Goal: Task Accomplishment & Management: Manage account settings

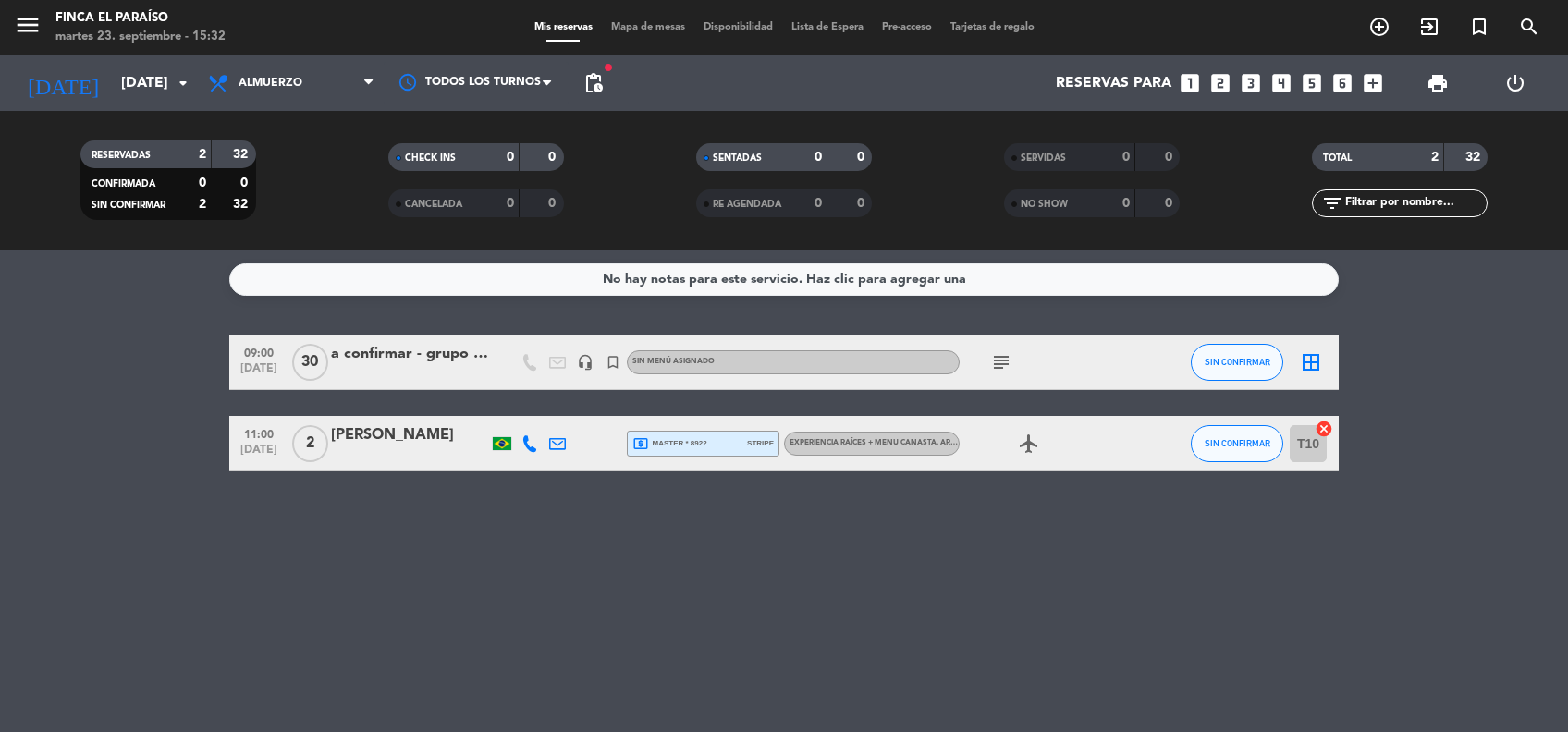
click at [112, 88] on input "[DATE]" at bounding box center [210, 83] width 195 height 36
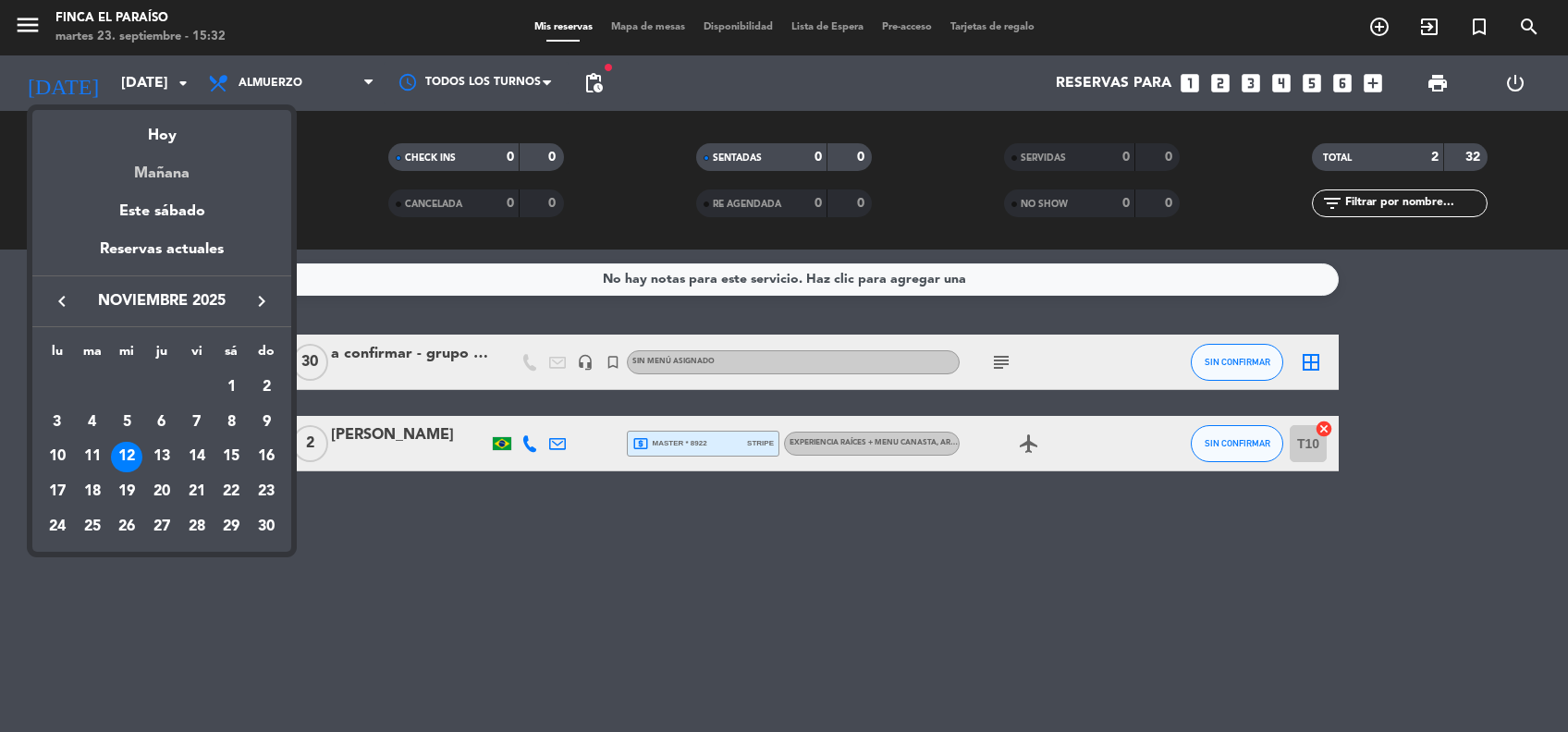
click at [160, 170] on div "Mañana" at bounding box center [161, 166] width 259 height 38
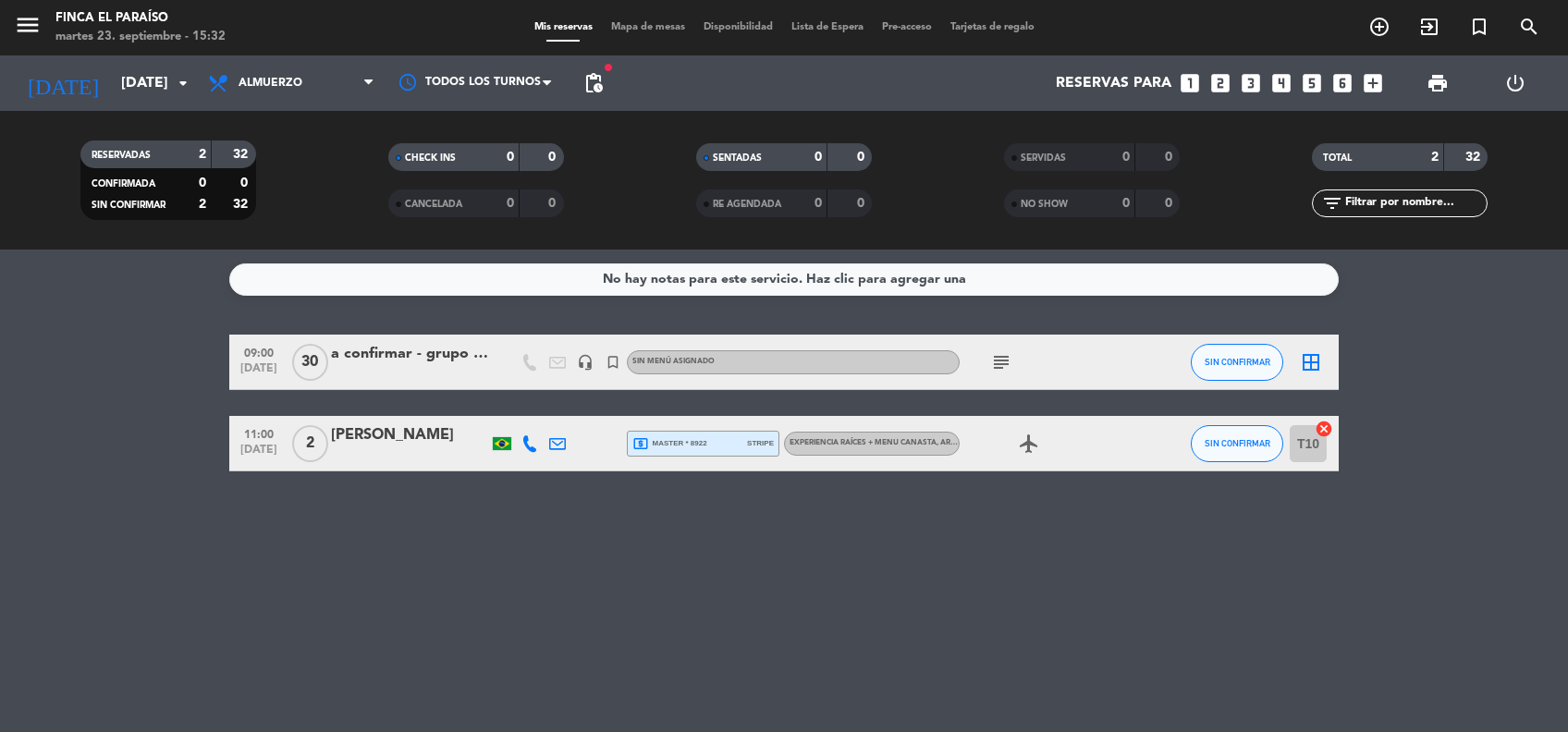
type input "[DATE]"
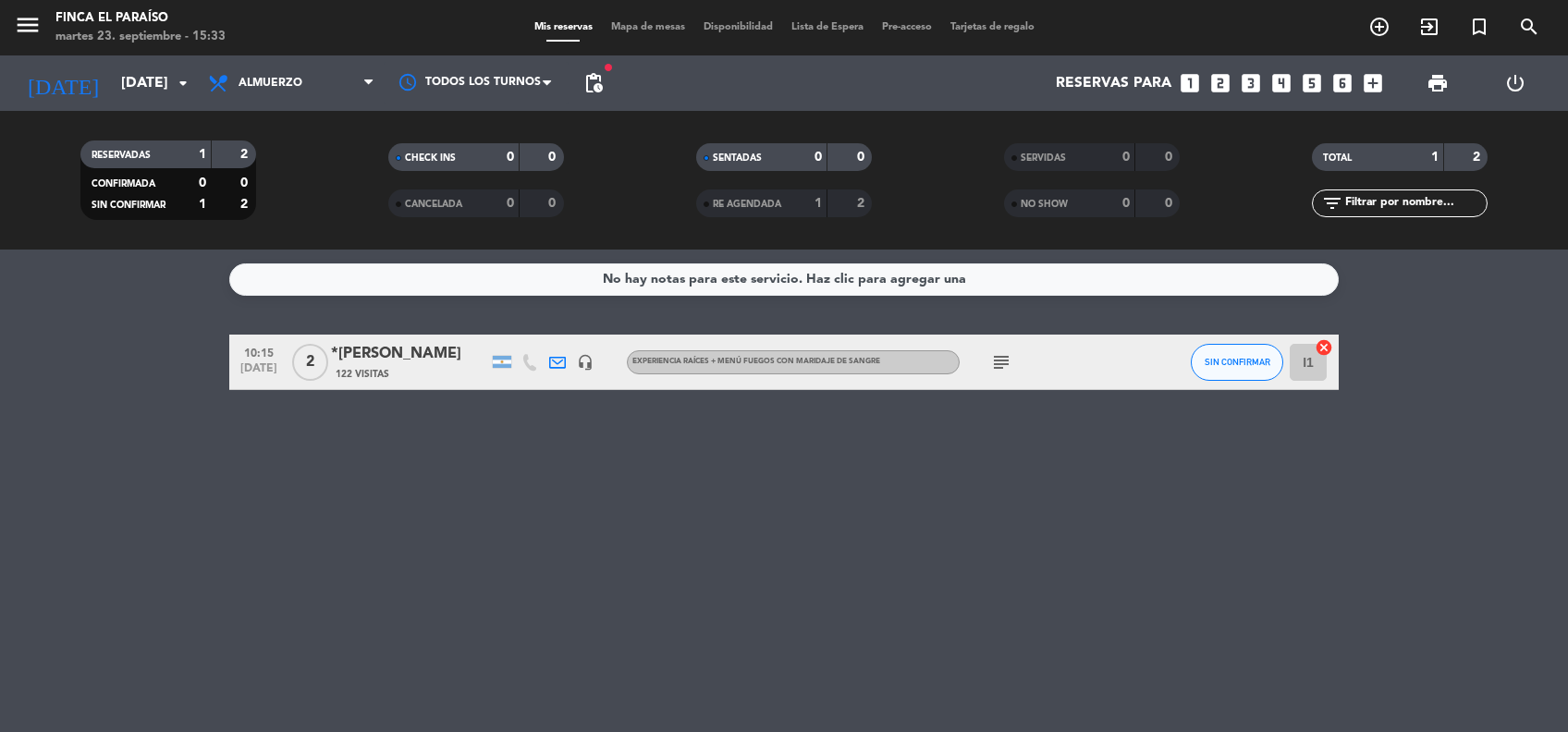
click at [481, 348] on div "*[PERSON_NAME]" at bounding box center [410, 353] width 157 height 24
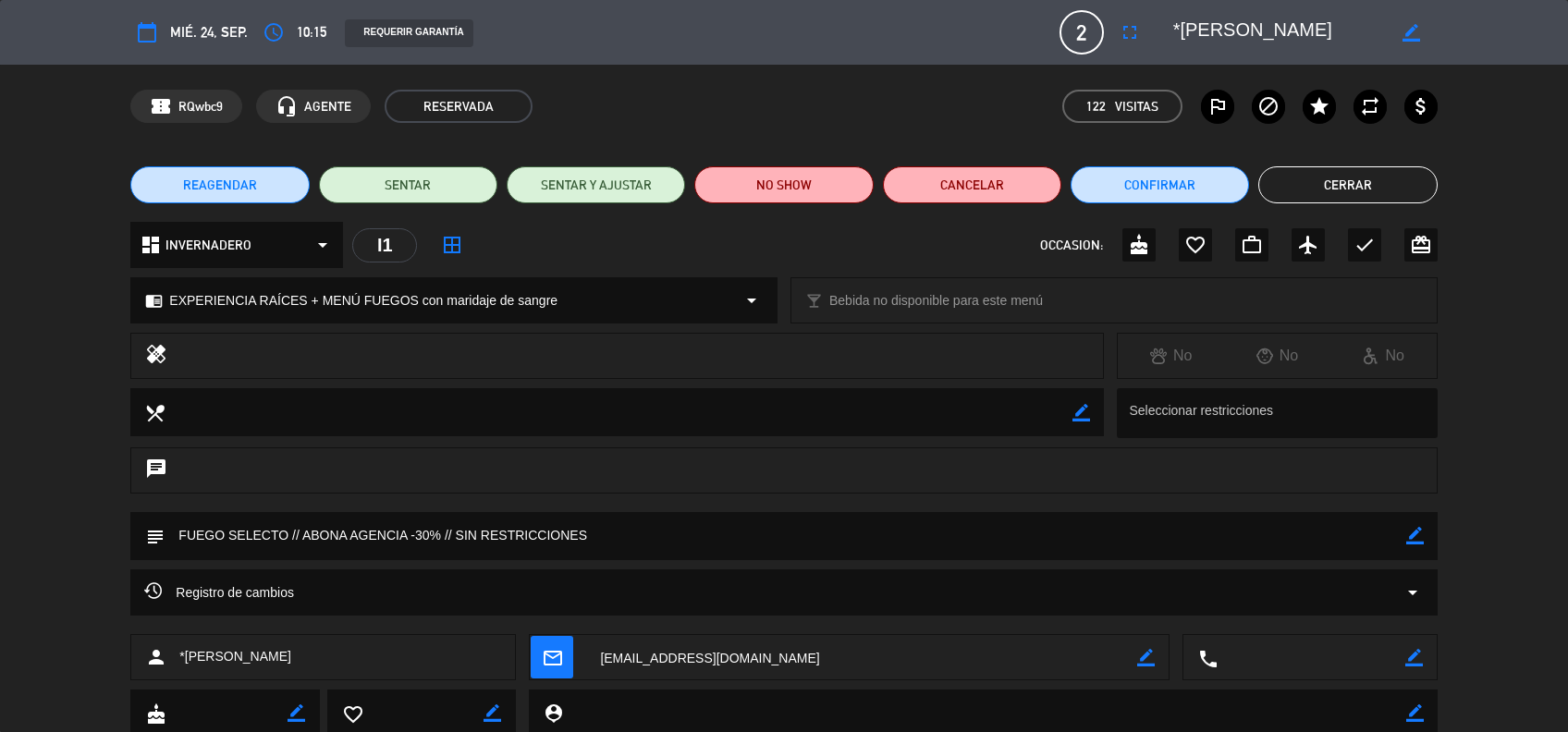
click at [413, 305] on span "EXPERIENCIA RAÍCES + MENÚ FUEGOS con maridaje de sangre" at bounding box center [363, 300] width 388 height 21
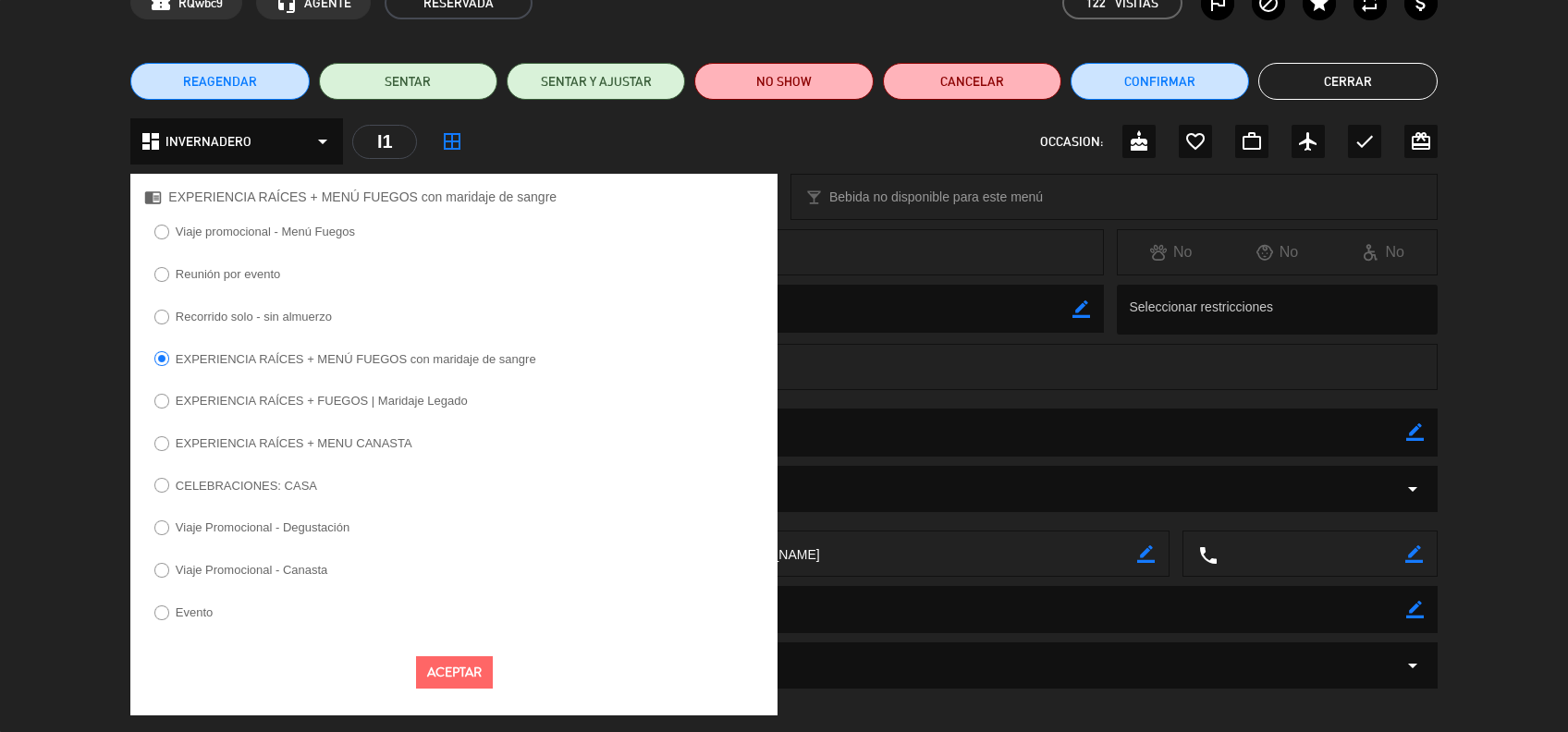
scroll to position [116, 0]
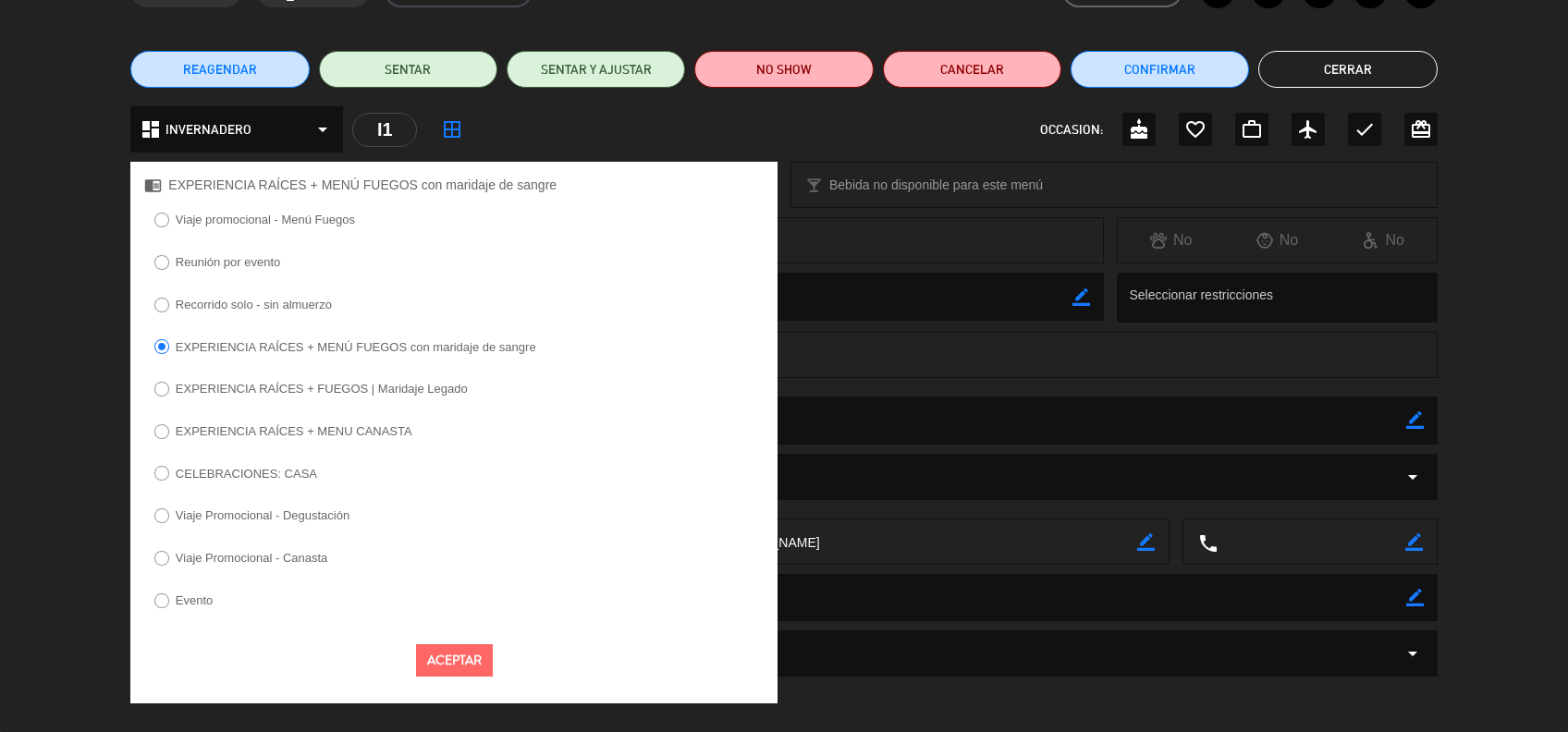
click at [474, 658] on button "Aceptar" at bounding box center [454, 660] width 76 height 32
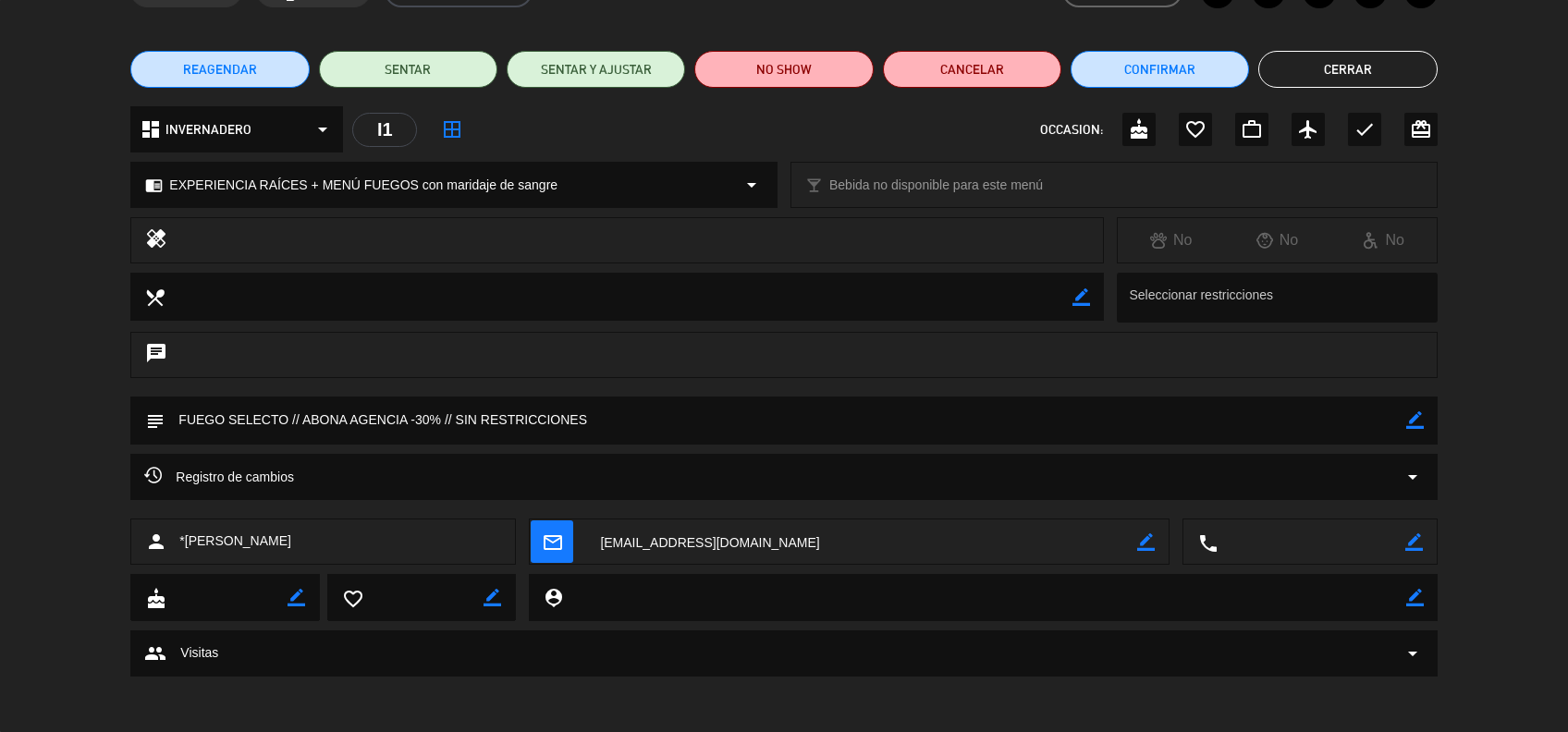
click at [1368, 58] on button "Cerrar" at bounding box center [1347, 70] width 179 height 37
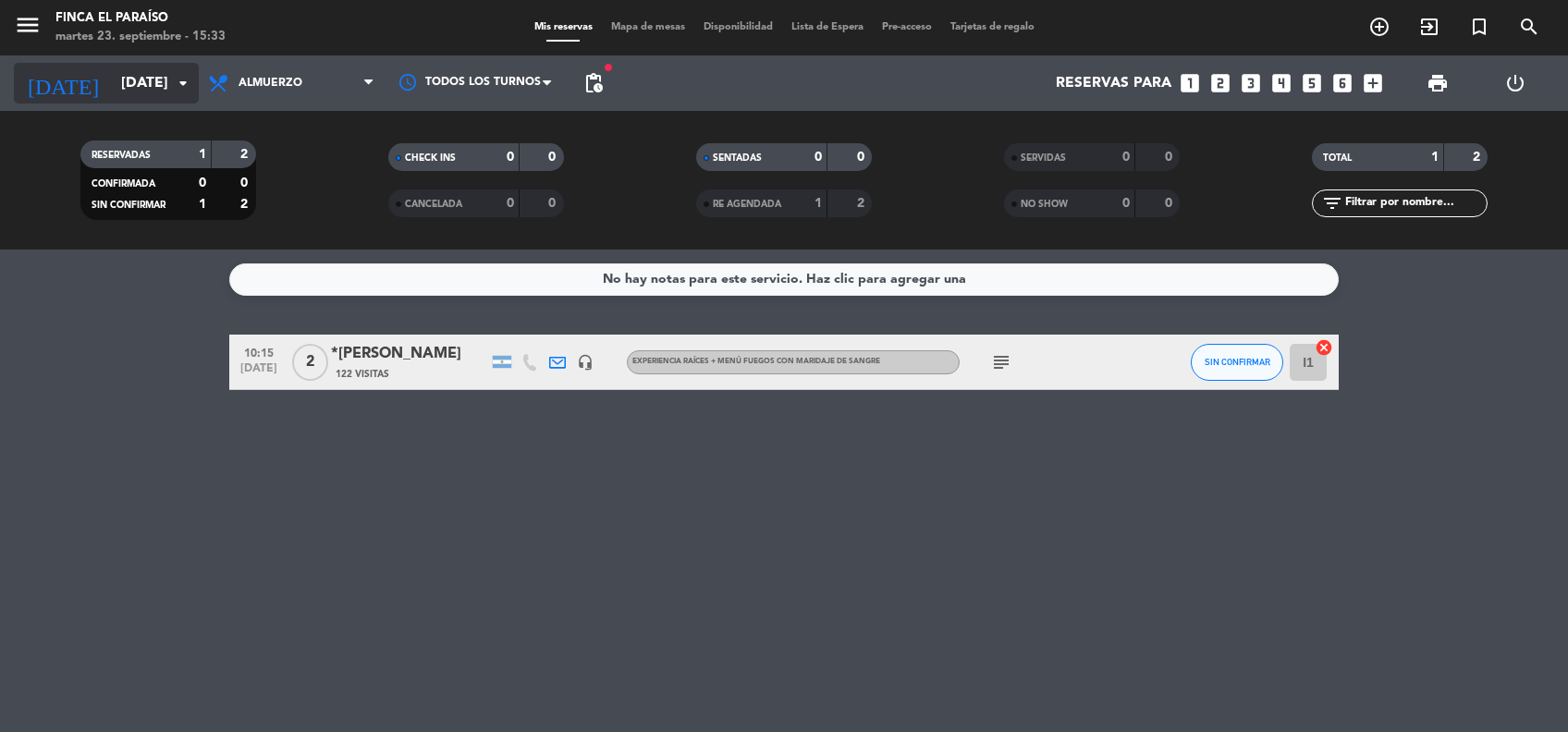
click at [125, 81] on input "[DATE]" at bounding box center [210, 83] width 195 height 36
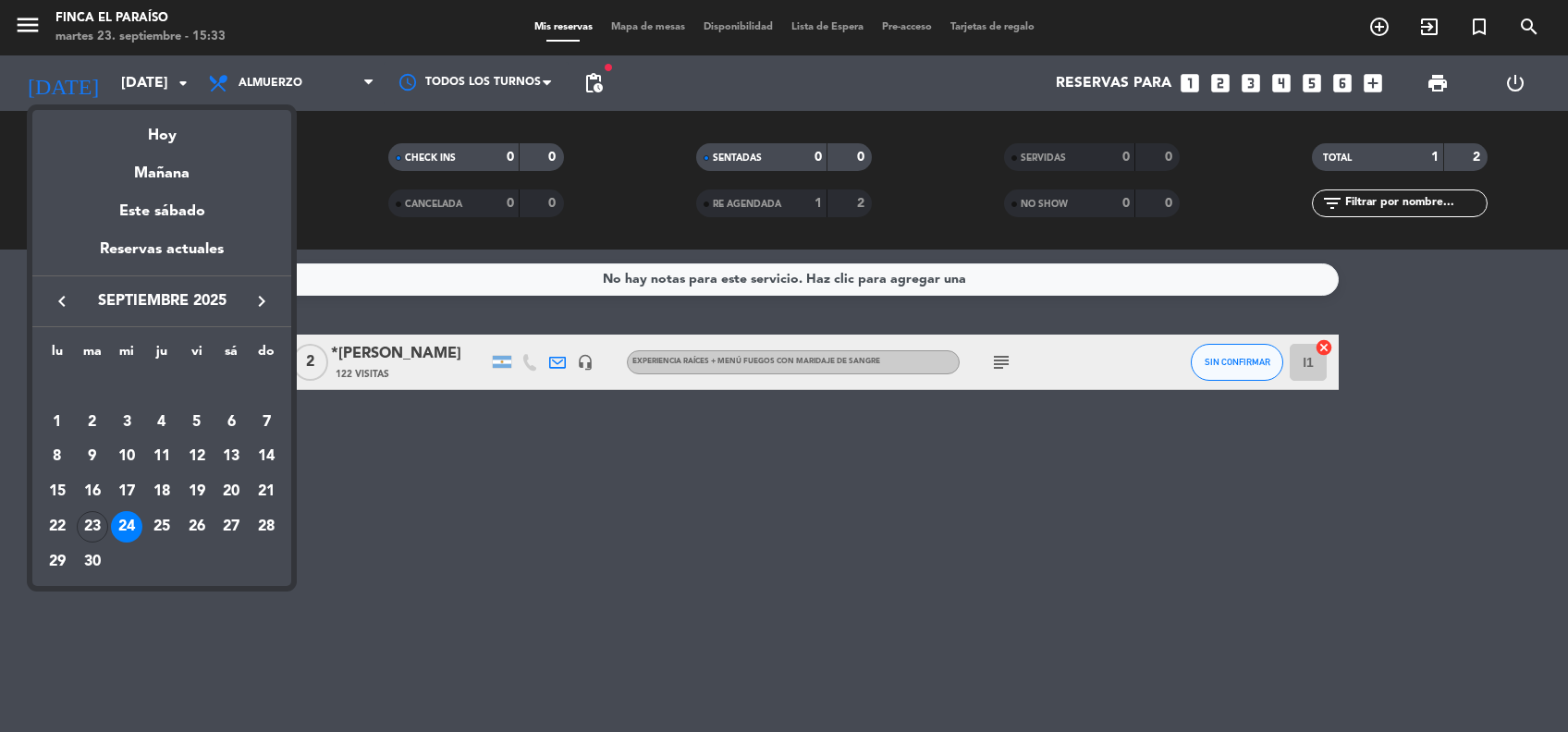
click at [1531, 25] on div at bounding box center [784, 366] width 1568 height 732
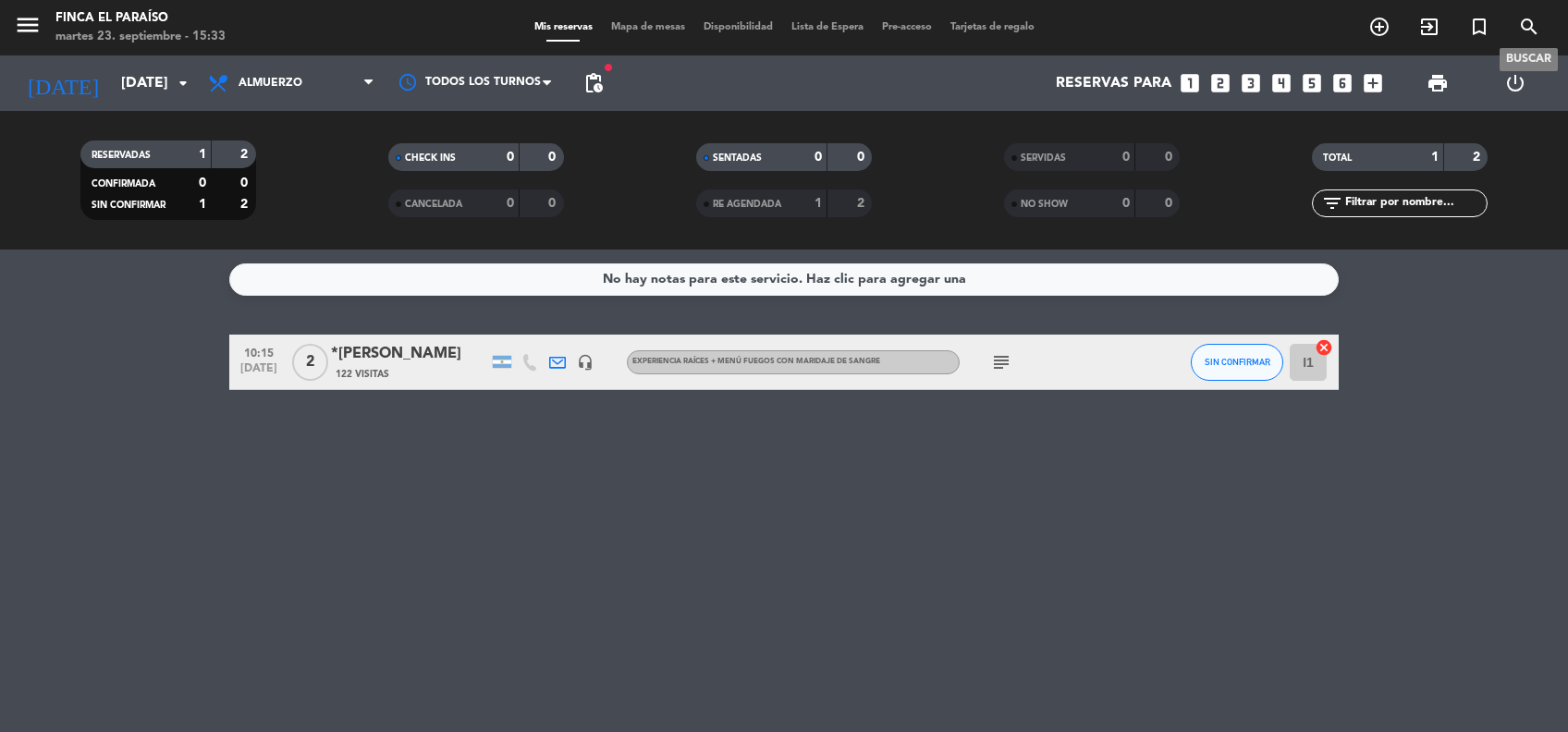
click at [1531, 25] on icon "search" at bounding box center [1528, 26] width 22 height 22
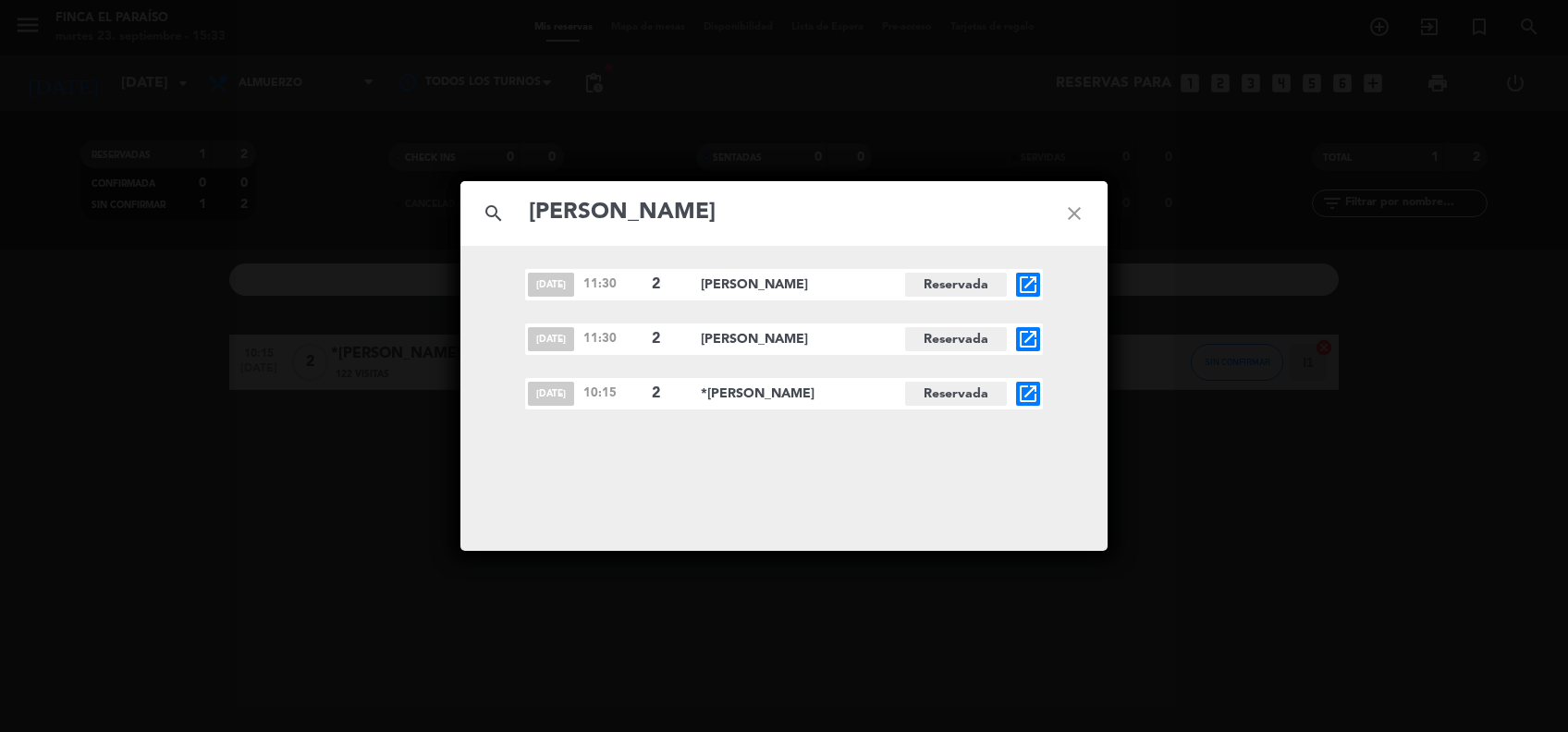
type input "[PERSON_NAME]"
click at [1028, 388] on icon "open_in_new" at bounding box center [1028, 393] width 22 height 22
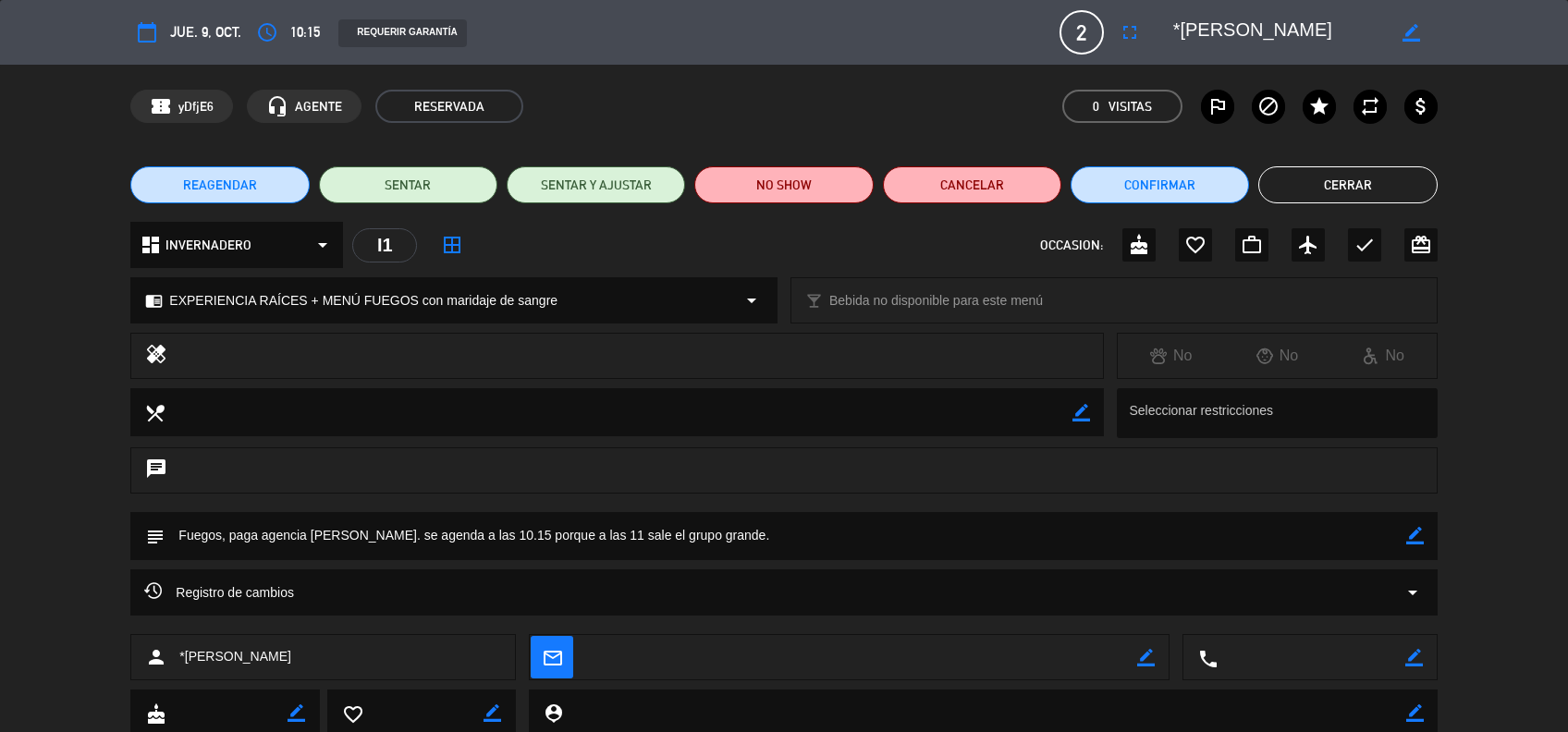
click at [1326, 196] on button "Cerrar" at bounding box center [1347, 184] width 179 height 37
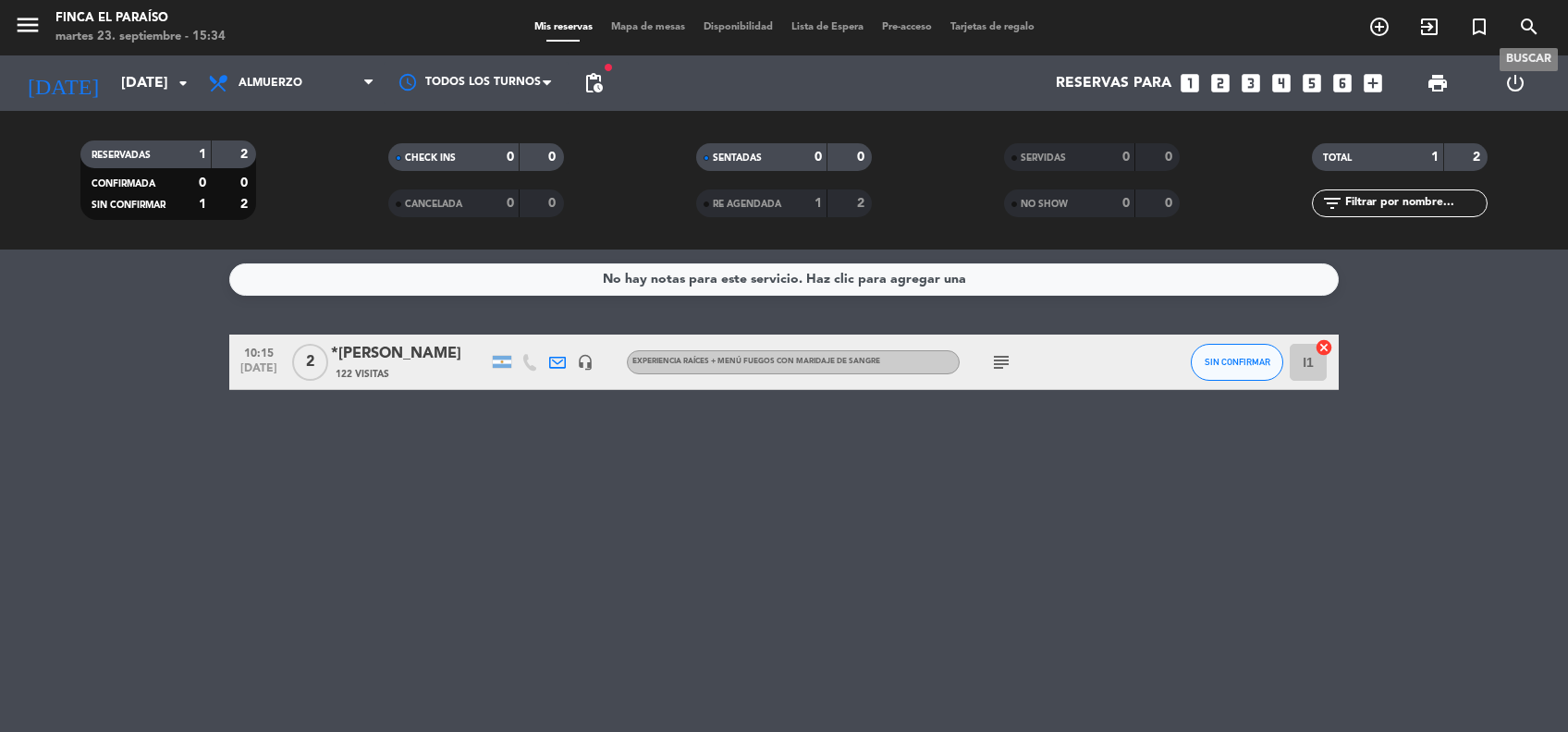
click at [1526, 27] on icon "search" at bounding box center [1528, 26] width 22 height 22
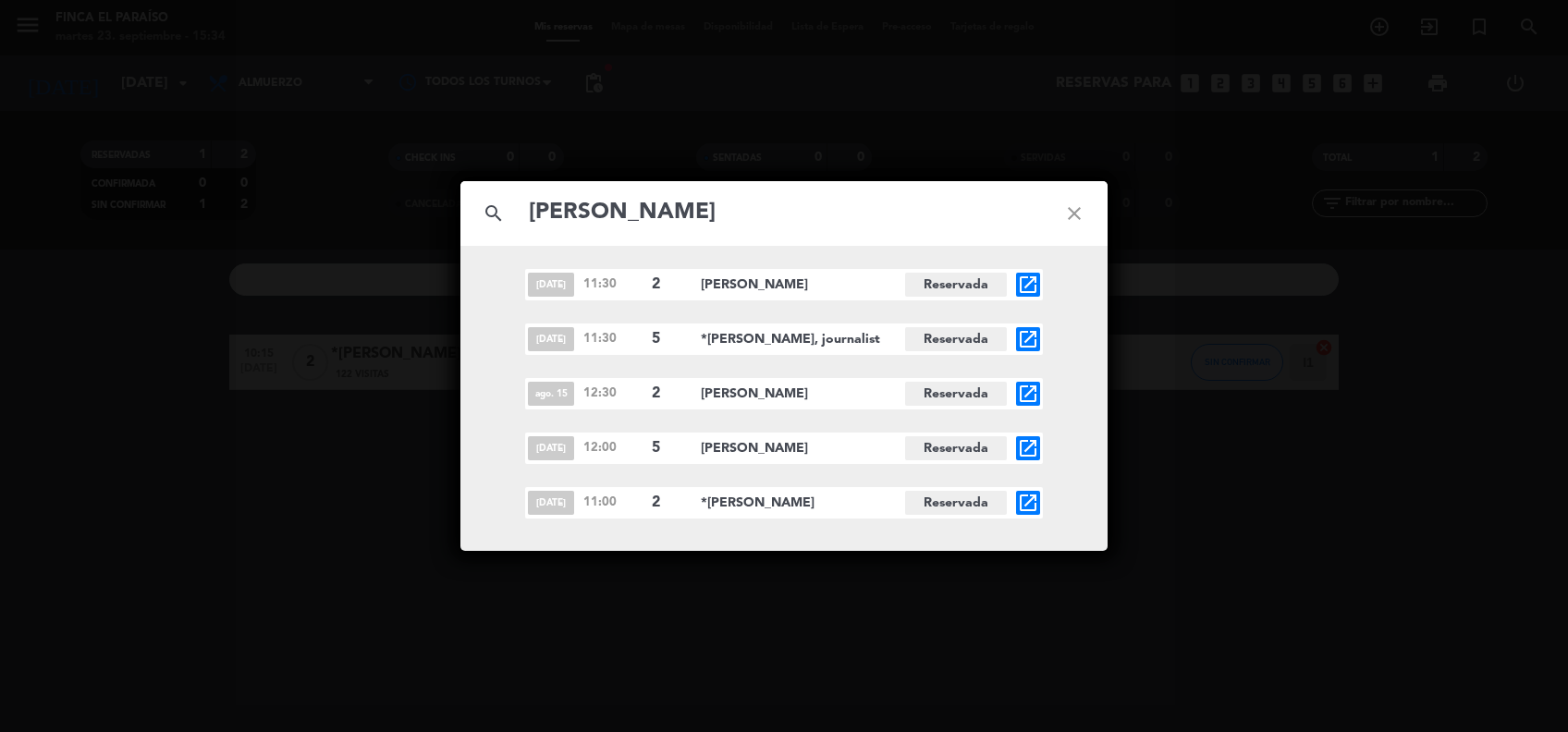
type input "[PERSON_NAME]"
click at [1032, 506] on icon "open_in_new" at bounding box center [1028, 502] width 22 height 22
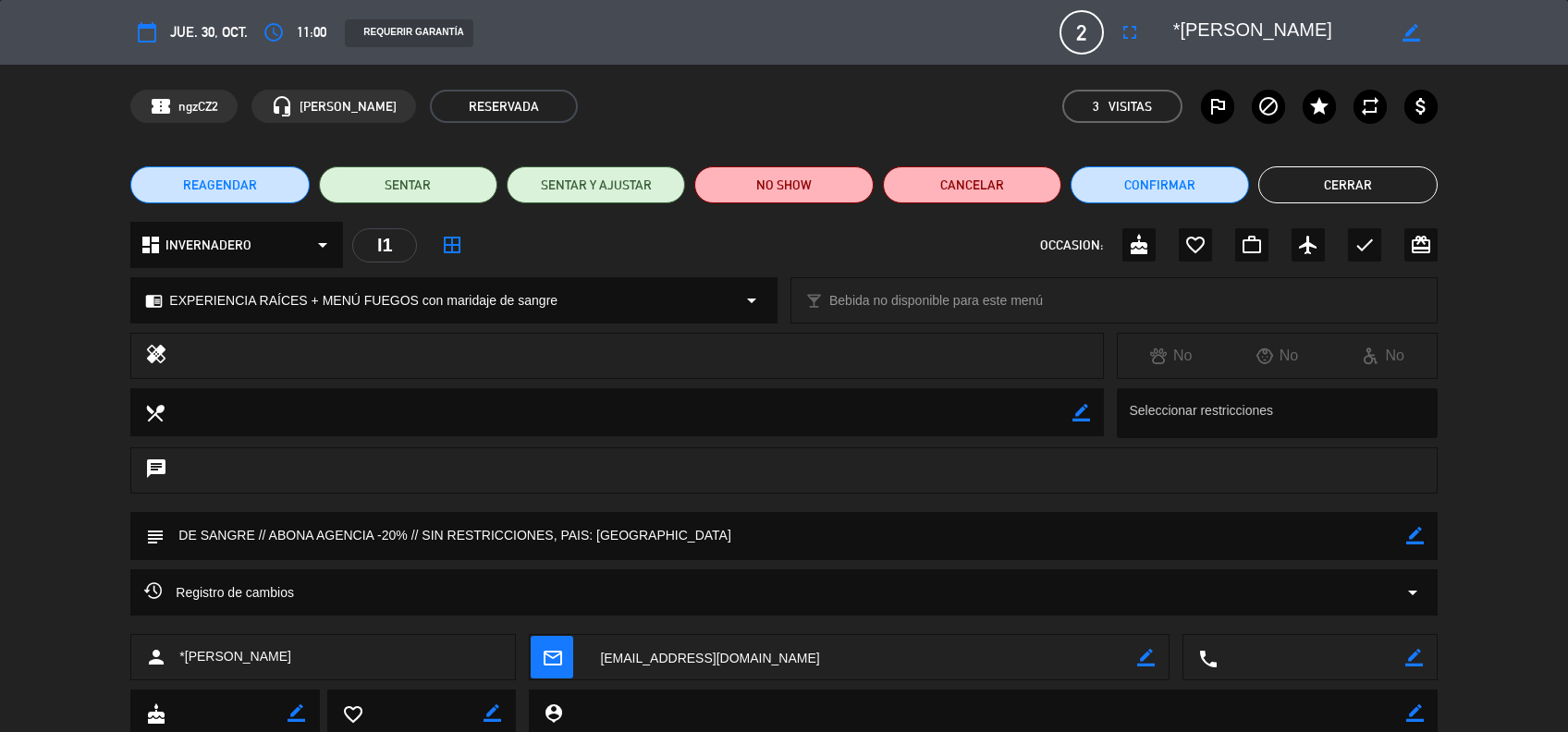
click at [550, 296] on span "EXPERIENCIA RAÍCES + MENÚ FUEGOS con maridaje de sangre" at bounding box center [363, 300] width 388 height 21
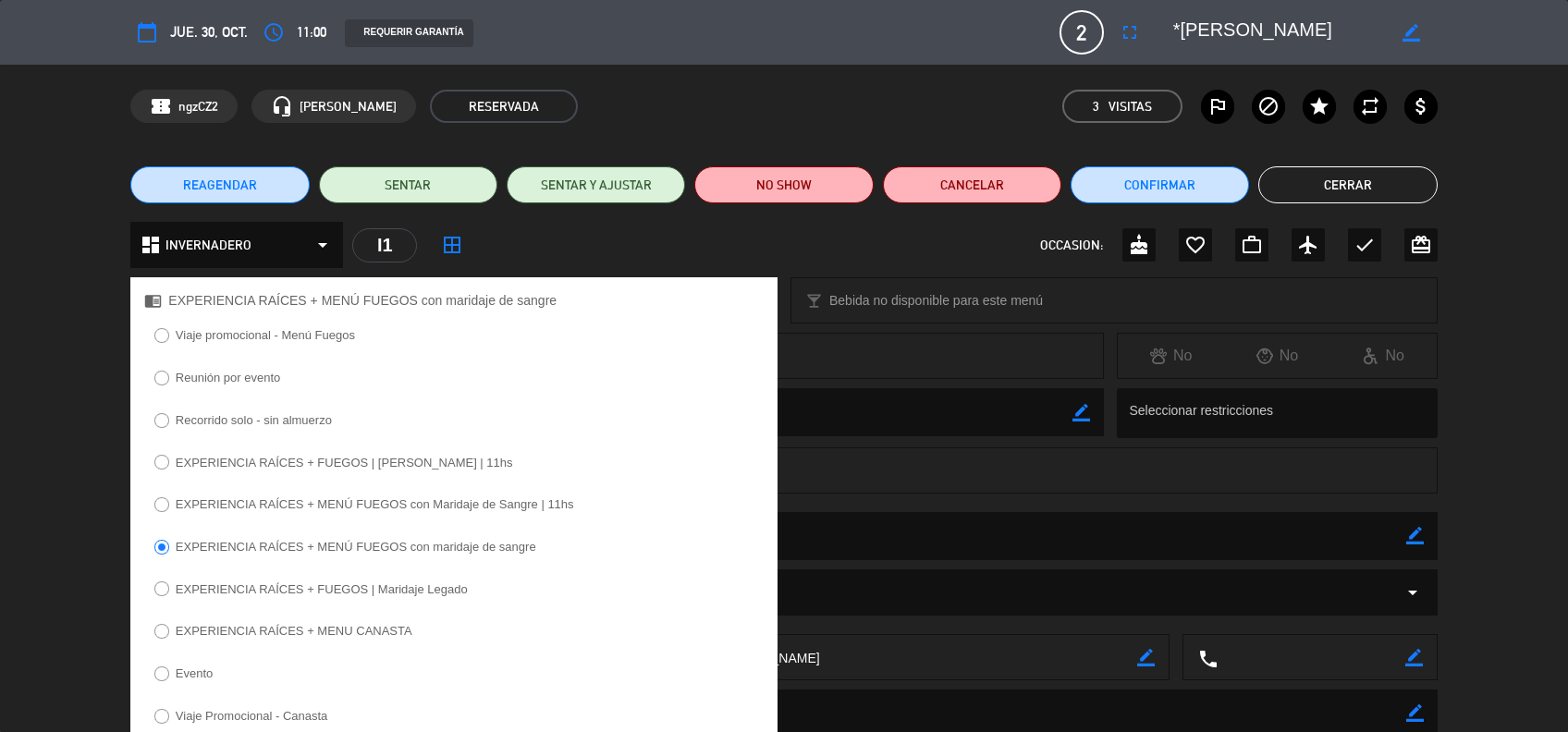
click at [355, 506] on label "EXPERIENCIA RAÍCES + MENÚ FUEGOS con Maridaje de Sangre | 11hs" at bounding box center [375, 504] width 398 height 12
select select
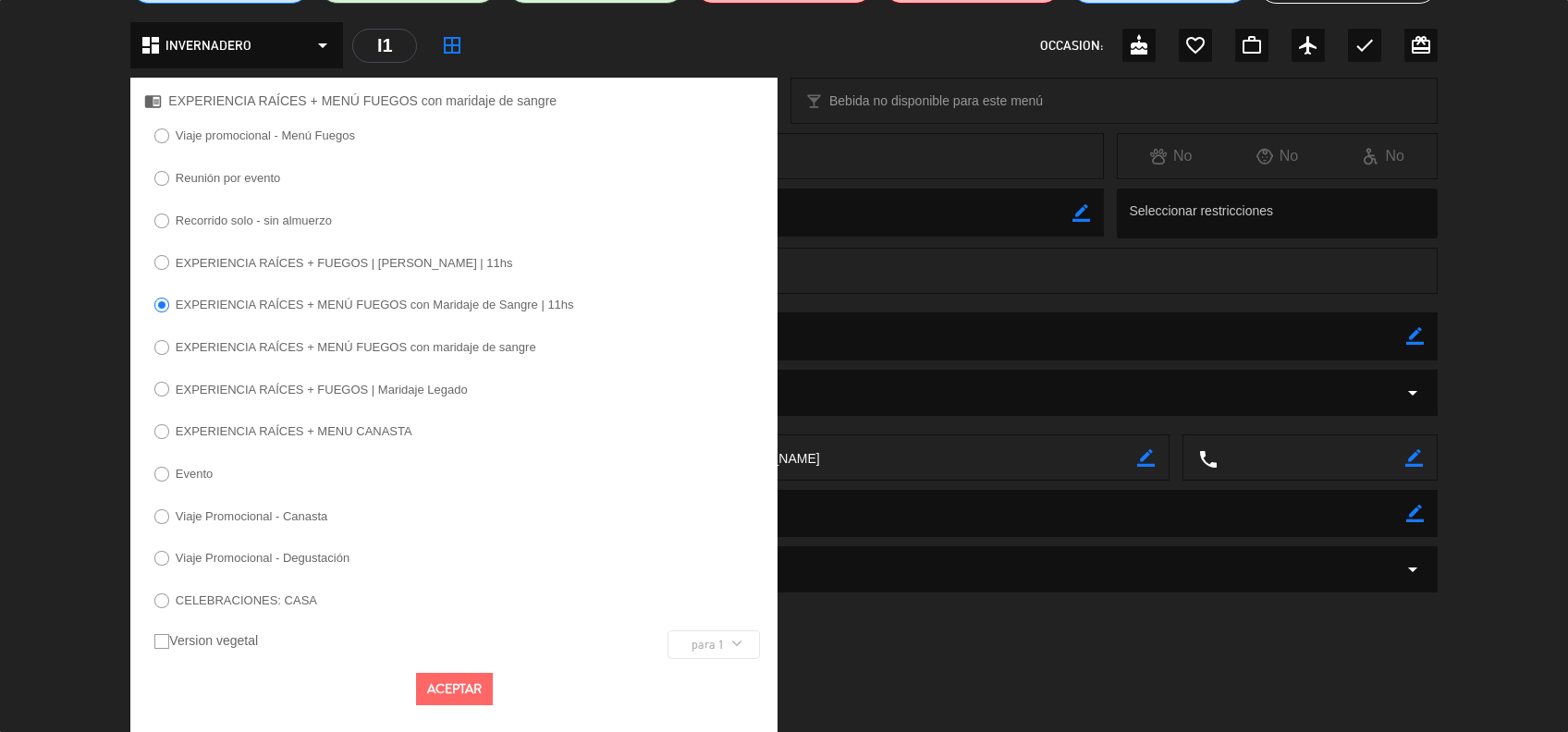
click at [454, 679] on button "Aceptar" at bounding box center [454, 689] width 76 height 32
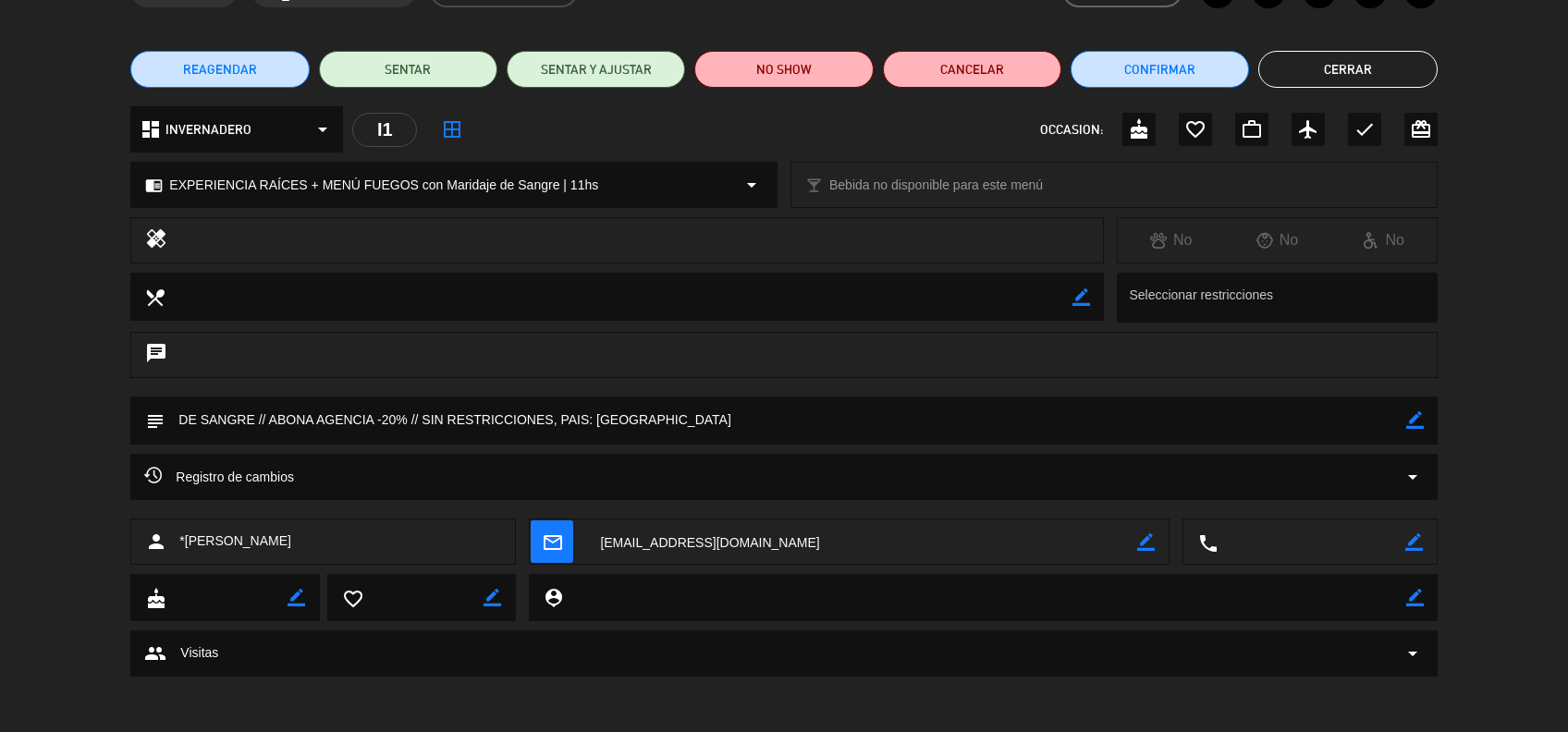
scroll to position [116, 0]
click at [1327, 66] on button "Cerrar" at bounding box center [1347, 70] width 179 height 37
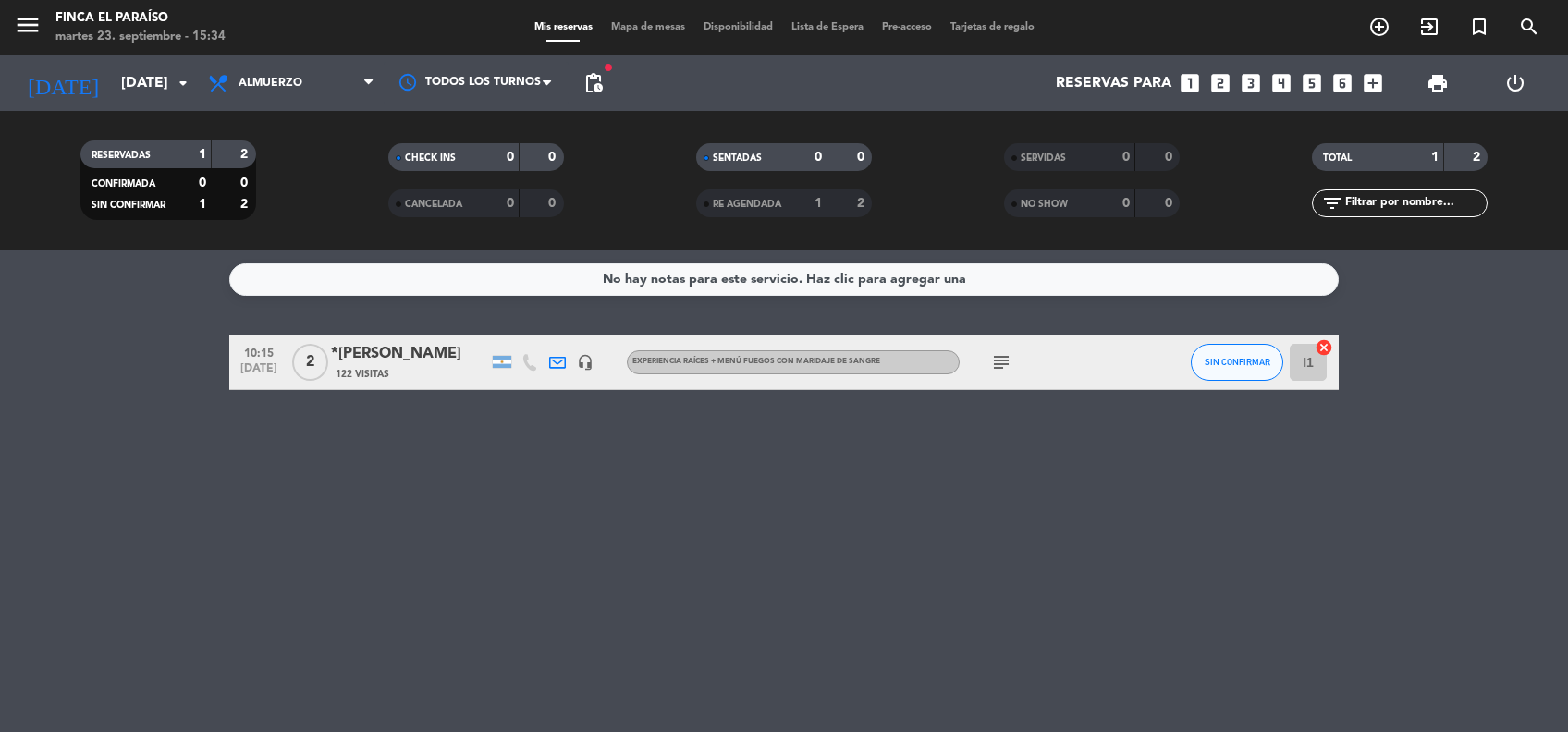
click at [427, 340] on div "10:15 [DATE] 2 *[PERSON_NAME] 122 Visitas headset_mic EXPERIENCIA RAÍCES + MENÚ…" at bounding box center [784, 361] width 1109 height 55
click at [439, 352] on div "*[PERSON_NAME]" at bounding box center [410, 353] width 157 height 24
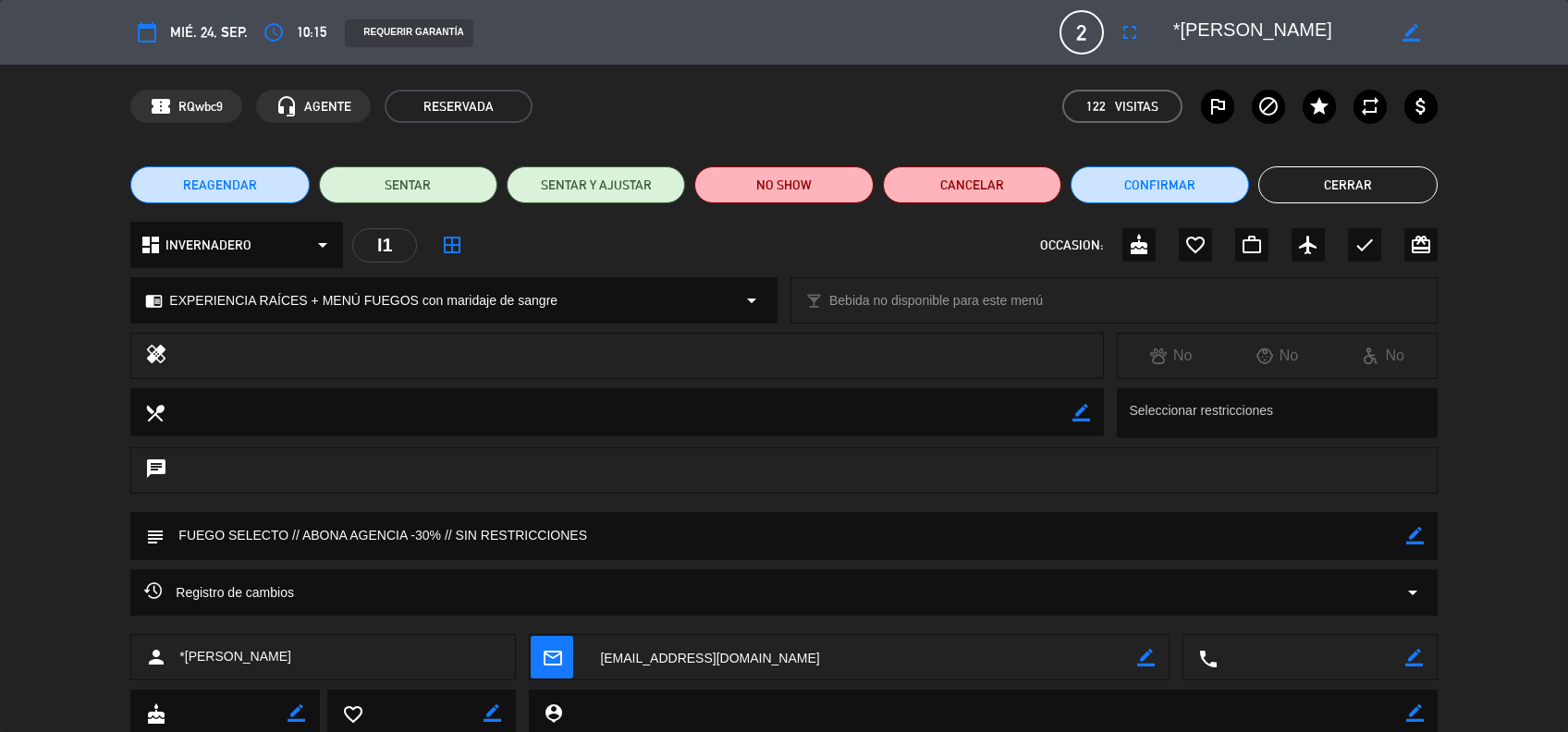
click at [696, 303] on div "chrome_reader_mode EXPERIENCIA RAÍCES + MENÚ FUEGOS con maridaje de sangre arro…" at bounding box center [454, 300] width 645 height 44
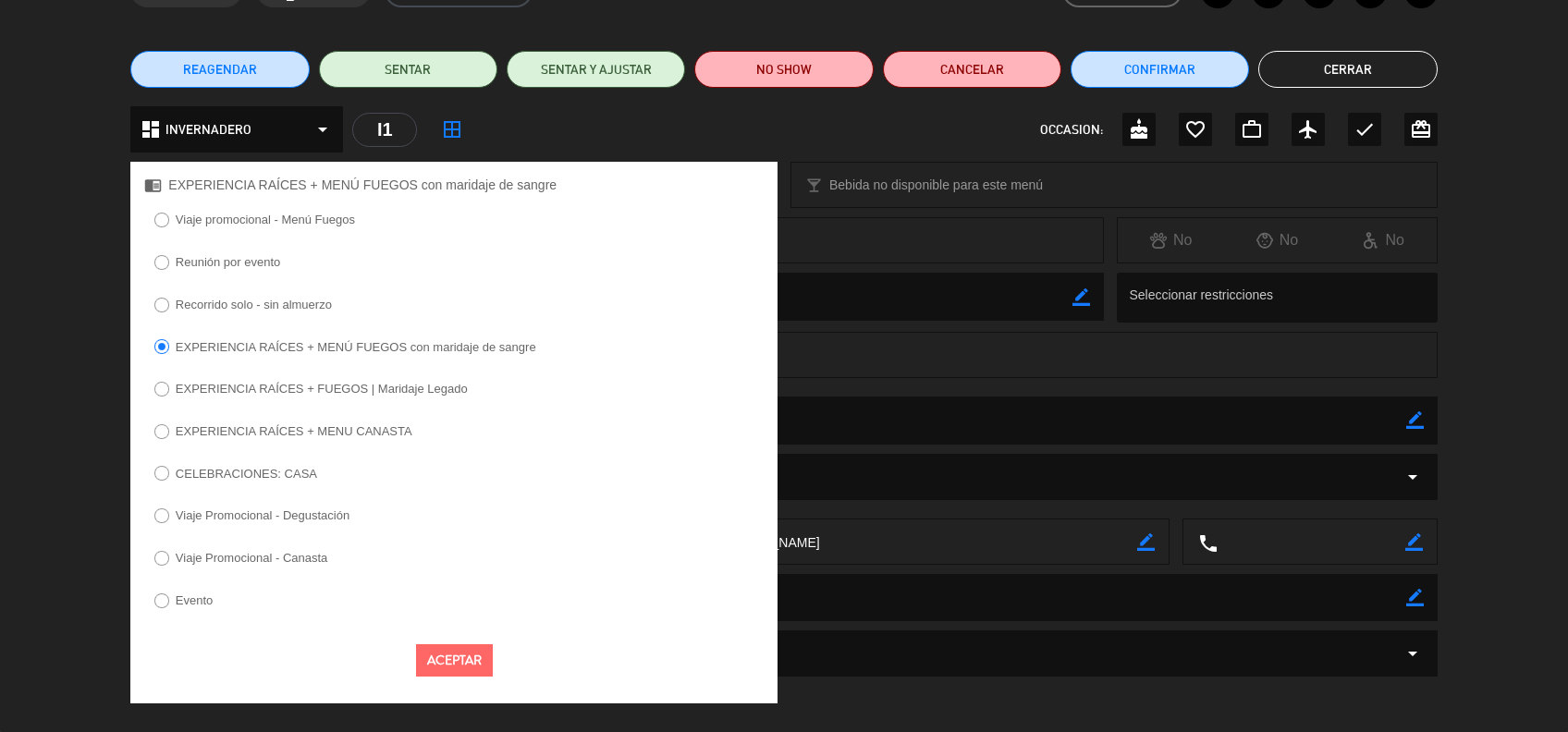
click at [459, 657] on button "Aceptar" at bounding box center [454, 660] width 76 height 32
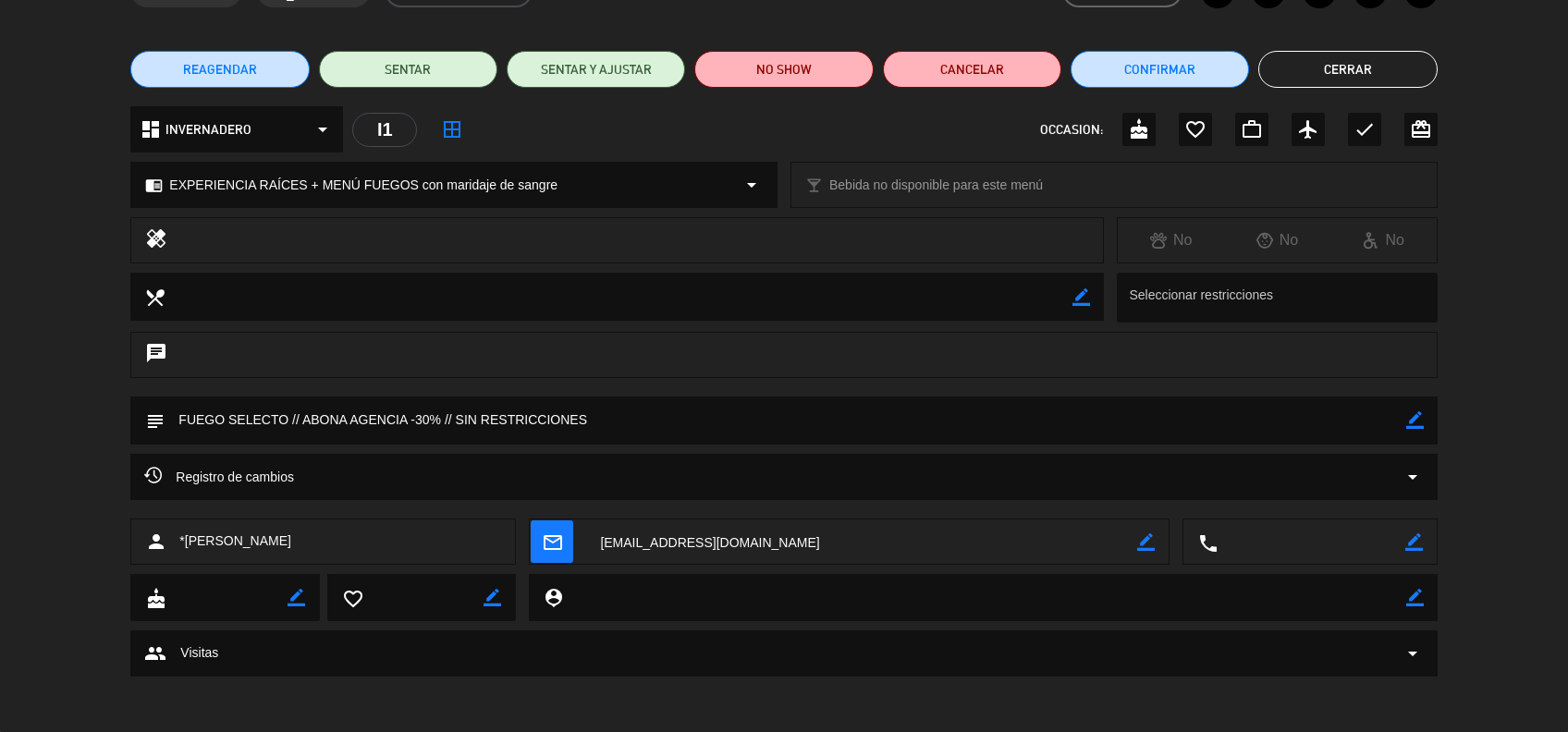
click at [1340, 85] on button "Cerrar" at bounding box center [1347, 70] width 179 height 37
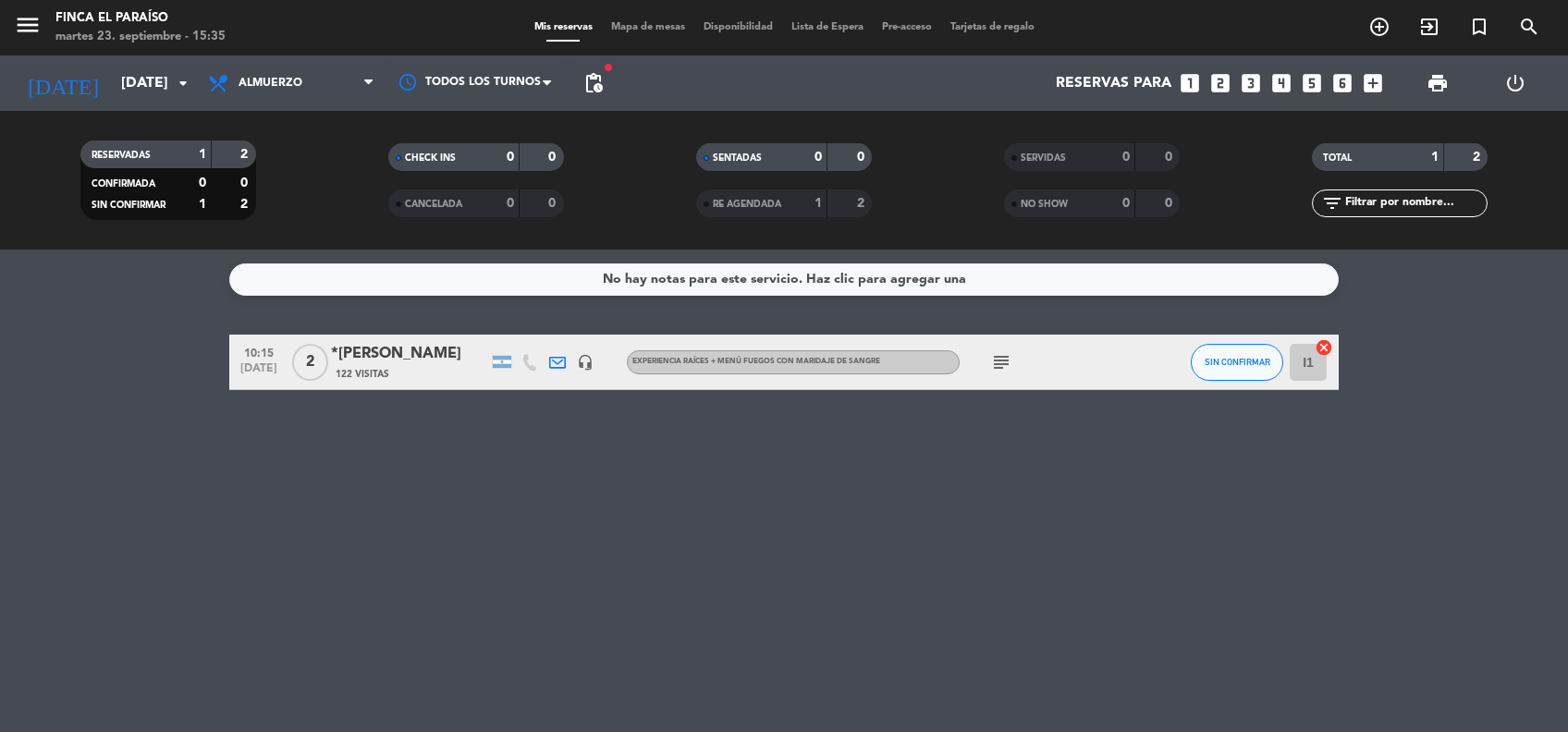
click at [371, 354] on div "*[PERSON_NAME]" at bounding box center [410, 353] width 157 height 24
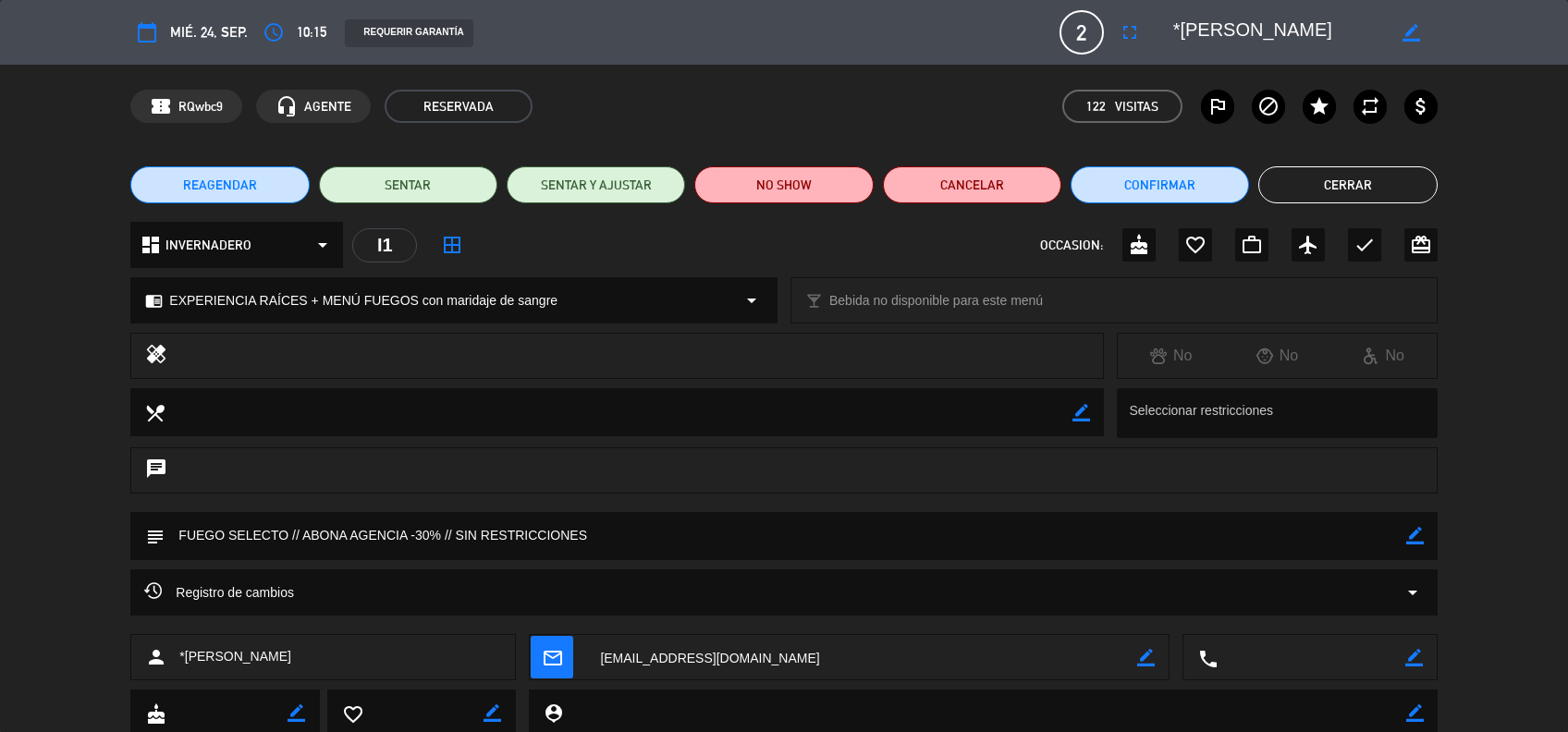
click at [502, 315] on div "chrome_reader_mode EXPERIENCIA RAÍCES + MENÚ FUEGOS con maridaje de sangre arro…" at bounding box center [454, 300] width 645 height 44
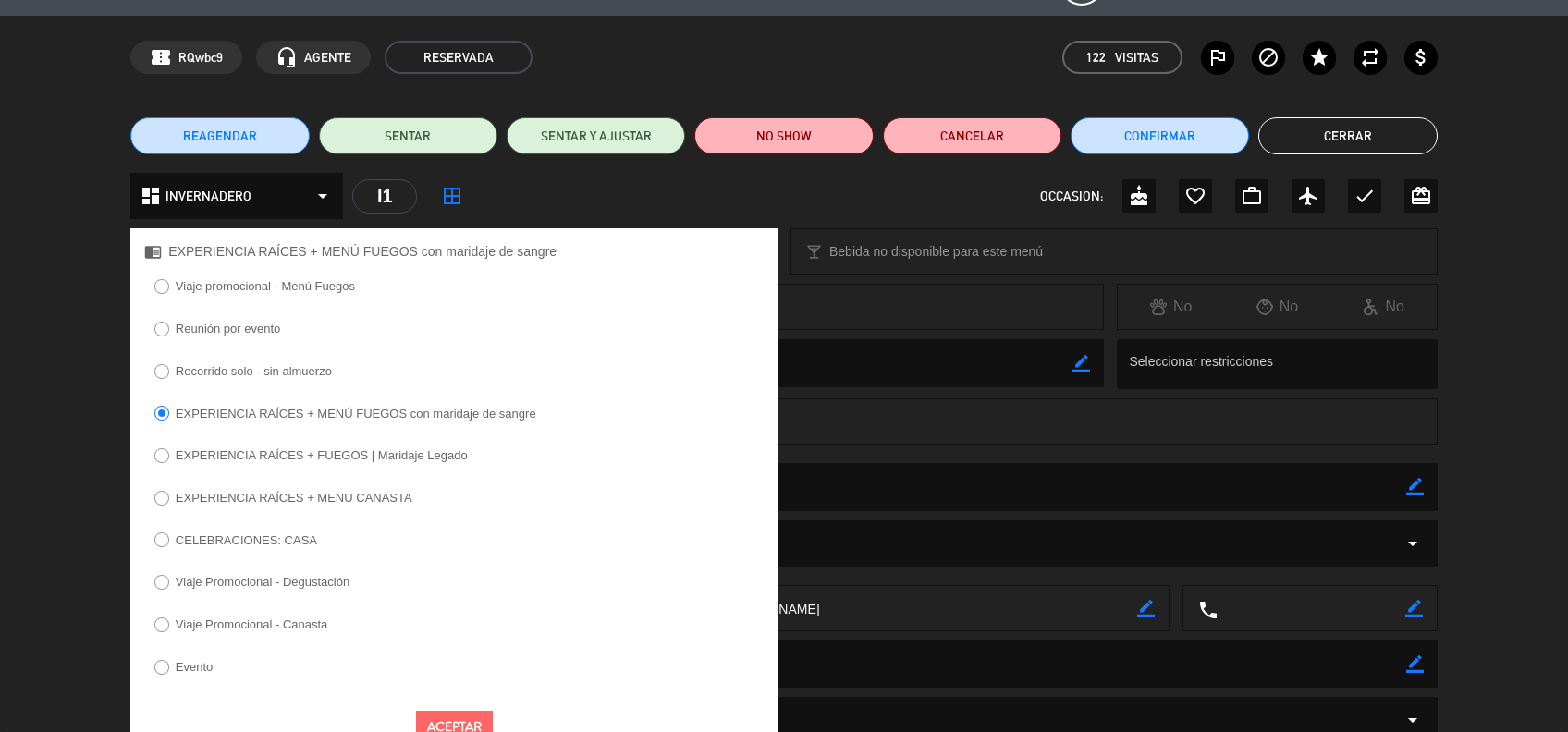
scroll to position [98, 0]
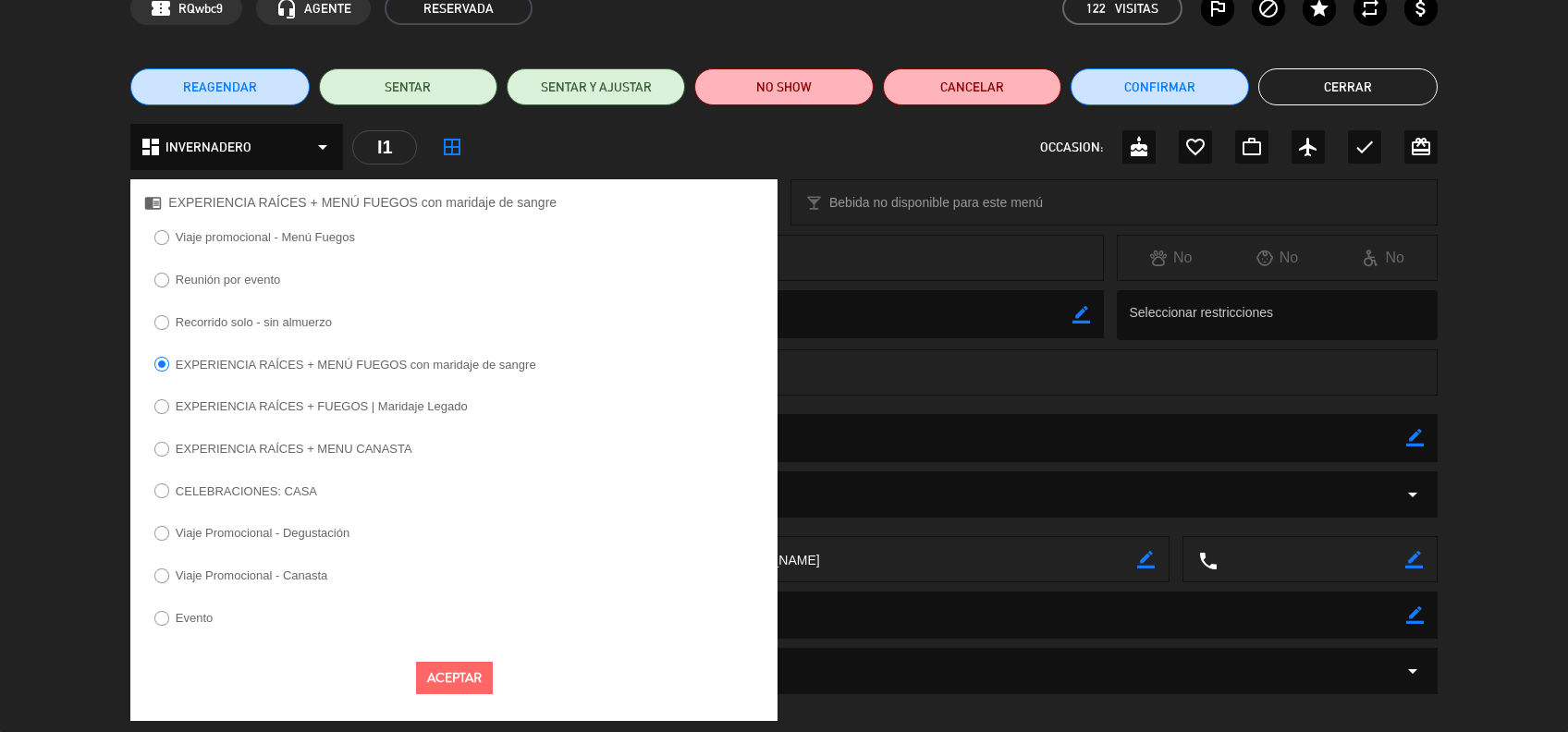
click at [977, 461] on div "subject border_color" at bounding box center [784, 438] width 1306 height 48
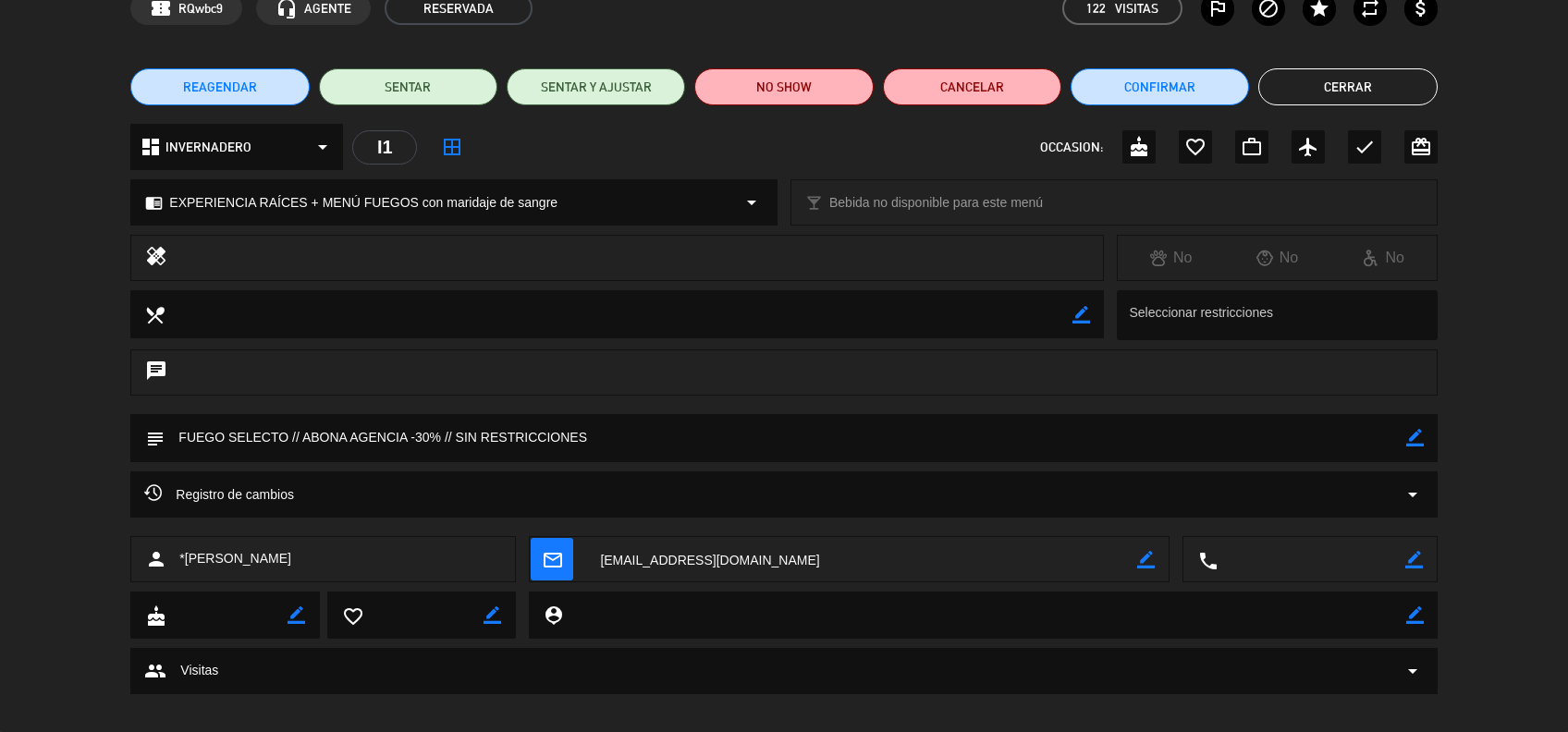
click at [1357, 87] on button "Cerrar" at bounding box center [1347, 87] width 179 height 37
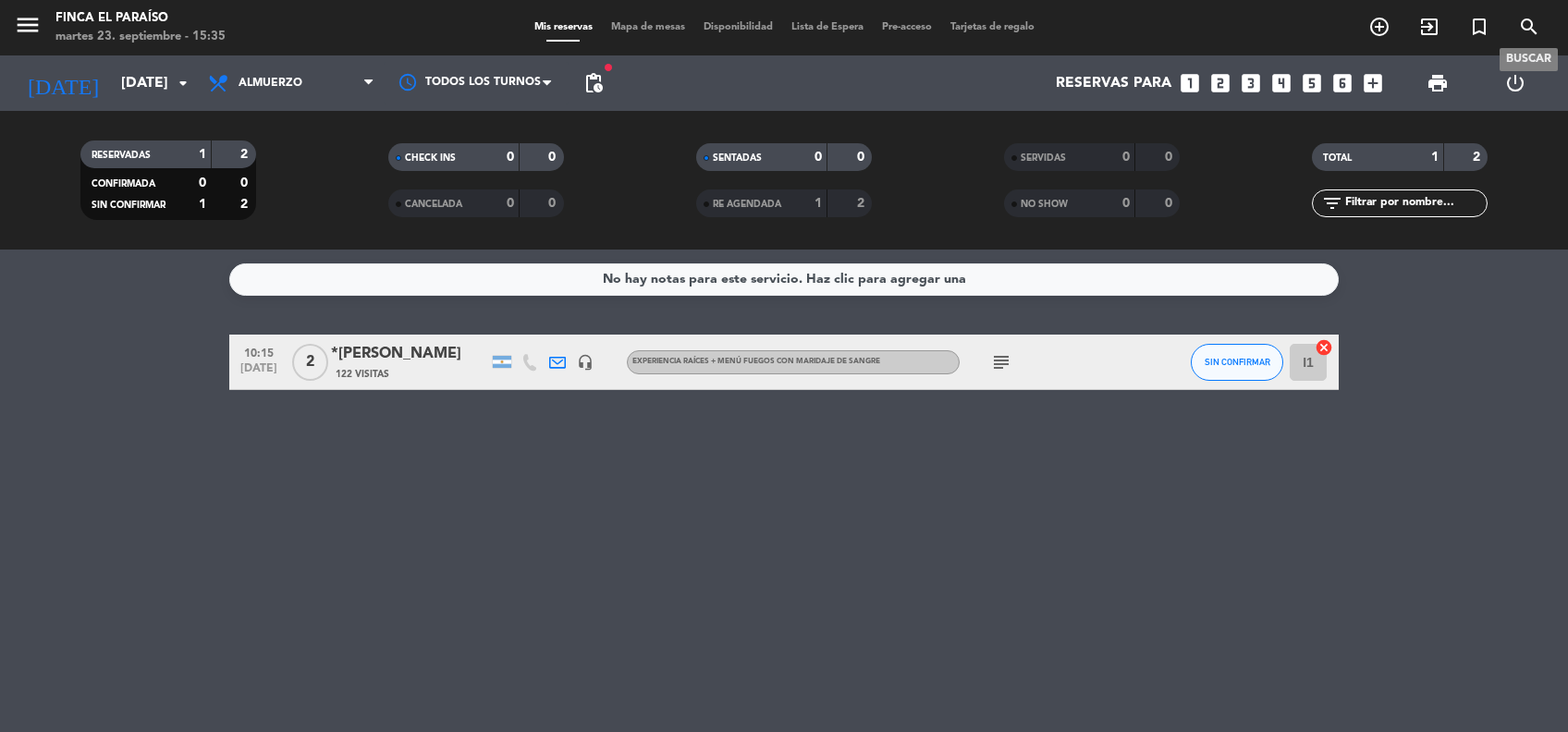
click at [1529, 21] on icon "search" at bounding box center [1528, 26] width 22 height 22
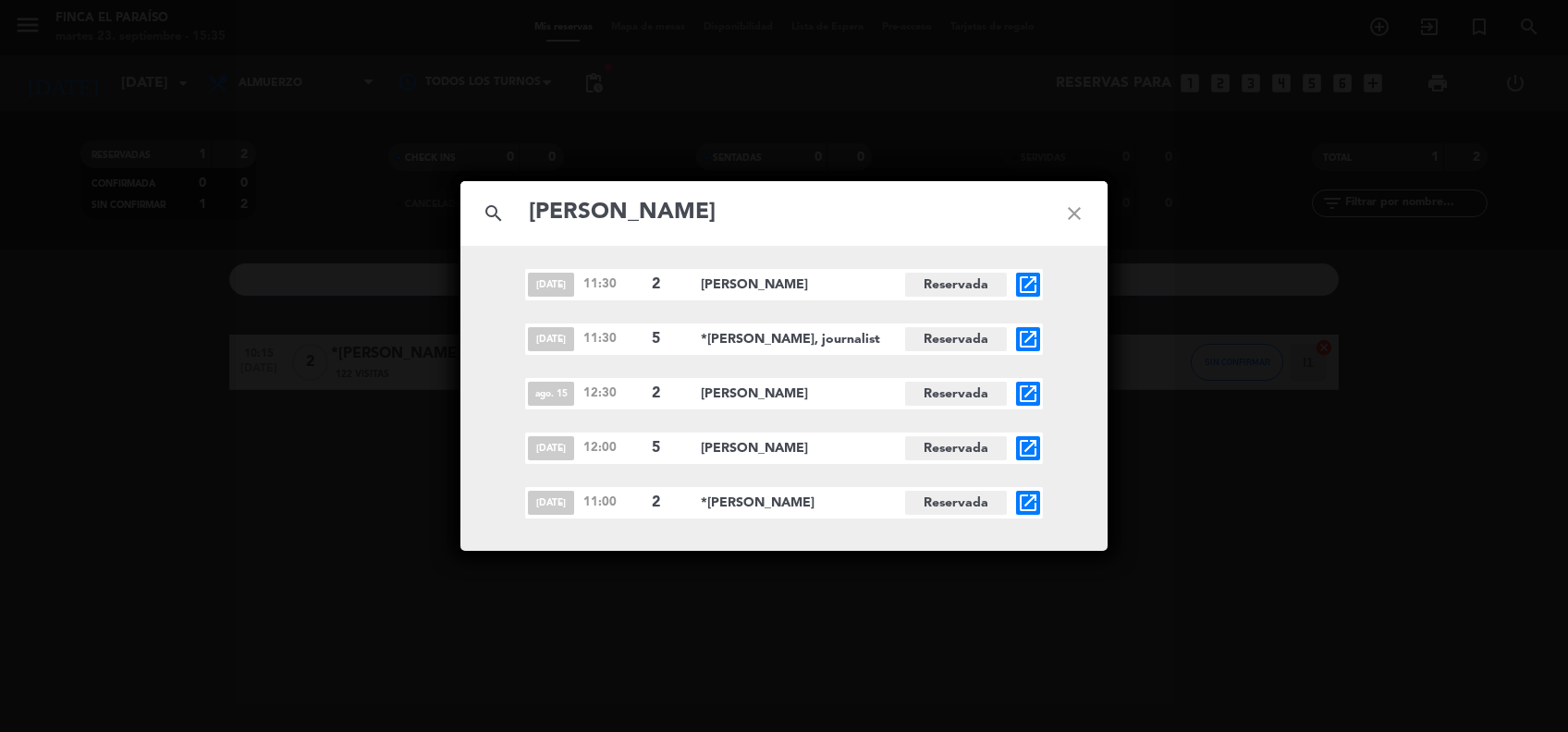
type input "[PERSON_NAME]"
click at [1024, 502] on icon "open_in_new" at bounding box center [1028, 502] width 22 height 22
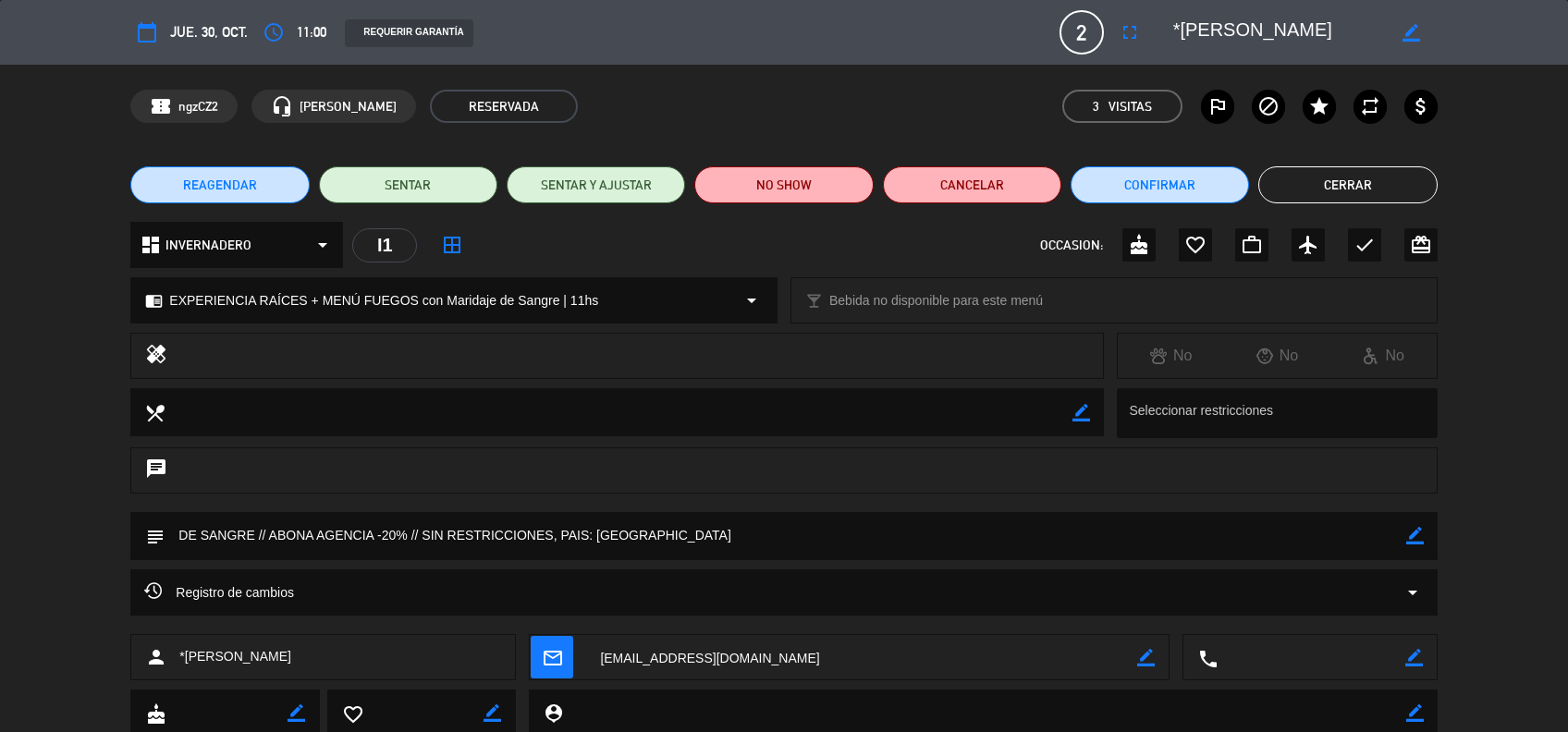
click at [344, 305] on span "EXPERIENCIA RAÍCES + MENÚ FUEGOS con Maridaje de Sangre | 11hs" at bounding box center [384, 300] width 429 height 21
select select
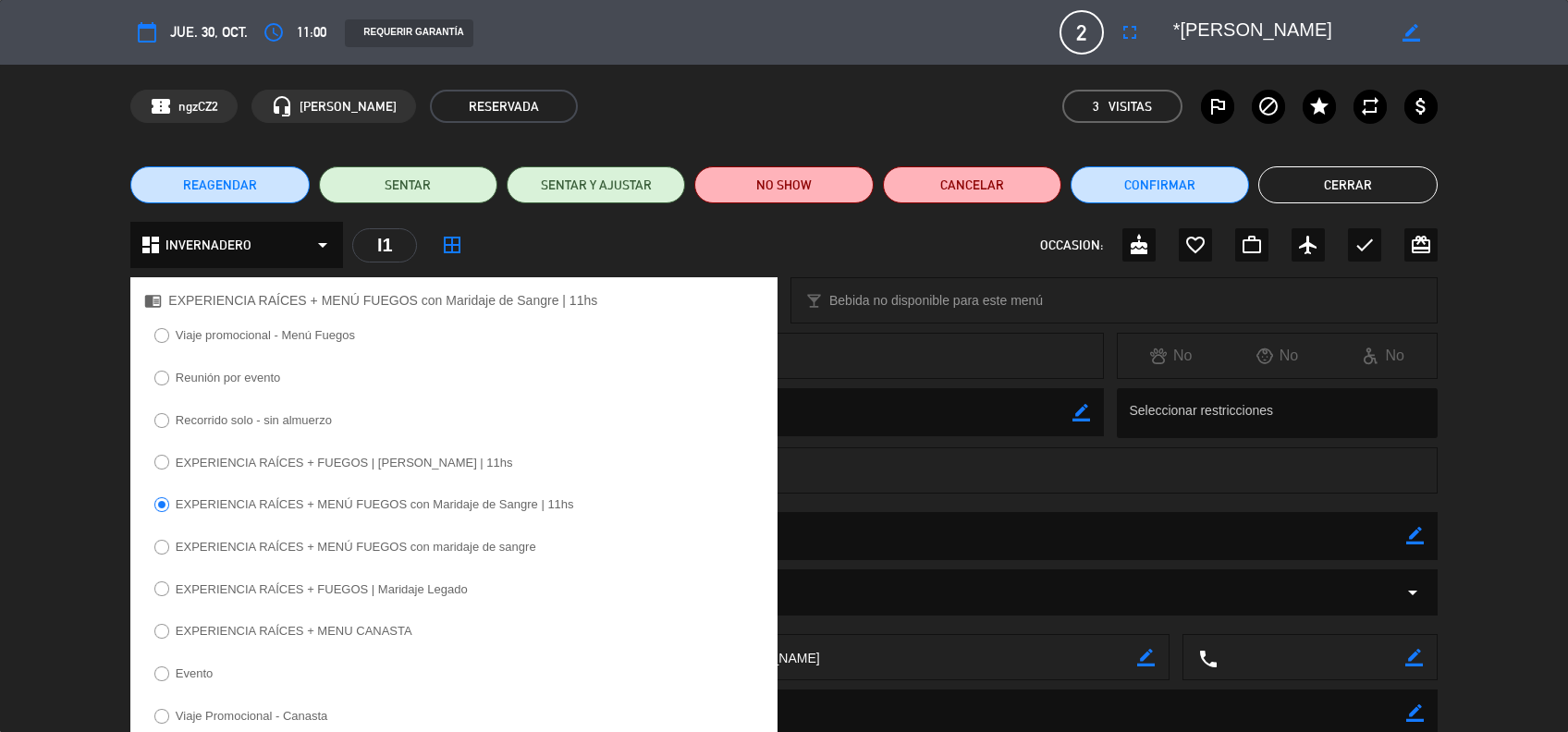
scroll to position [203, 0]
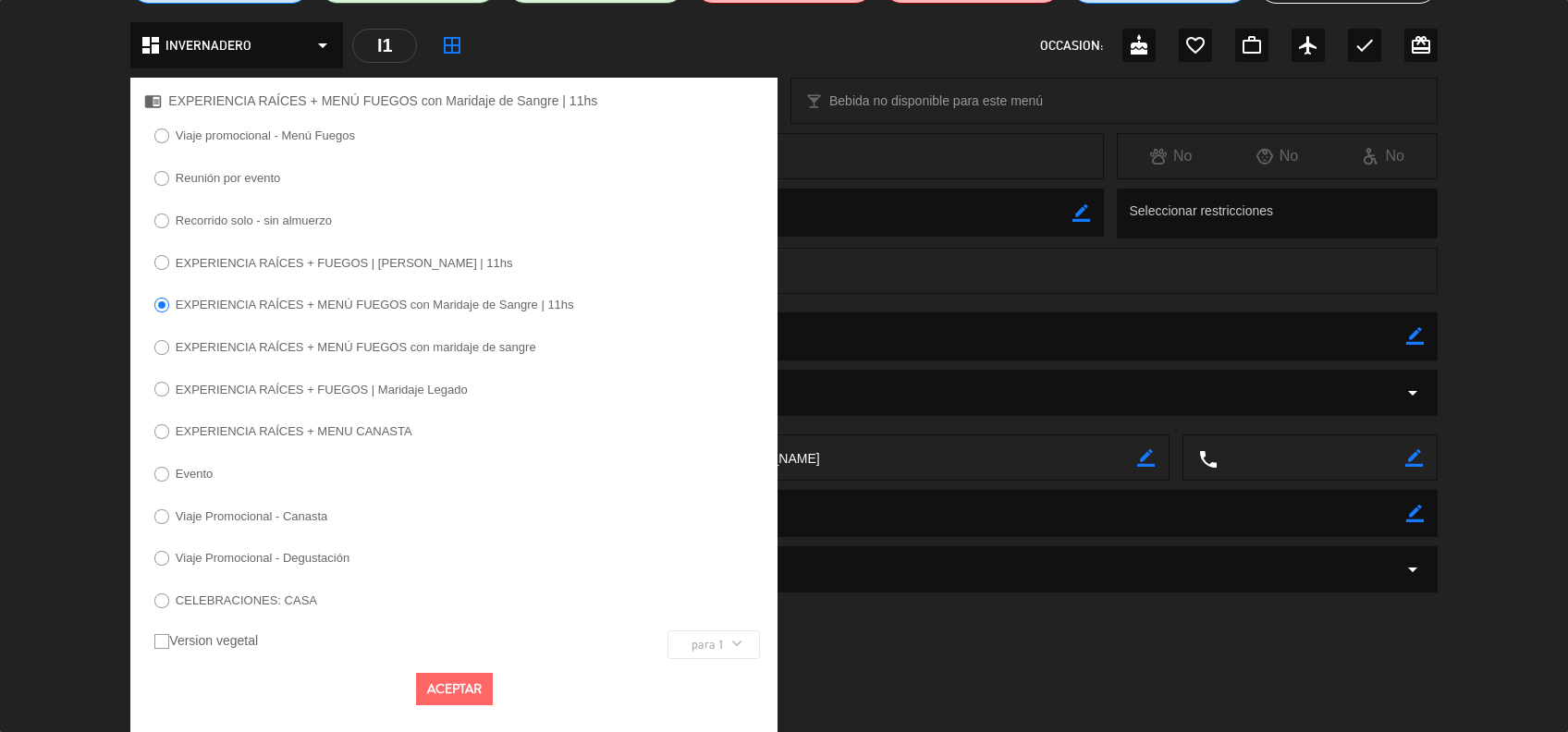
click at [453, 680] on button "Aceptar" at bounding box center [454, 689] width 76 height 32
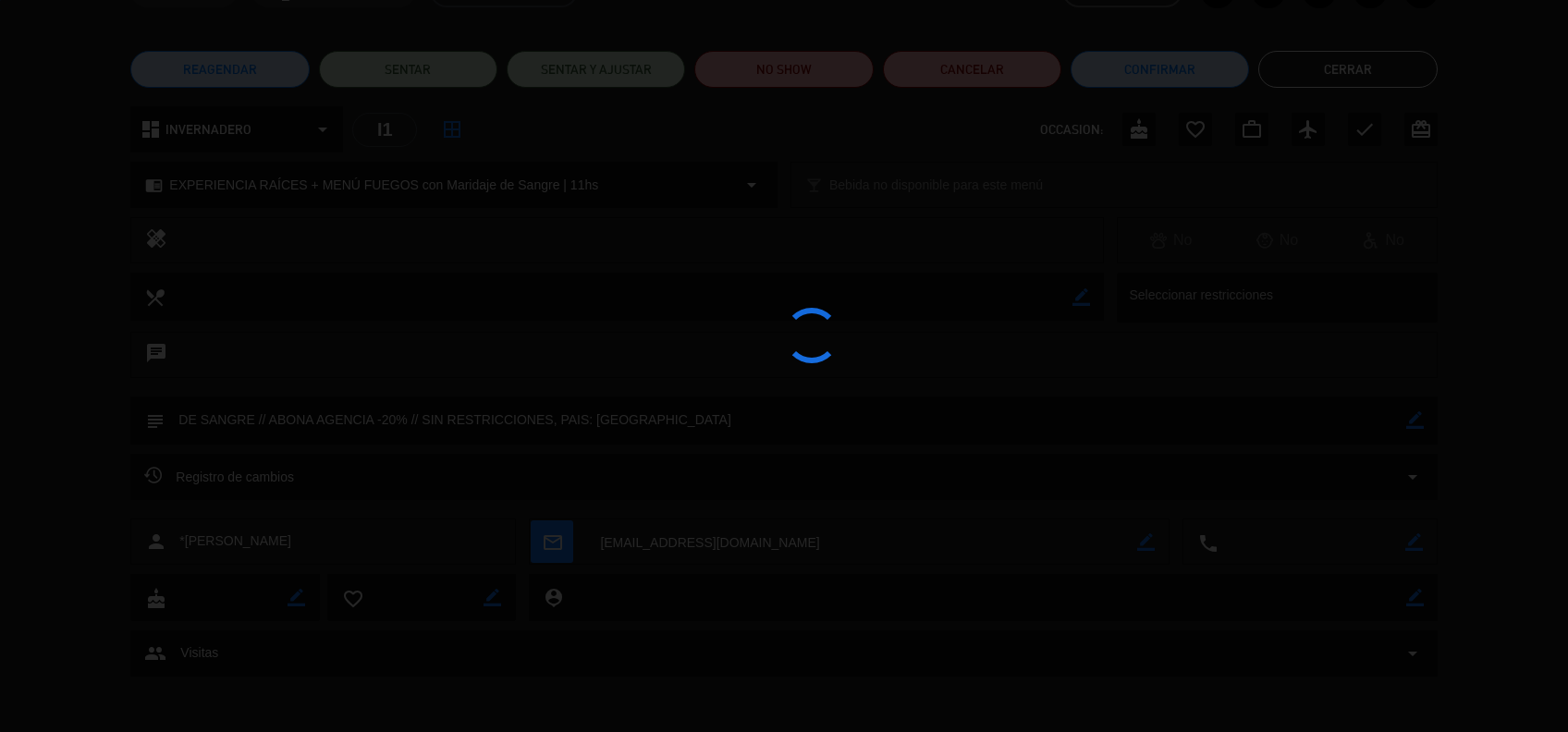
scroll to position [116, 0]
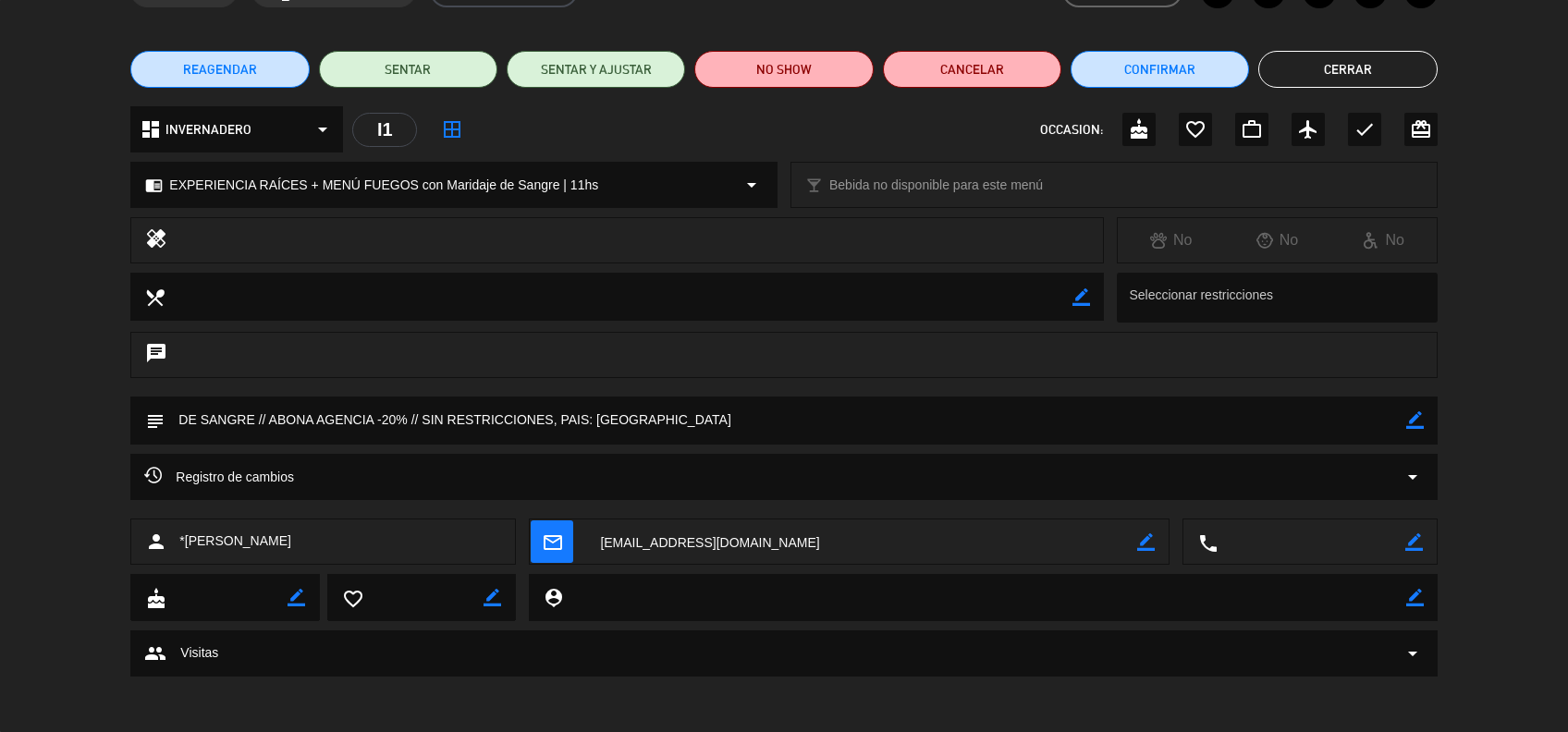
click at [1362, 81] on button "Cerrar" at bounding box center [1347, 70] width 179 height 37
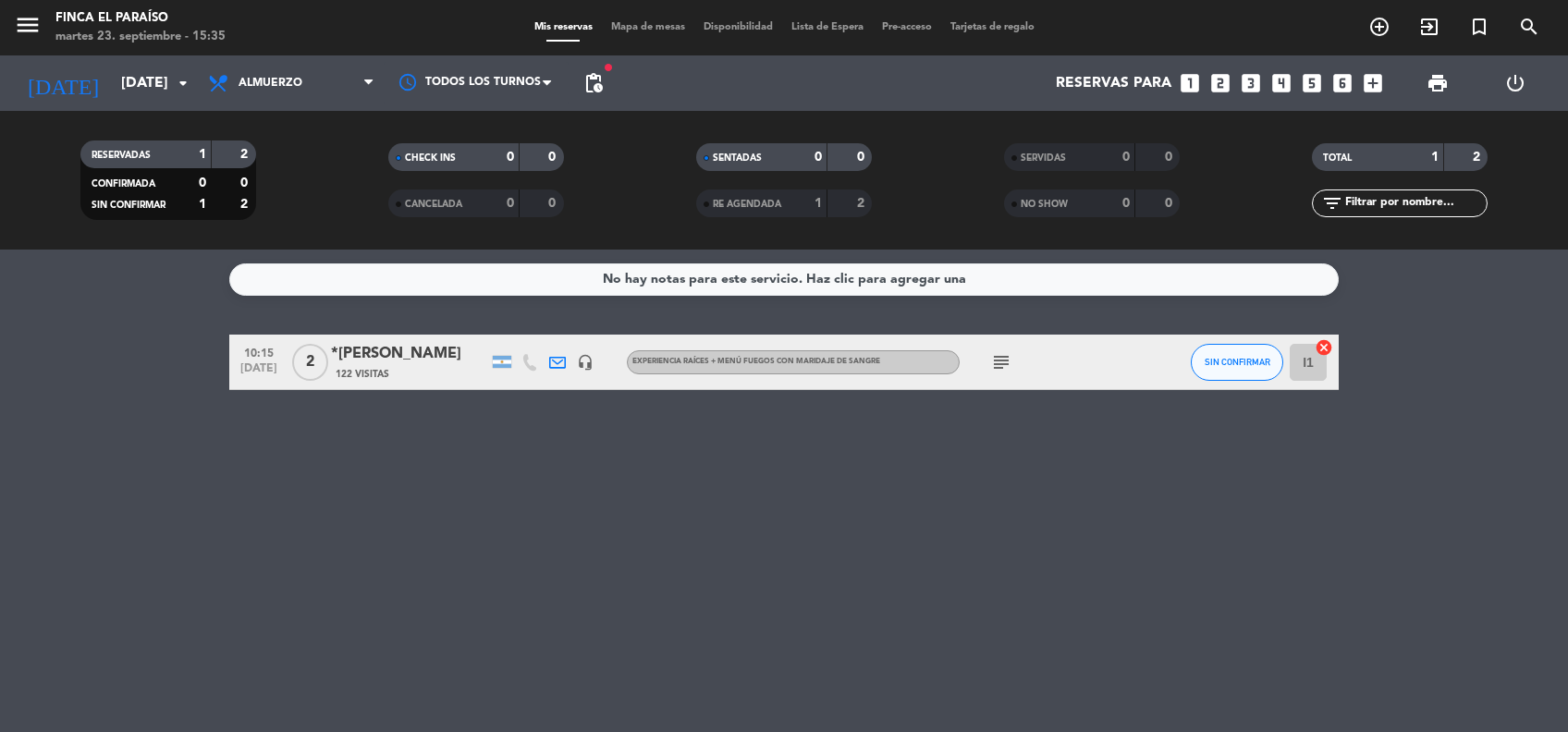
click at [371, 369] on span "122 Visitas" at bounding box center [362, 374] width 54 height 14
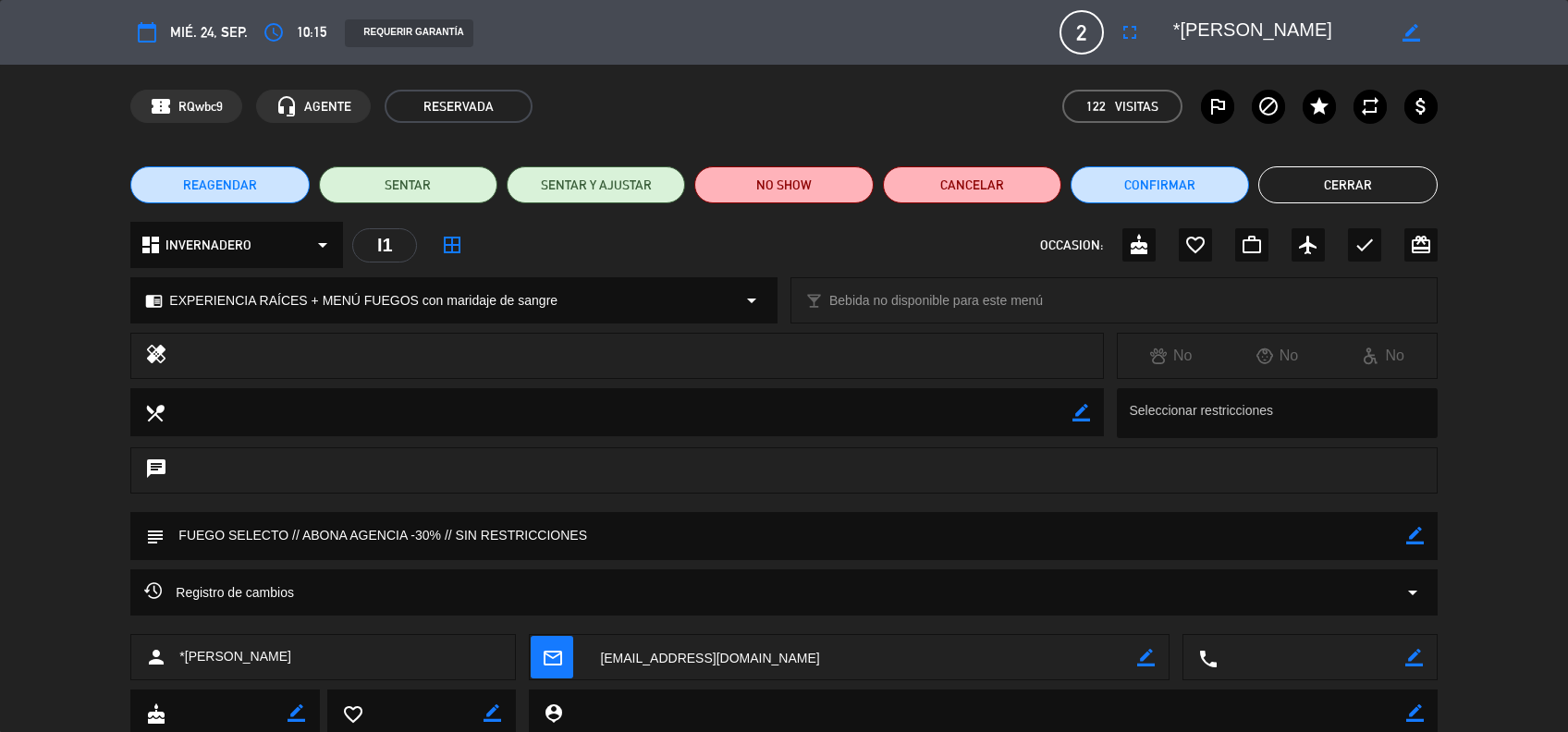
click at [574, 303] on div "chrome_reader_mode EXPERIENCIA RAÍCES + MENÚ FUEGOS con maridaje de sangre arro…" at bounding box center [454, 300] width 645 height 44
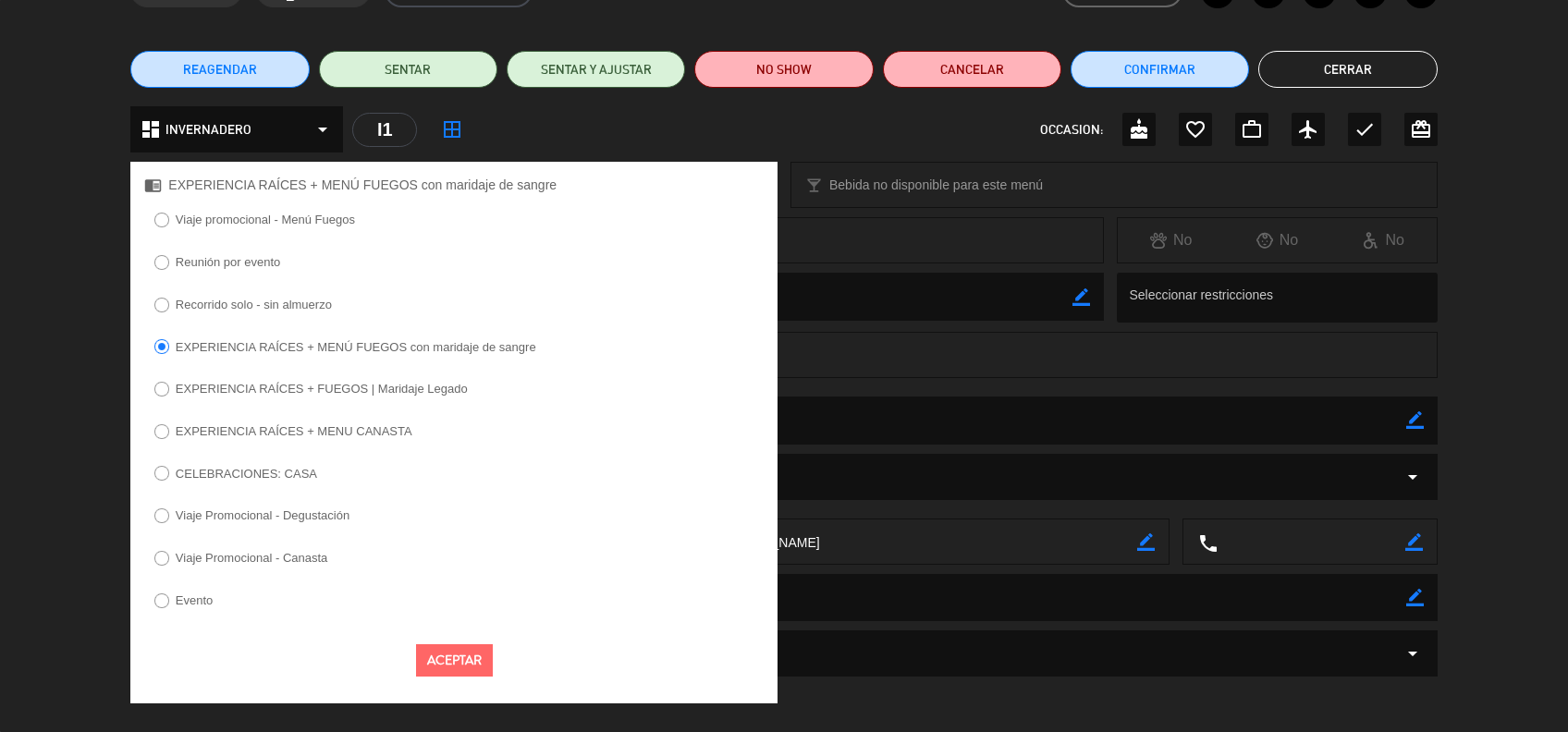
click at [1392, 71] on button "Cerrar" at bounding box center [1347, 70] width 179 height 37
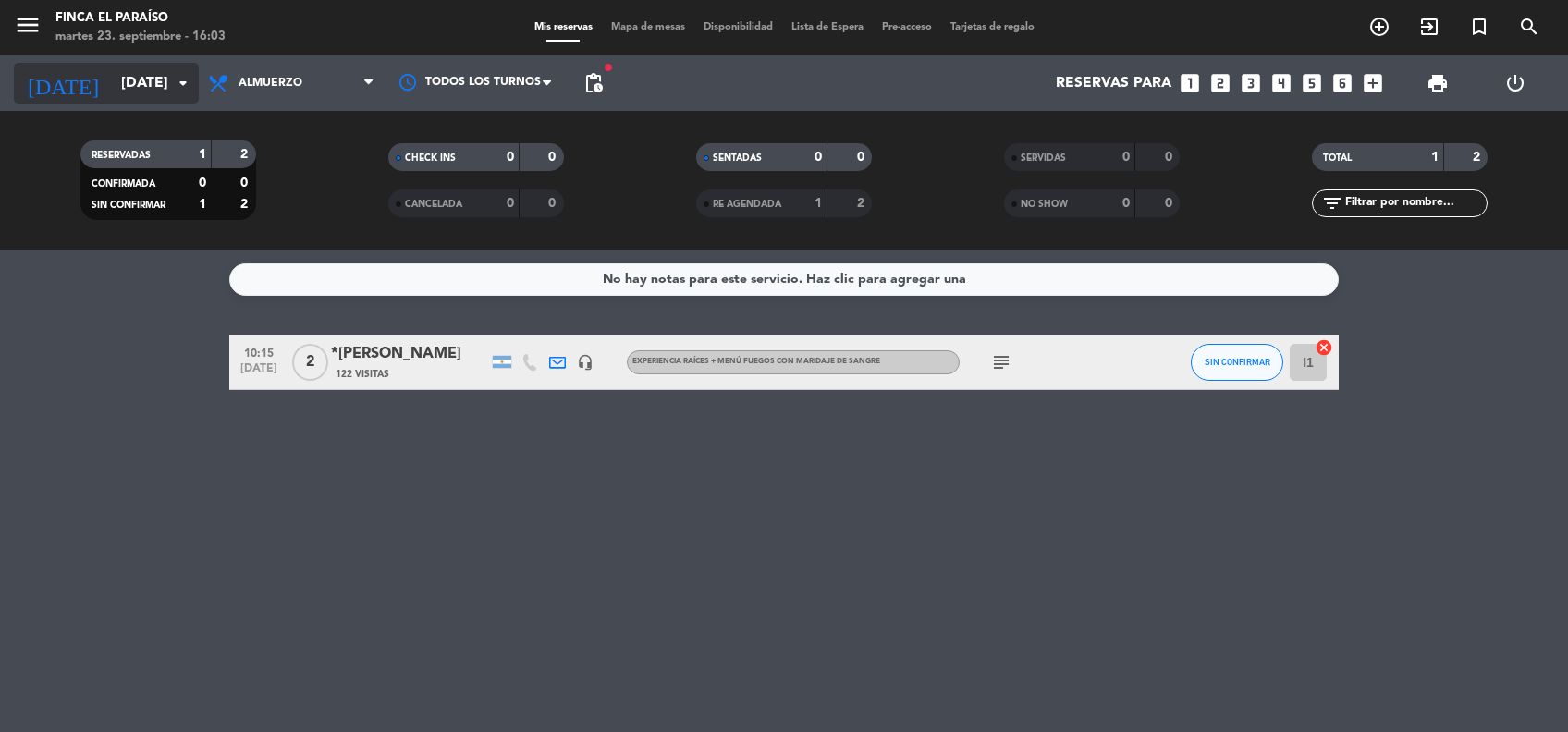
click at [128, 101] on div "[DATE] [DATE] arrow_drop_down" at bounding box center [105, 83] width 185 height 41
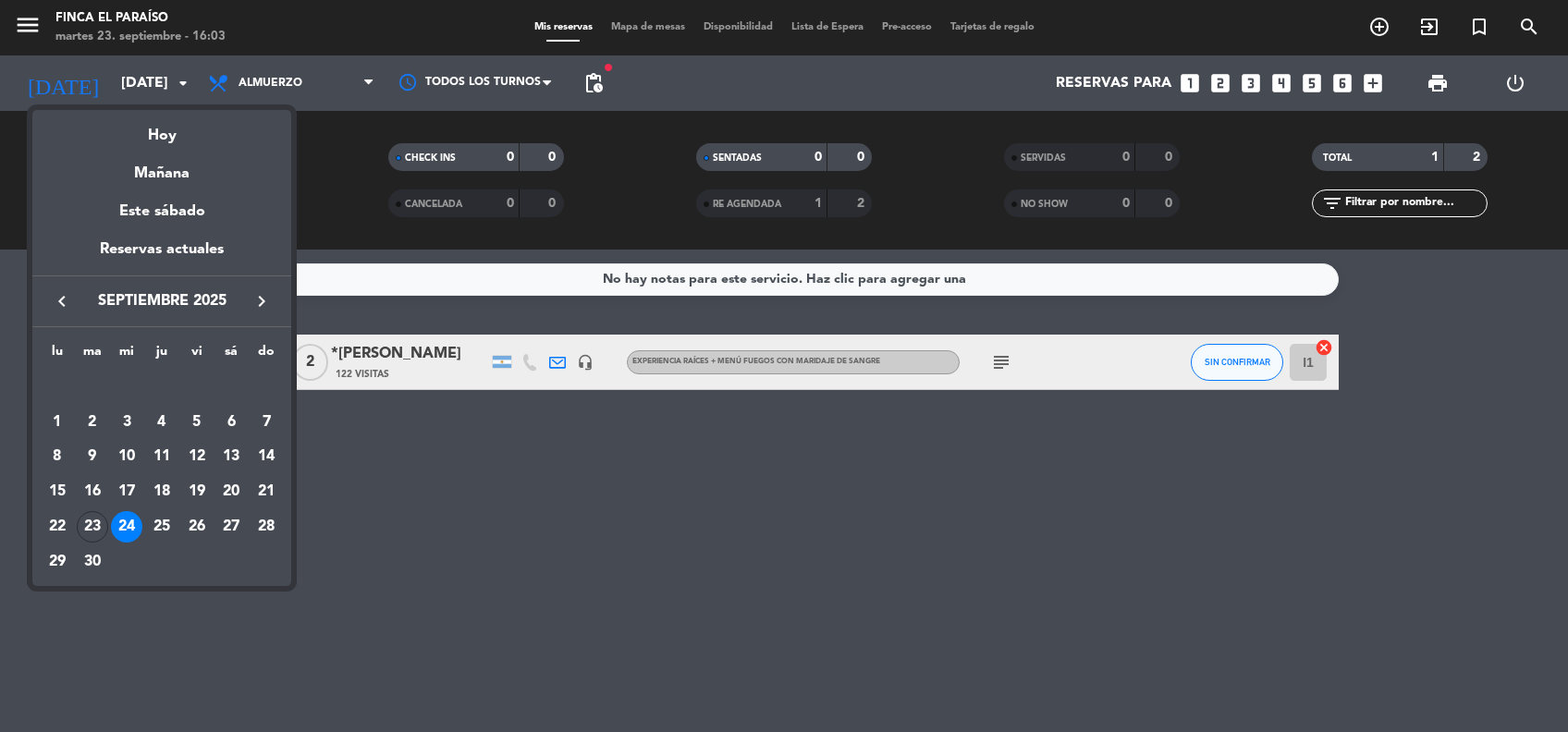
click at [261, 296] on icon "keyboard_arrow_right" at bounding box center [261, 300] width 22 height 22
click at [32, 32] on div at bounding box center [784, 366] width 1568 height 732
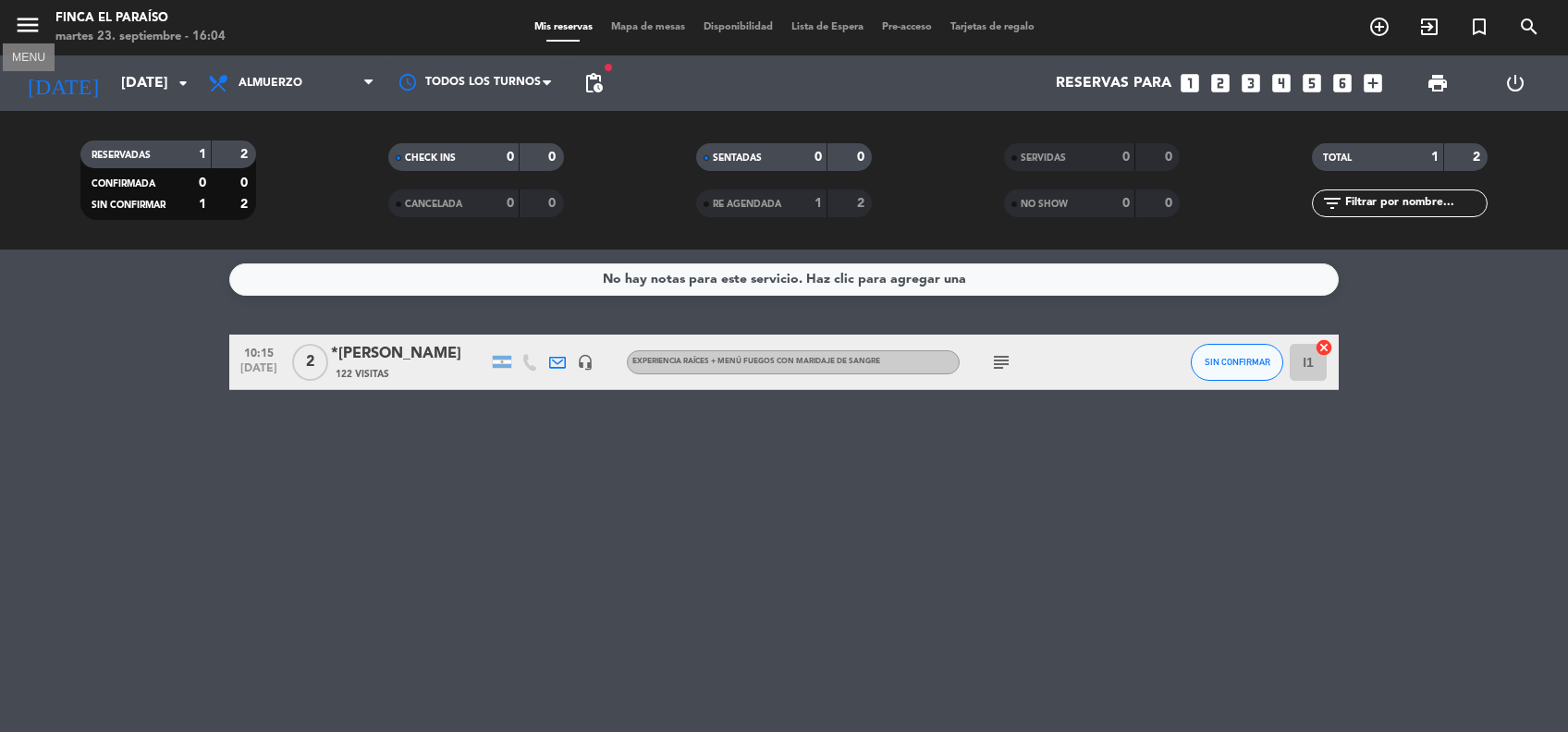
click at [22, 27] on icon "menu" at bounding box center [27, 24] width 28 height 28
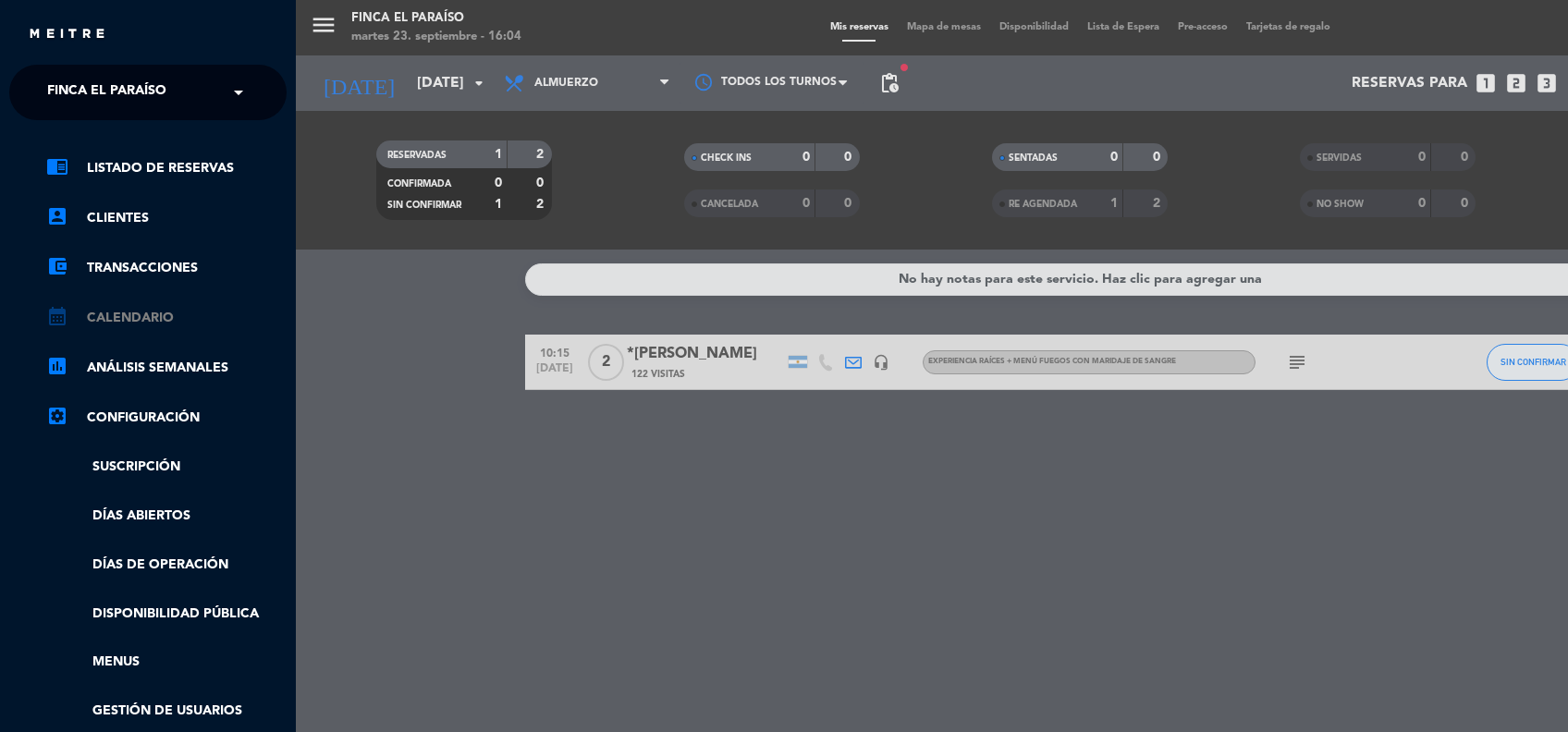
click at [133, 311] on link "calendar_month Calendario" at bounding box center [166, 318] width 241 height 22
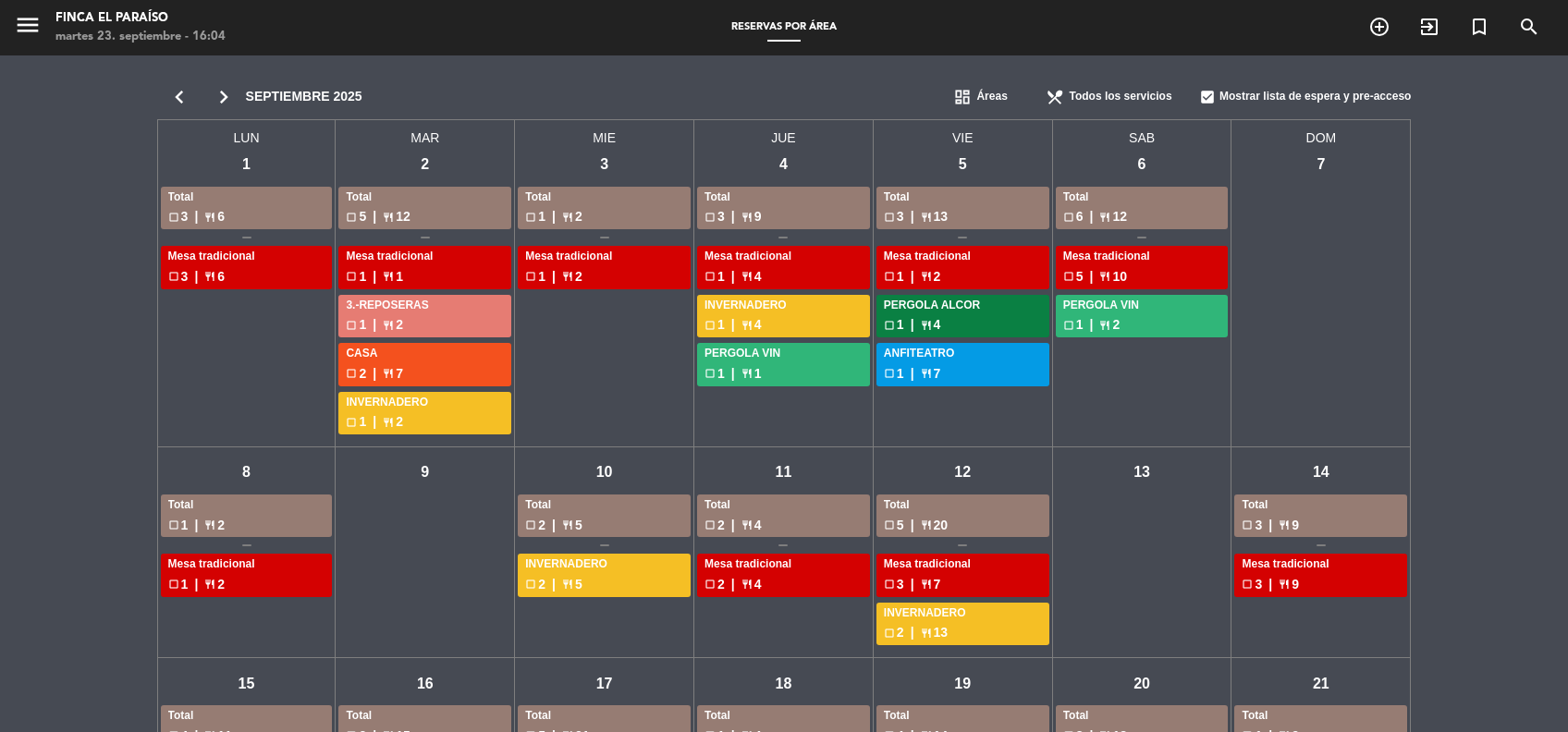
click at [225, 96] on icon "chevron_right" at bounding box center [224, 97] width 44 height 26
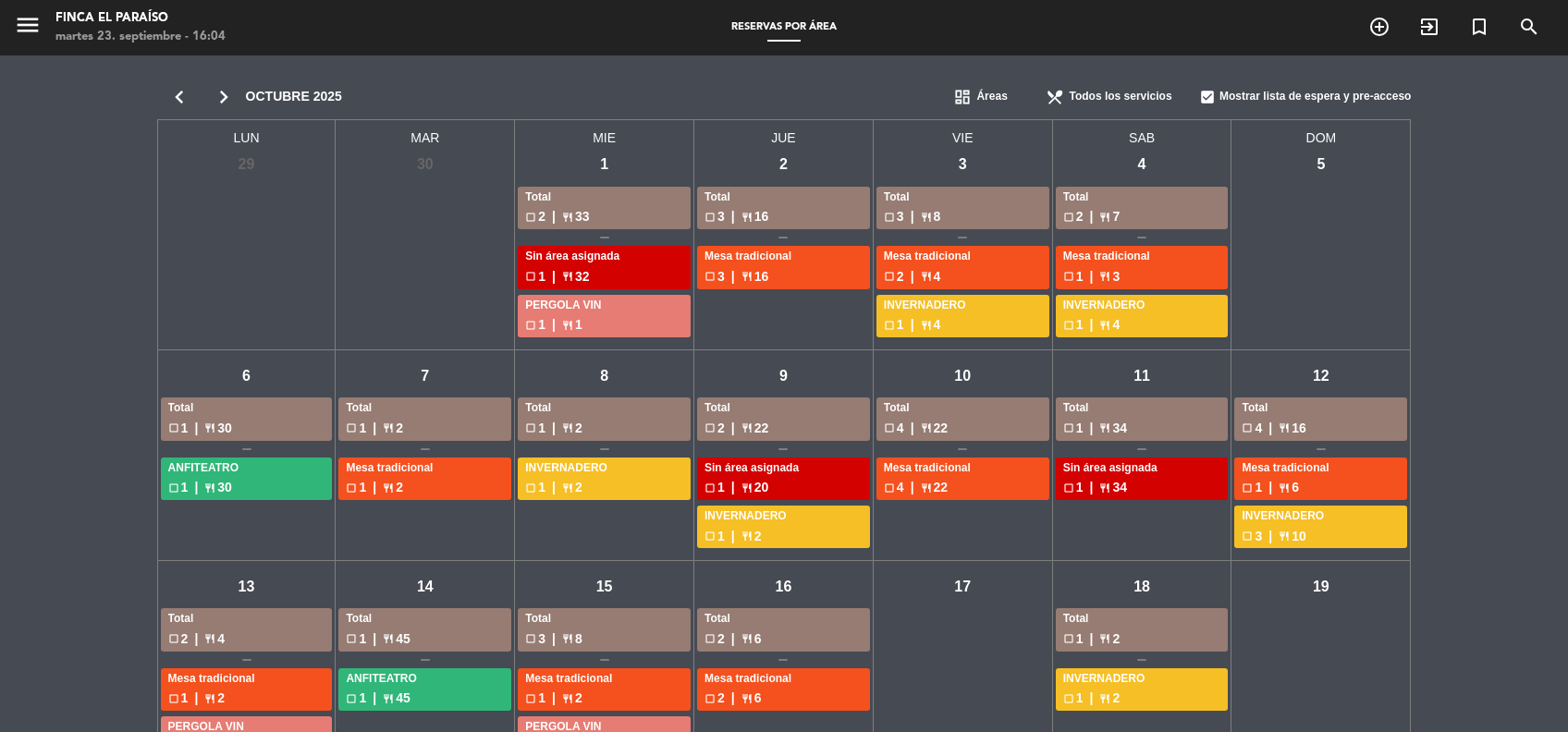
click at [969, 376] on div "vie - 10" at bounding box center [962, 375] width 32 height 32
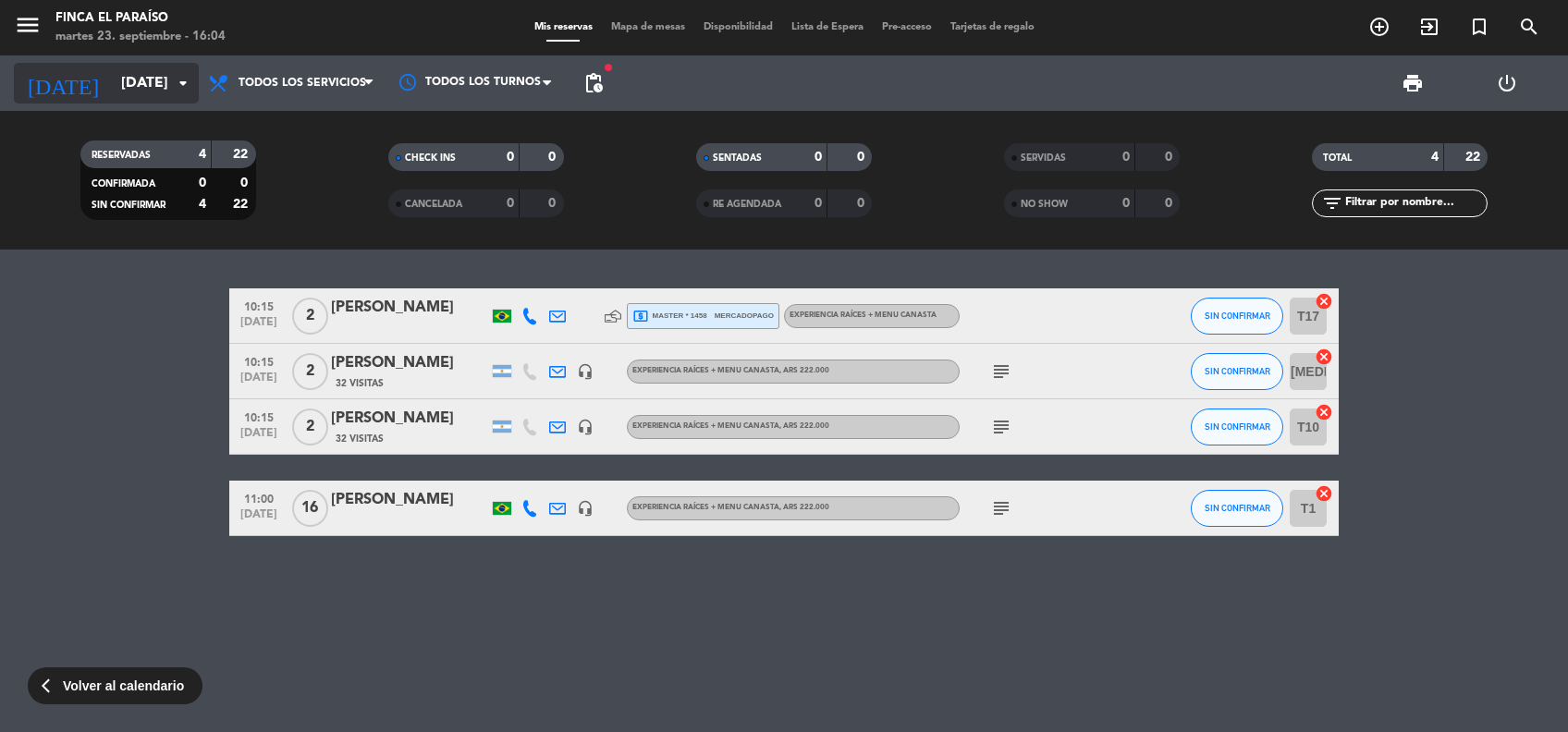
click at [149, 99] on input "[DATE]" at bounding box center [210, 83] width 195 height 36
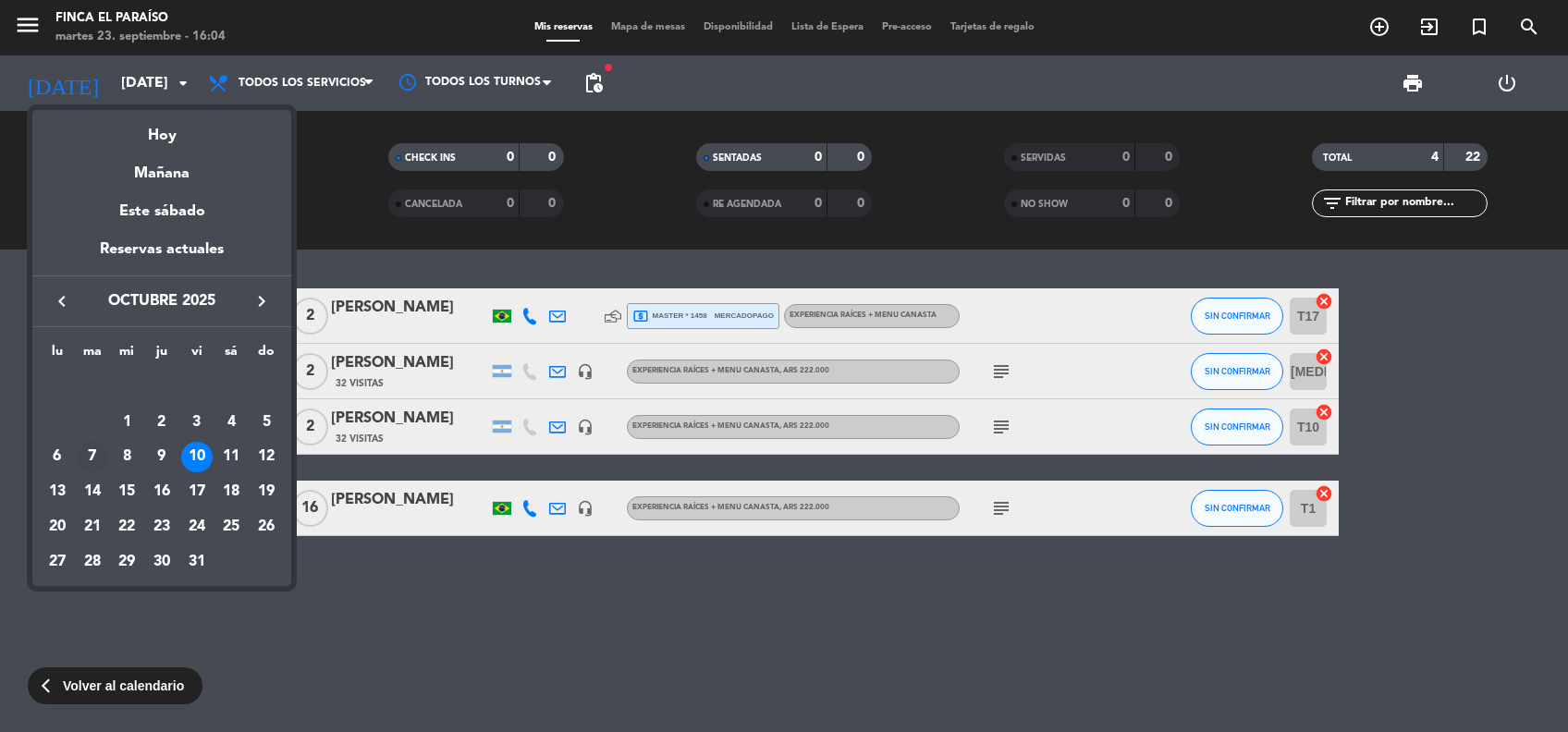
click at [89, 448] on div "7" at bounding box center [92, 457] width 32 height 32
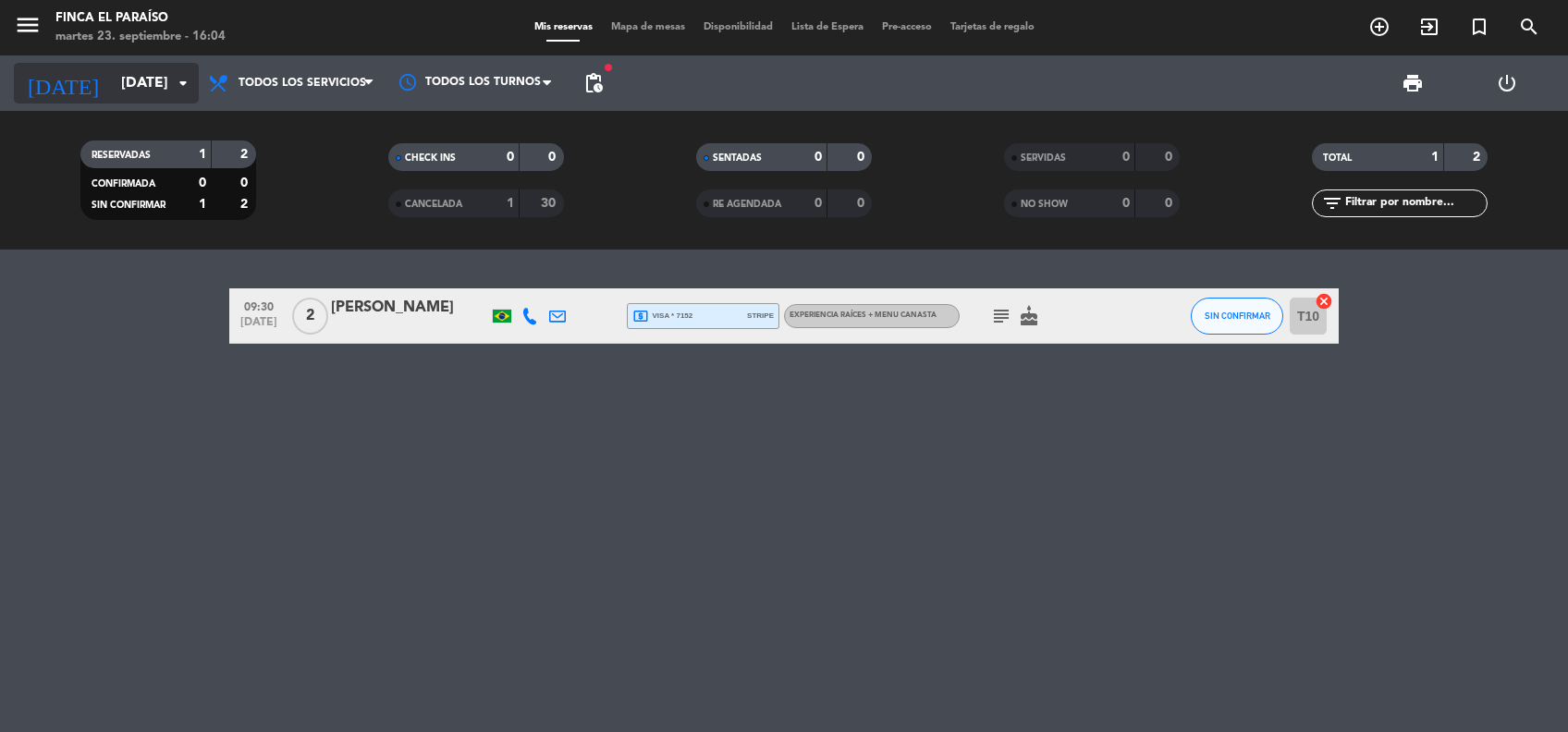
click at [120, 99] on input "[DATE]" at bounding box center [210, 83] width 195 height 36
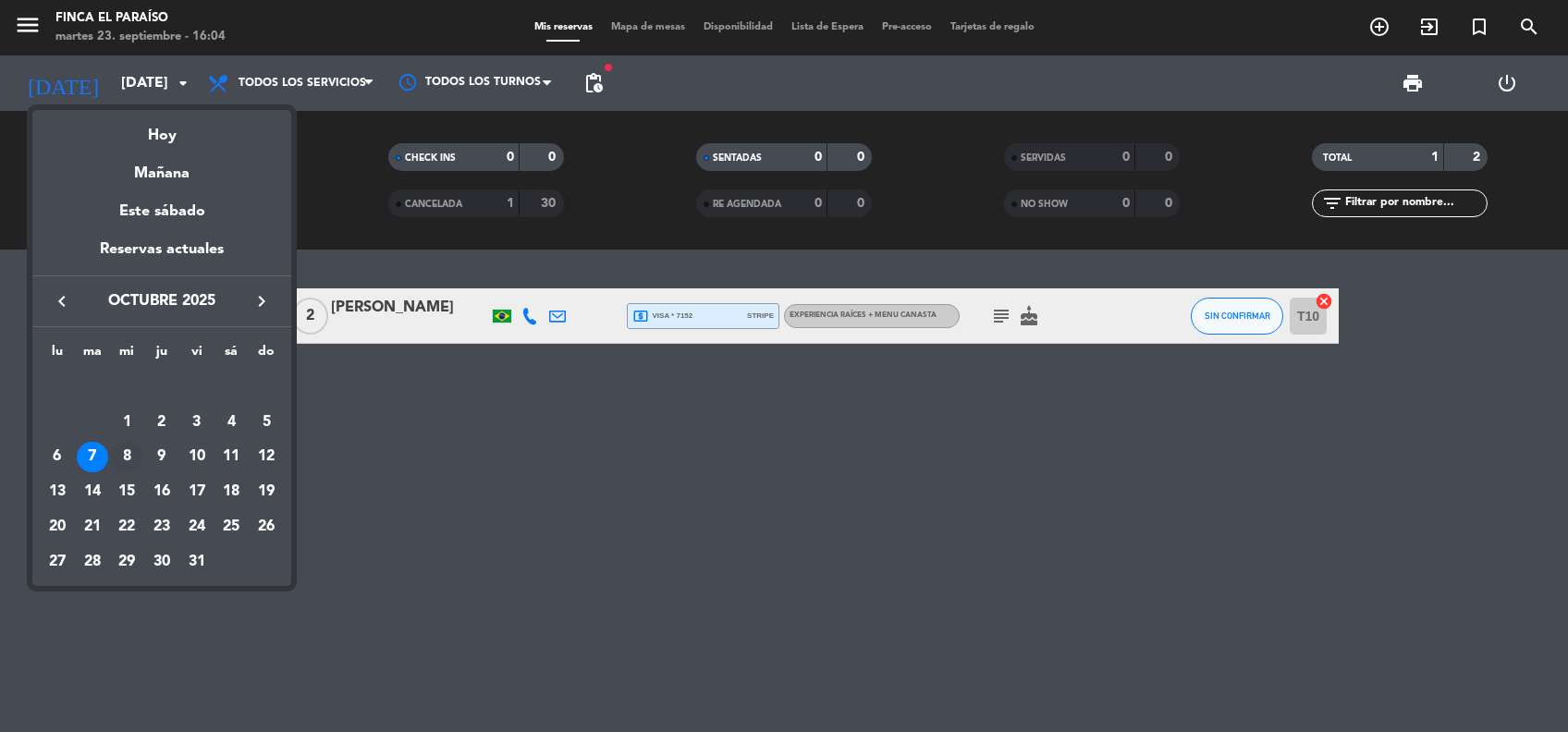
click at [129, 443] on div "8" at bounding box center [127, 457] width 32 height 32
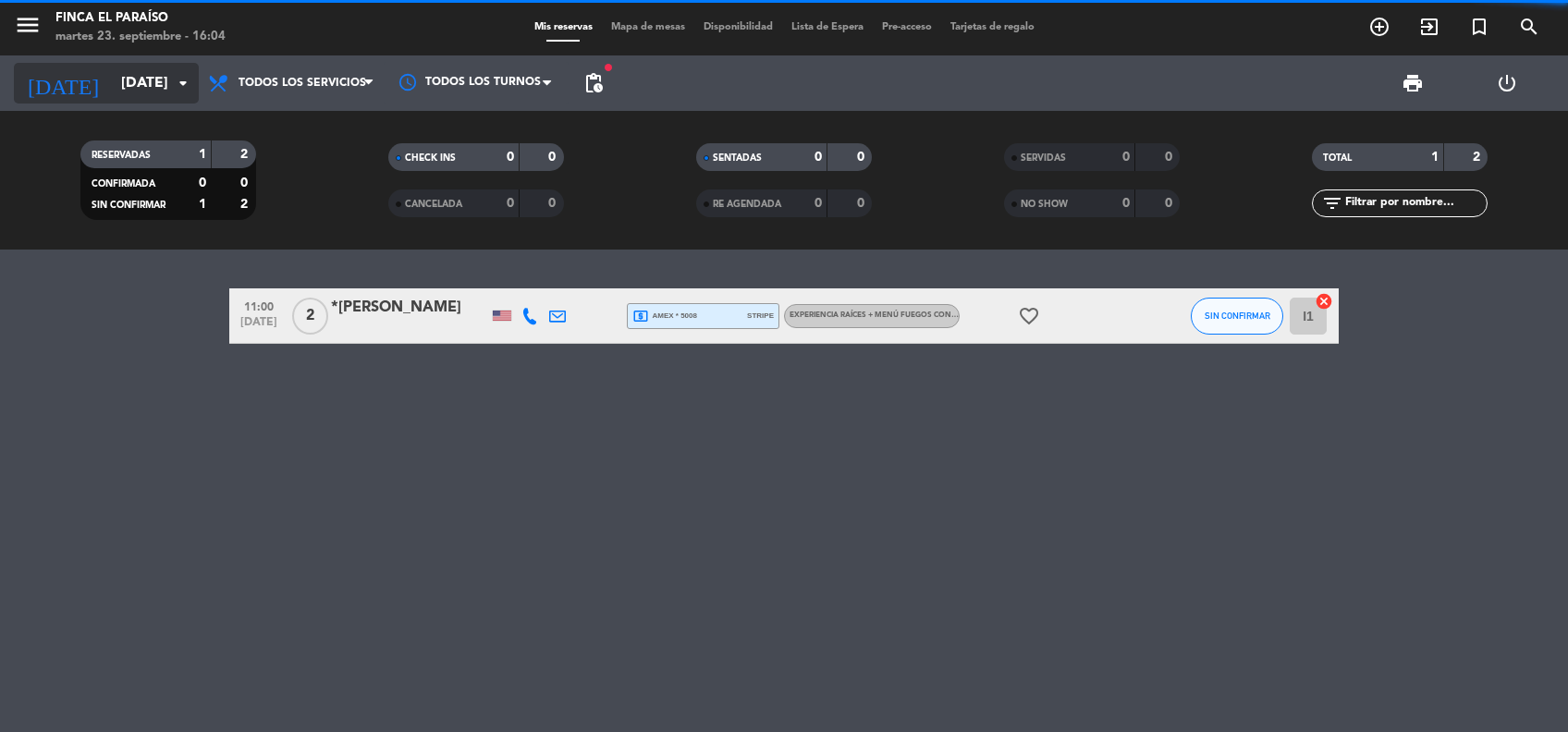
click at [126, 87] on input "[DATE]" at bounding box center [210, 83] width 195 height 36
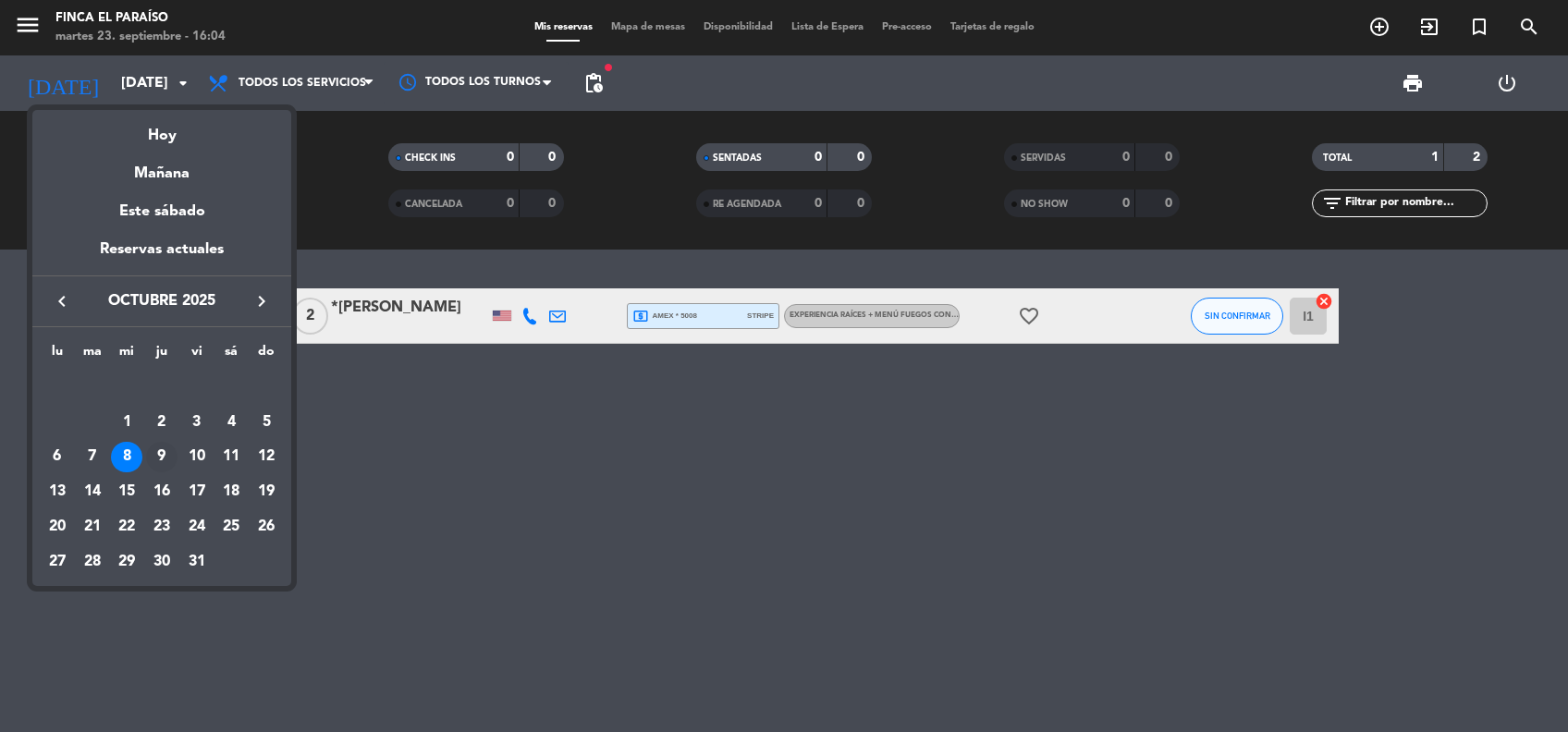
click at [157, 455] on div "9" at bounding box center [161, 457] width 32 height 32
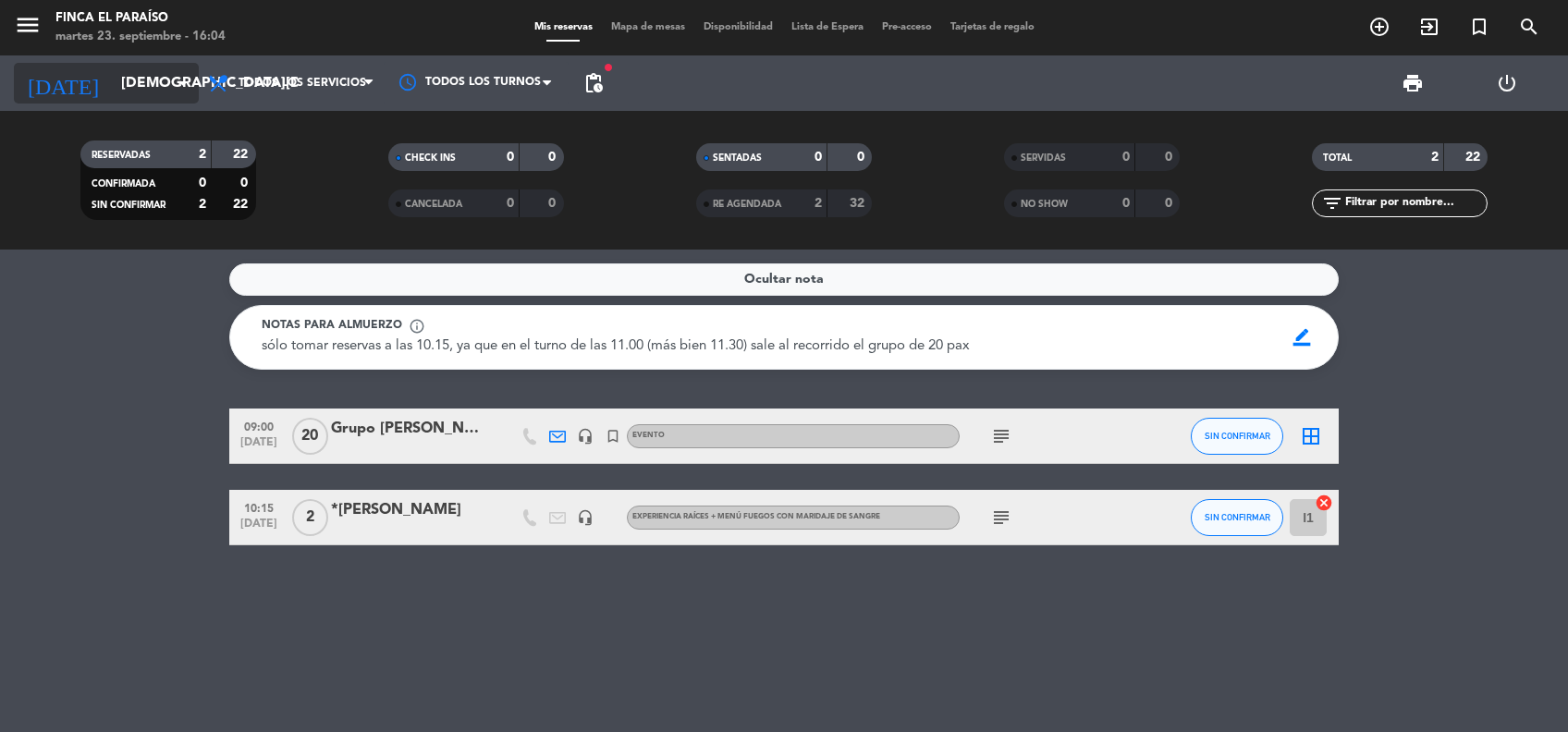
click at [147, 88] on input "[DEMOGRAPHIC_DATA][DATE]" at bounding box center [210, 83] width 195 height 36
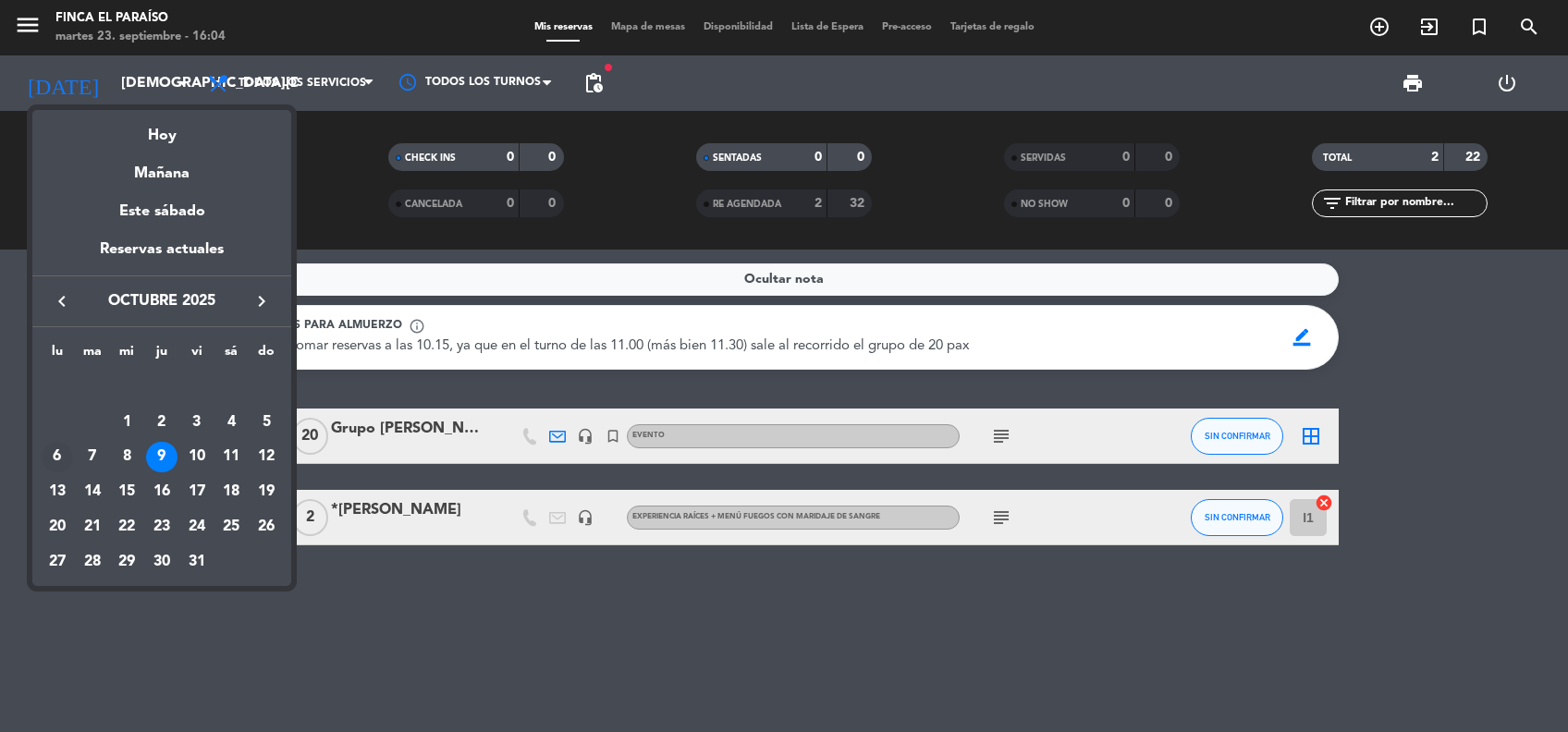
click at [63, 446] on div "6" at bounding box center [57, 457] width 32 height 32
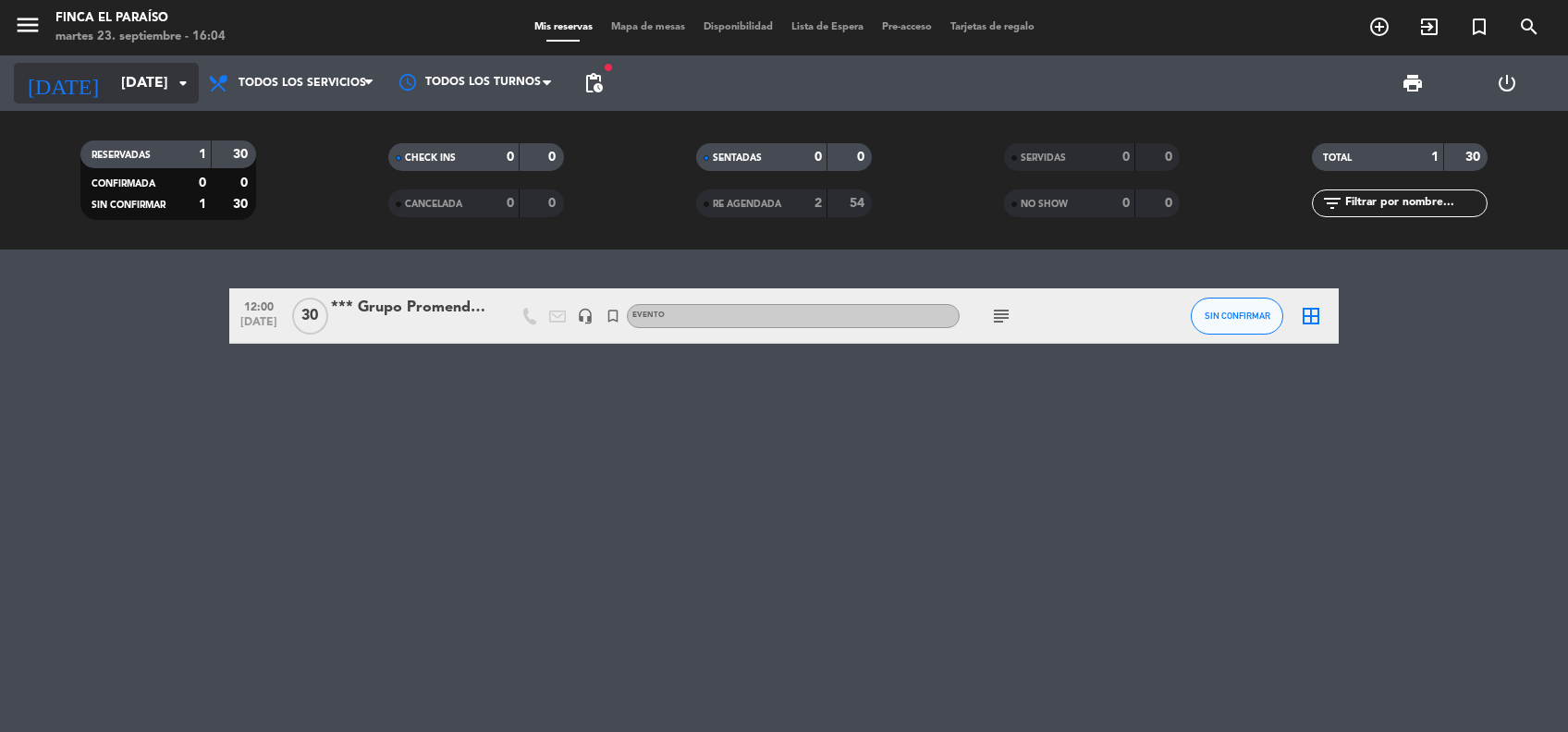
click at [119, 81] on input "[DATE]" at bounding box center [210, 83] width 195 height 36
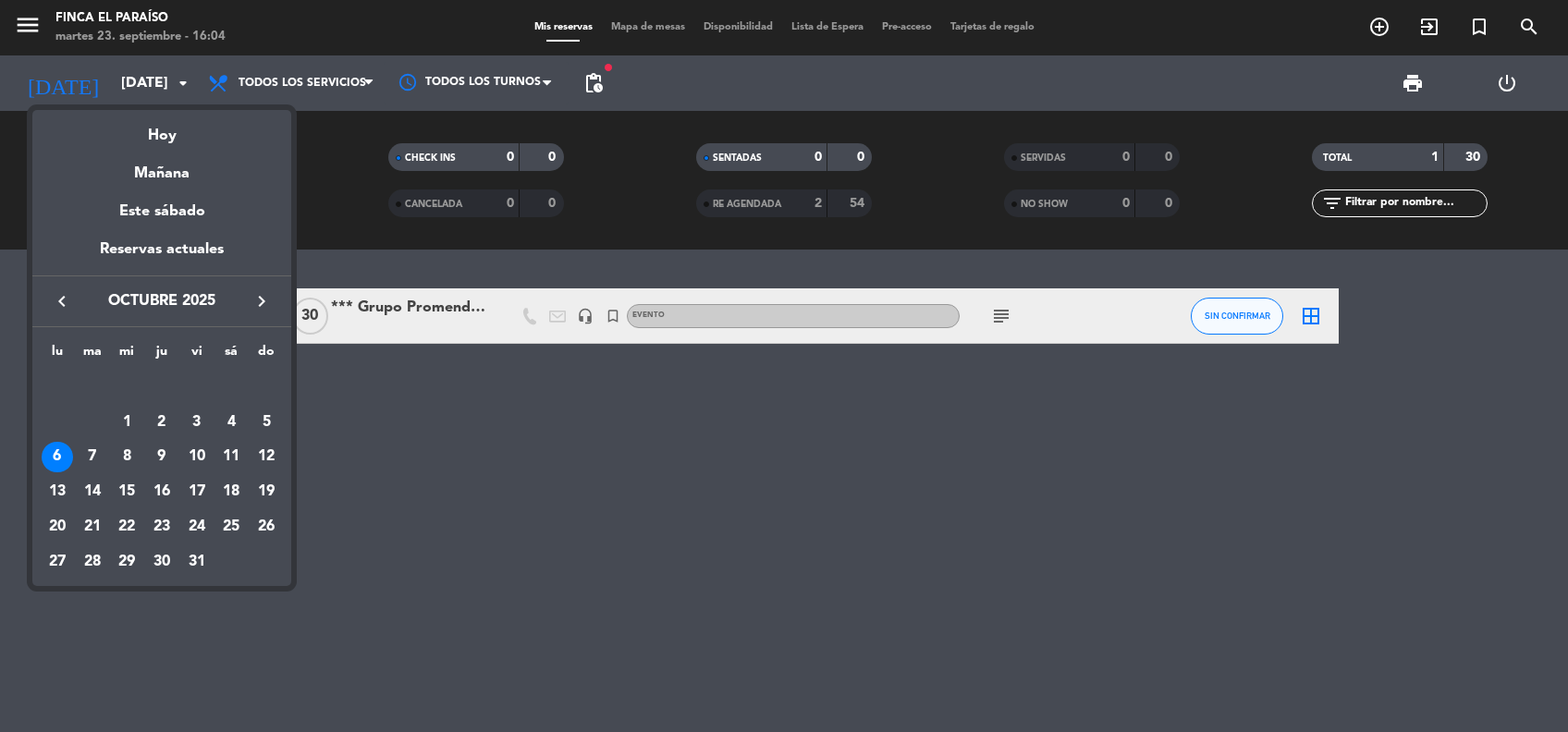
click at [597, 80] on div at bounding box center [784, 366] width 1568 height 732
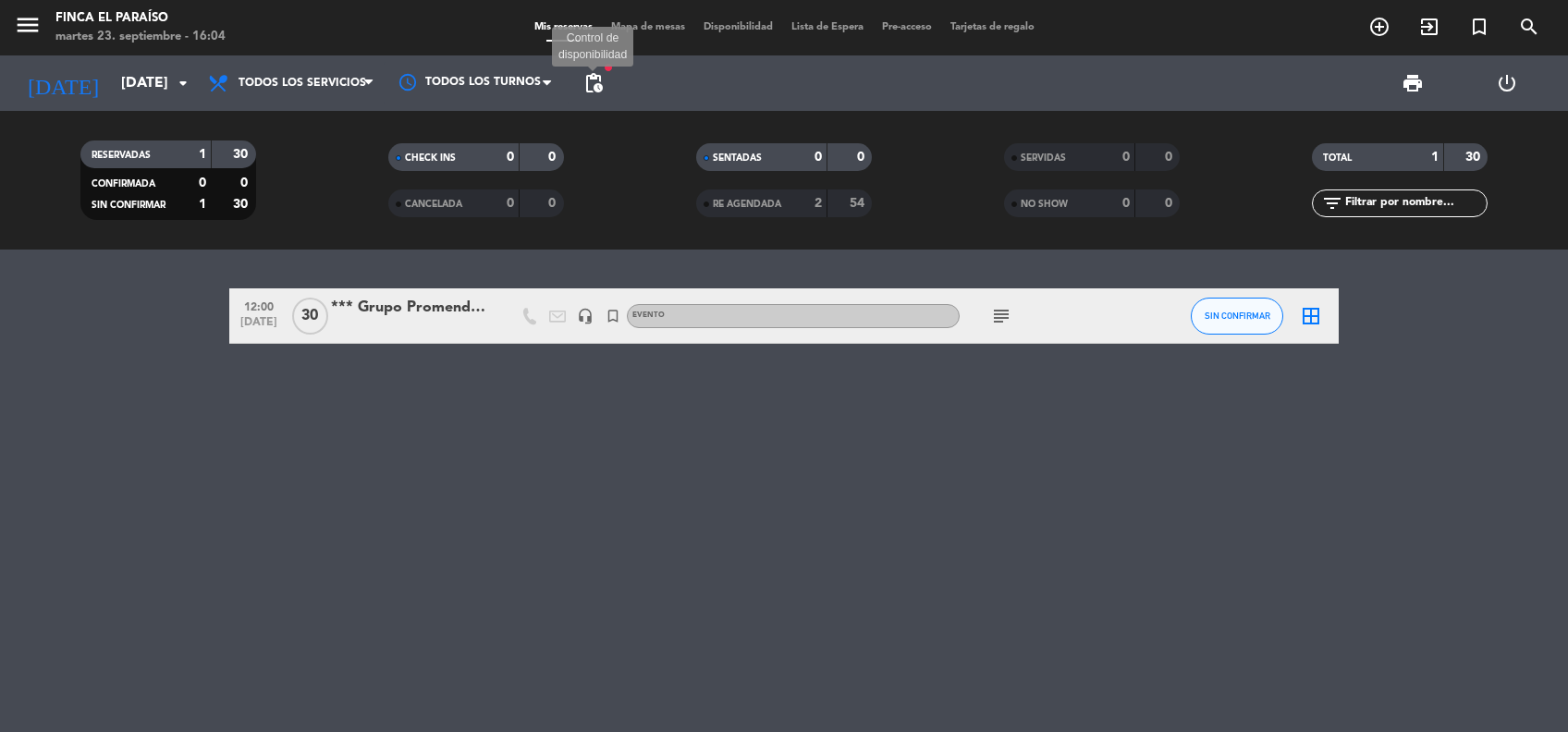
click at [597, 80] on span "pending_actions" at bounding box center [593, 83] width 22 height 22
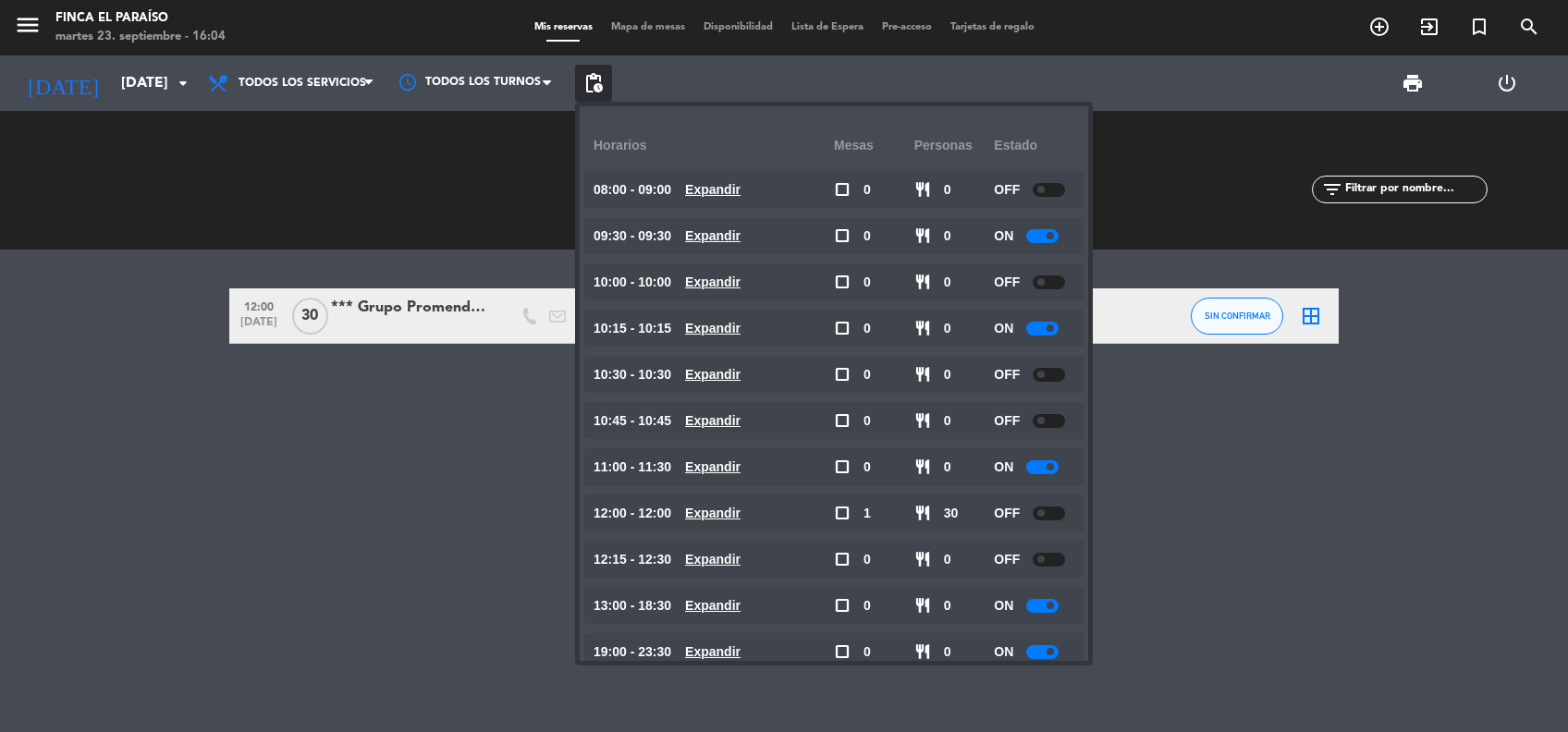
click at [481, 502] on div "12:00 [DATE] *** Grupo Promendoza headset_mic turned_in_not Evento subject SIN …" at bounding box center [784, 491] width 1568 height 483
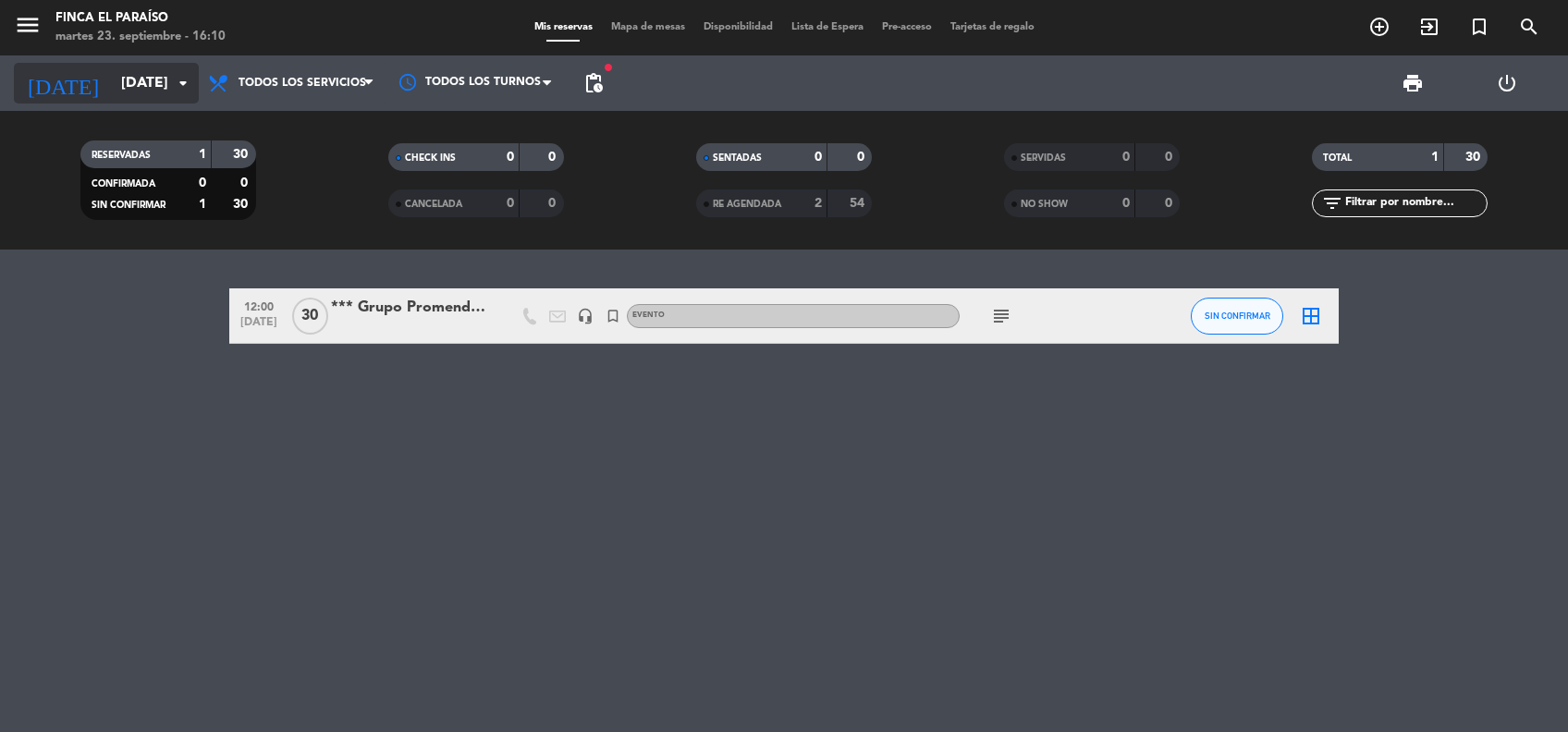
click at [112, 99] on input "[DATE]" at bounding box center [210, 83] width 195 height 36
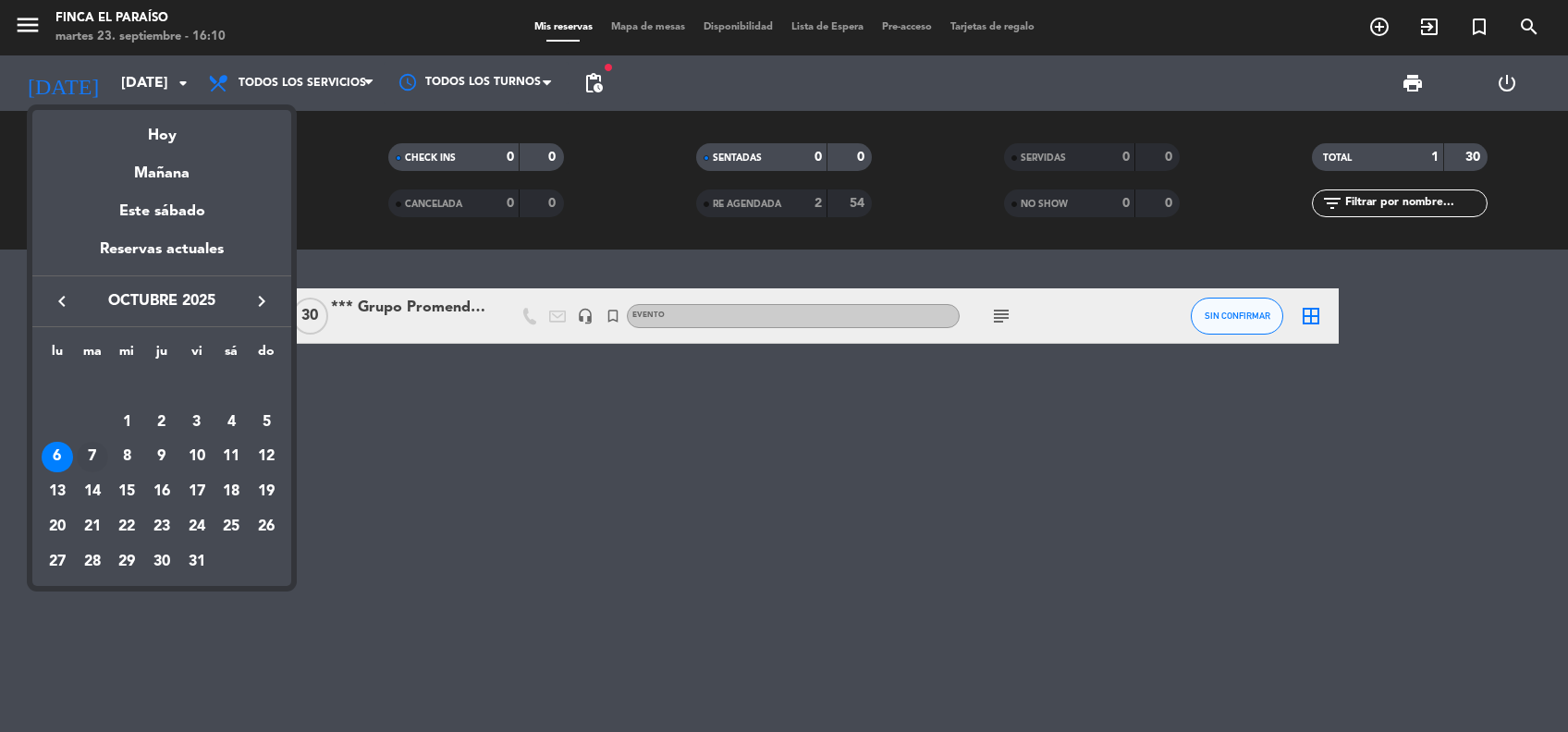
click at [97, 454] on div "7" at bounding box center [92, 457] width 32 height 32
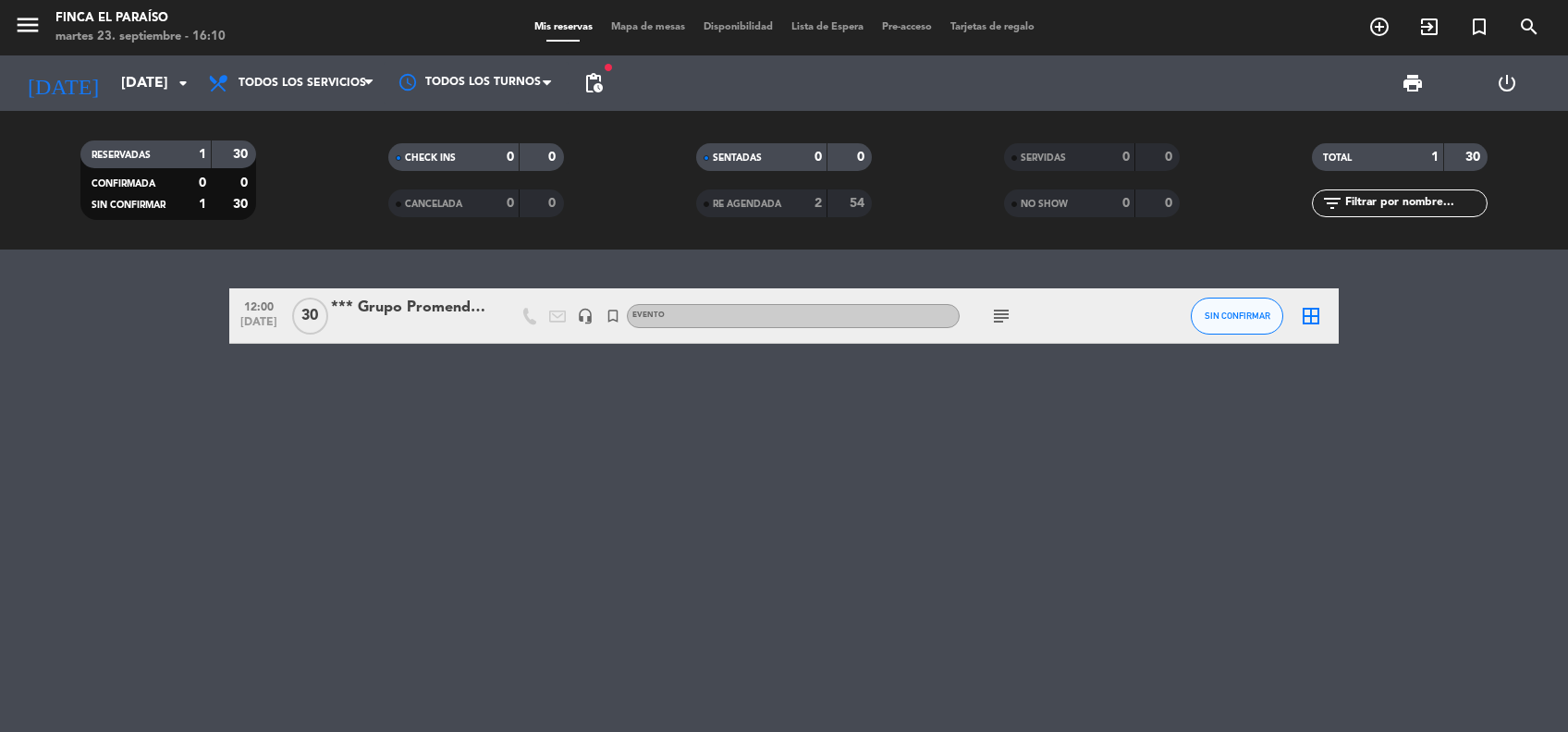
type input "[DATE]"
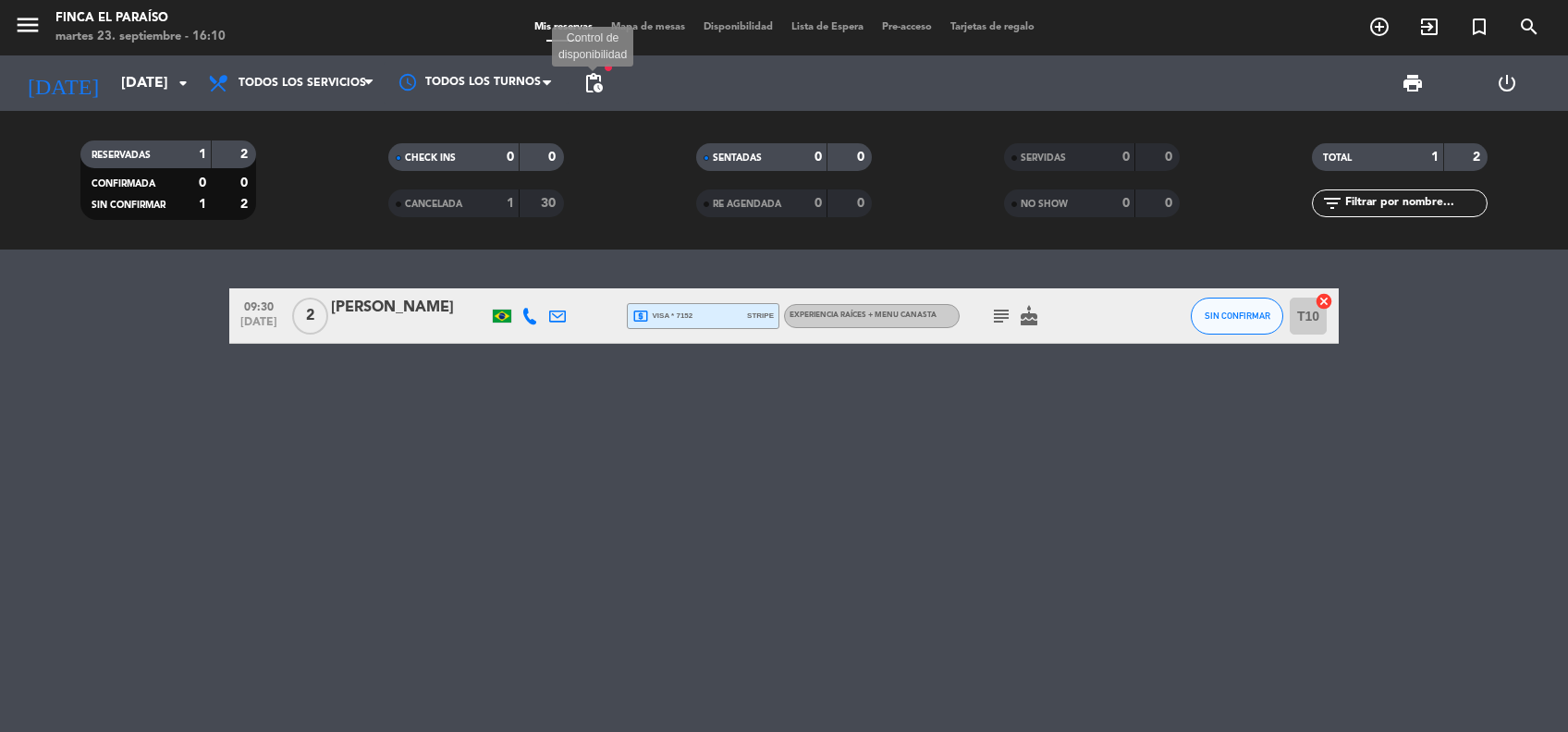
click at [596, 82] on span "pending_actions" at bounding box center [593, 83] width 22 height 22
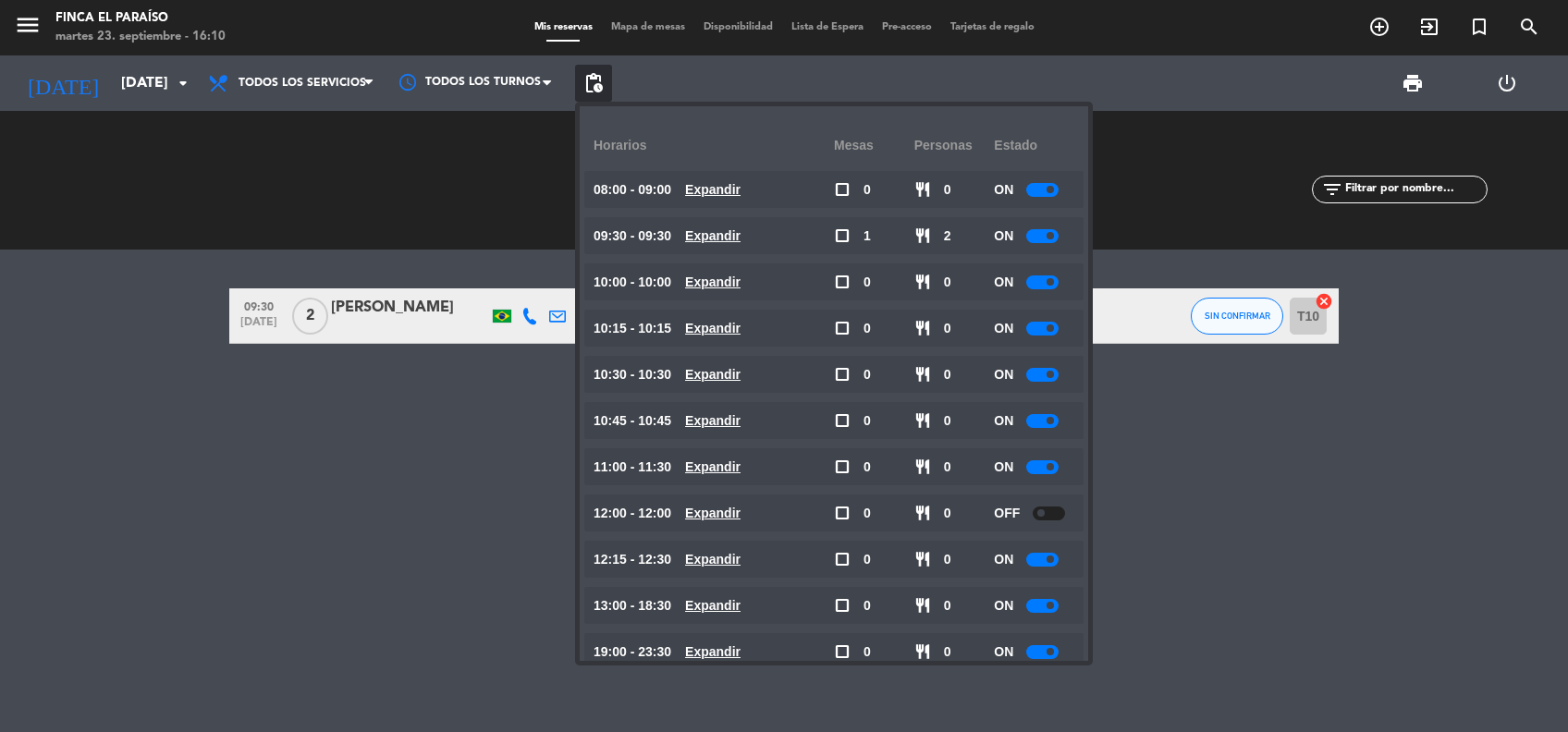
click at [1049, 467] on span at bounding box center [1050, 466] width 8 height 8
click at [511, 498] on div "09:30 [DATE] 2 [PERSON_NAME] local_atm visa * 7152 stripe EXPERIENCIA RAÍCES + …" at bounding box center [784, 491] width 1568 height 483
